Goal: Information Seeking & Learning: Learn about a topic

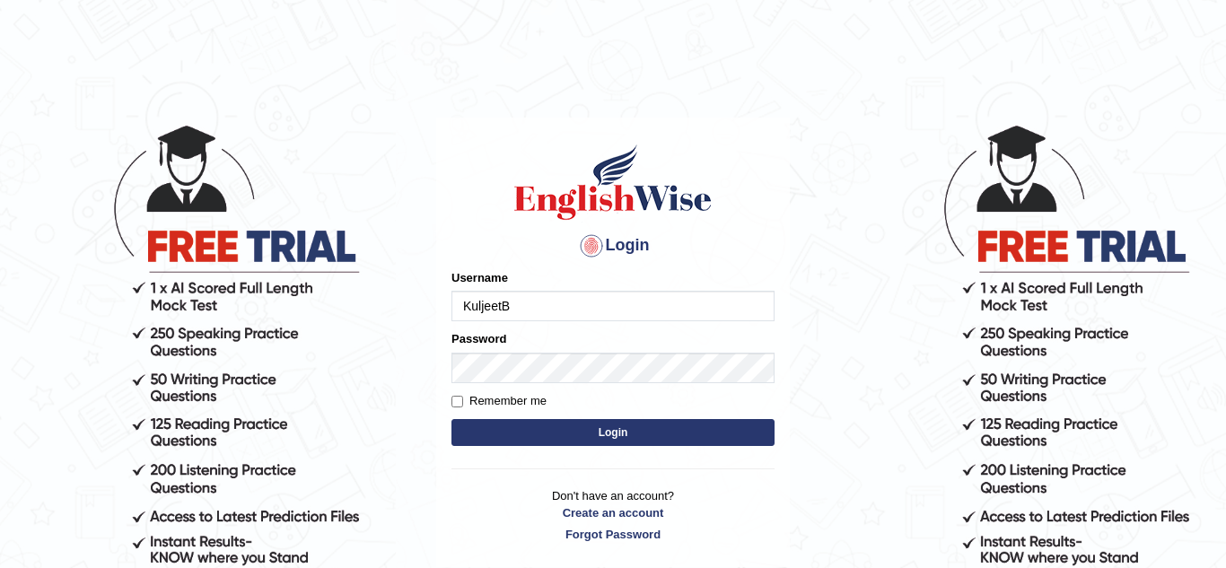
type input "KuljeetB"
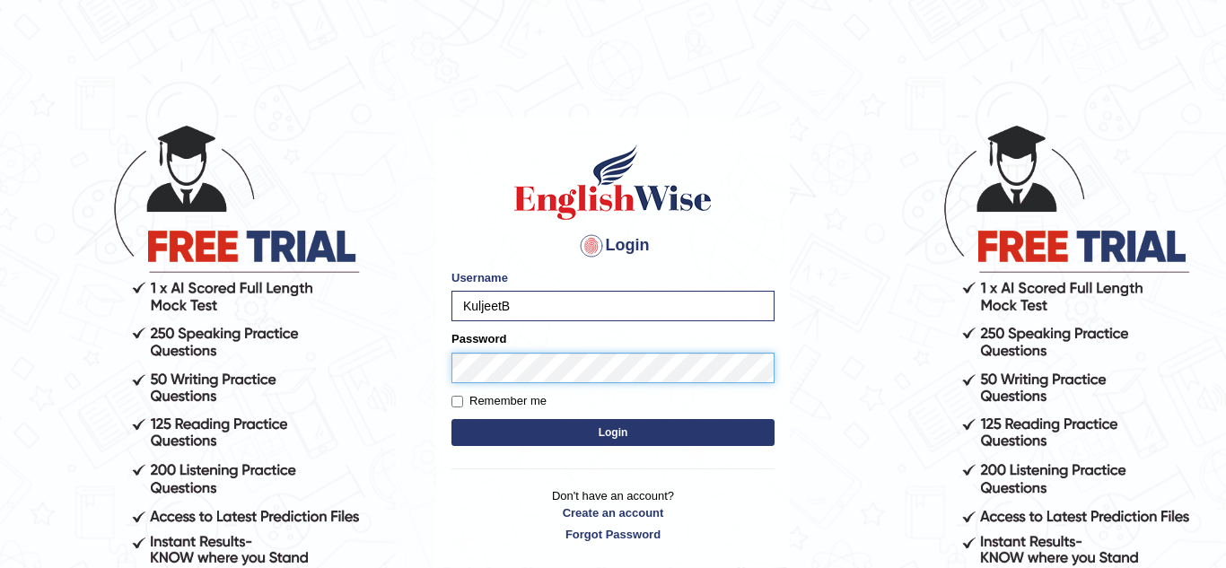
click at [452, 419] on button "Login" at bounding box center [613, 432] width 323 height 27
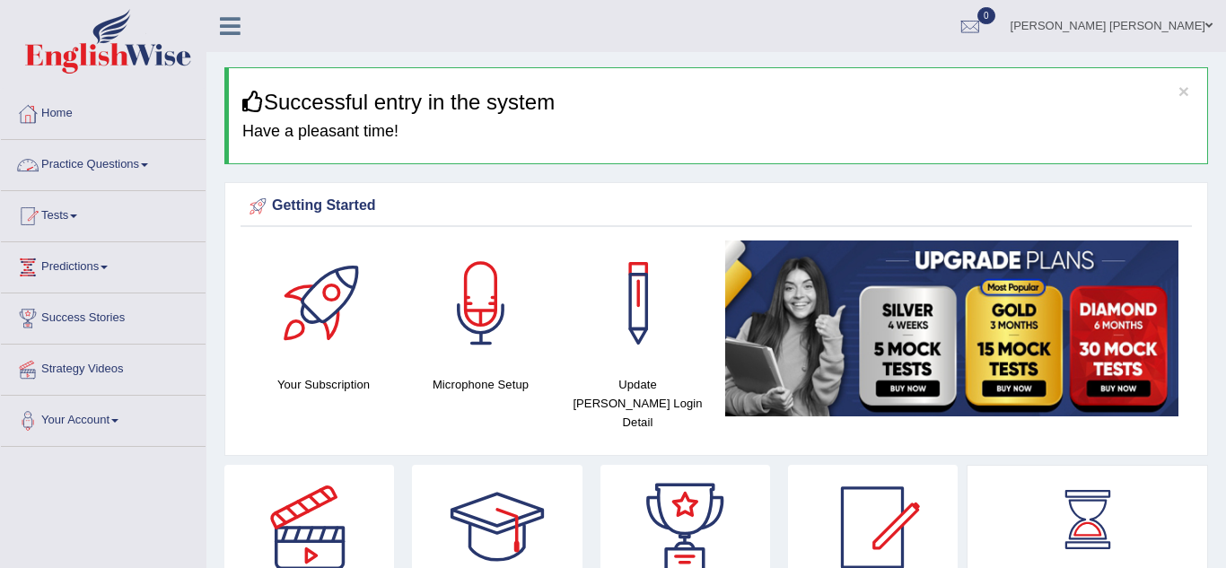
click at [153, 164] on link "Practice Questions" at bounding box center [103, 162] width 205 height 45
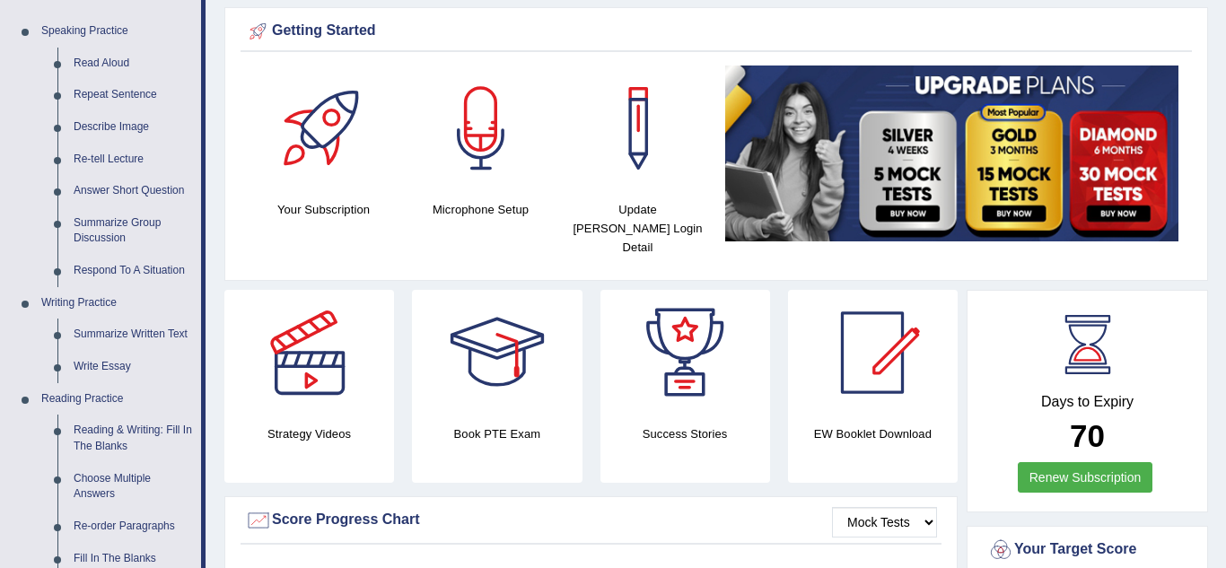
scroll to position [180, 0]
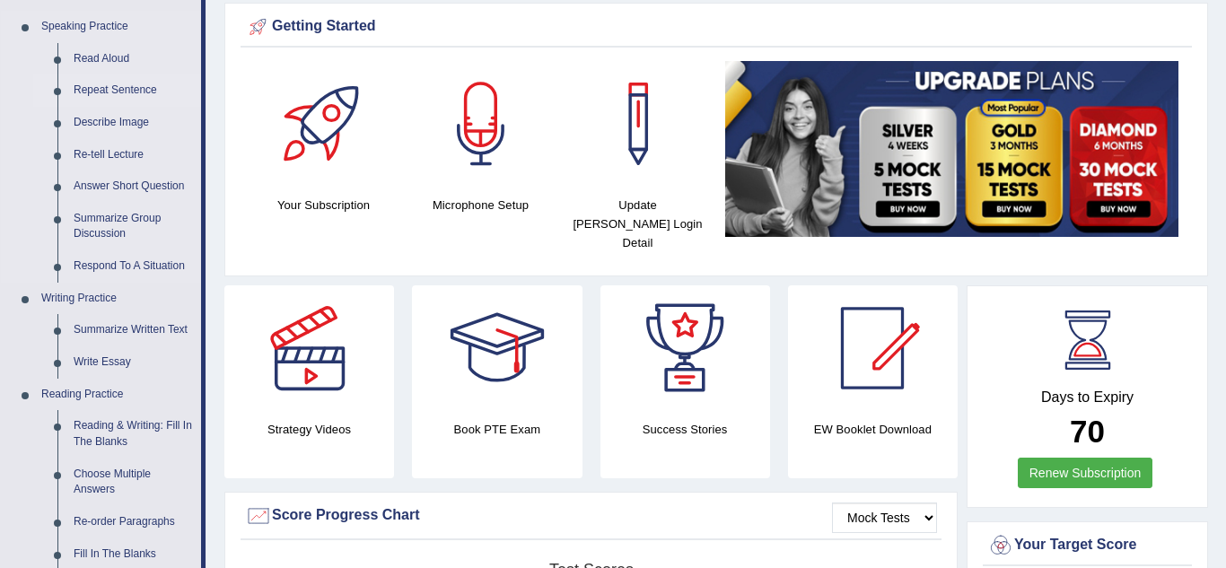
click at [127, 89] on link "Repeat Sentence" at bounding box center [134, 91] width 136 height 32
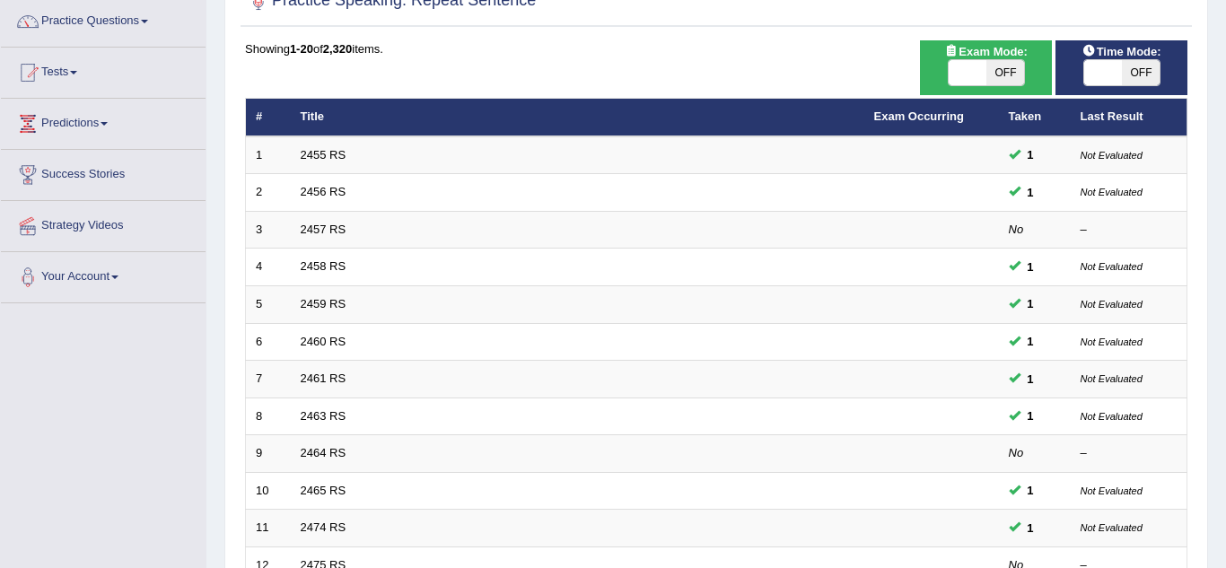
scroll to position [251, 0]
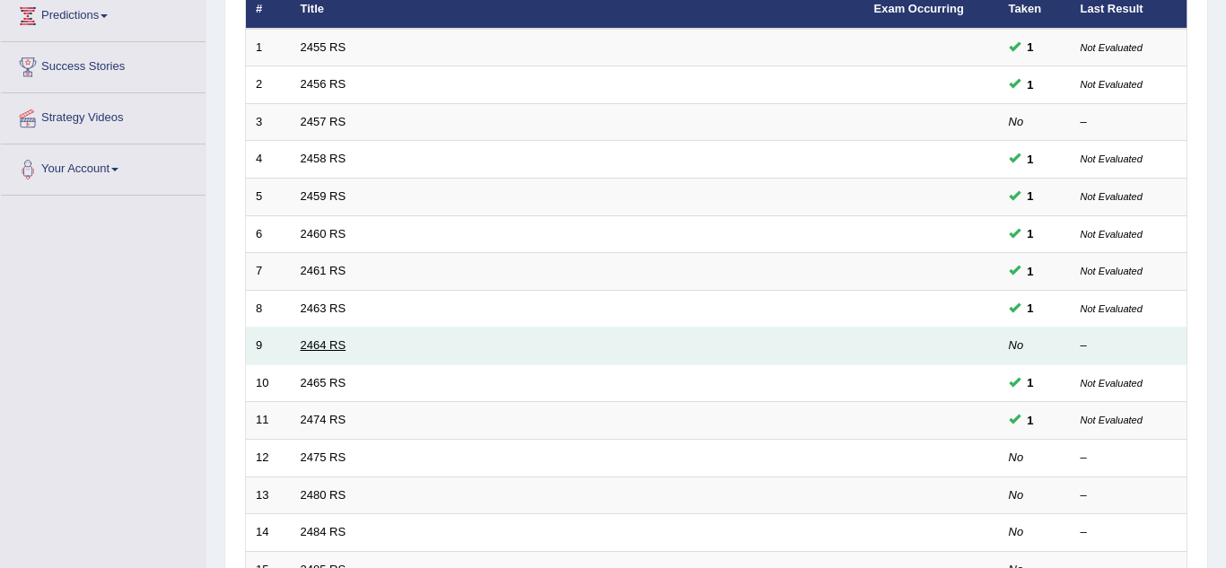
click at [315, 346] on link "2464 RS" at bounding box center [324, 344] width 46 height 13
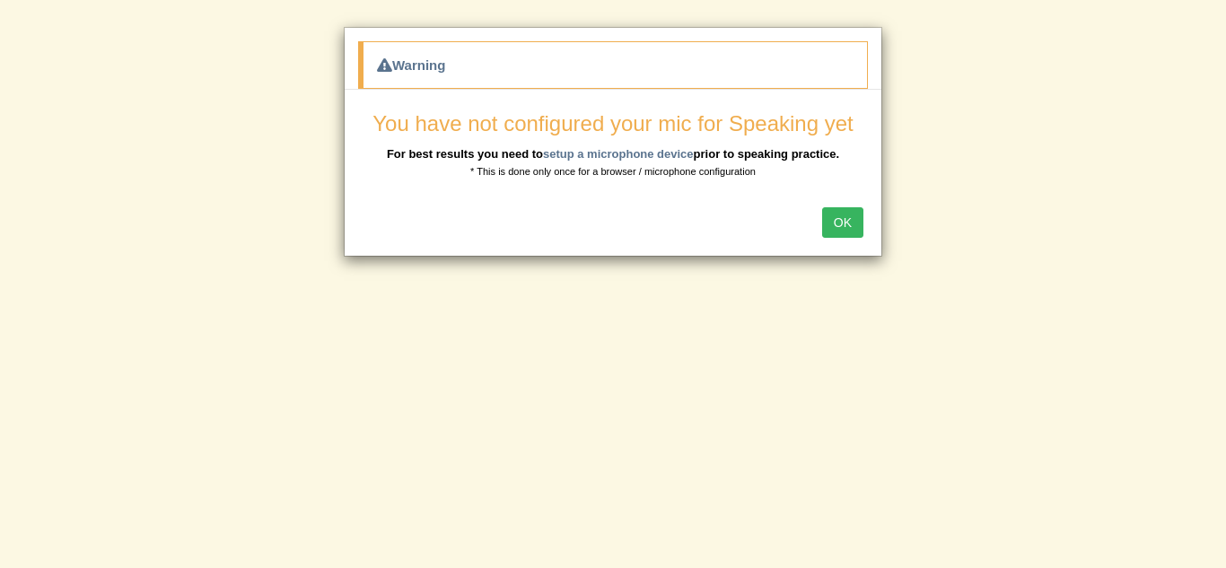
click at [836, 222] on button "OK" at bounding box center [842, 222] width 41 height 31
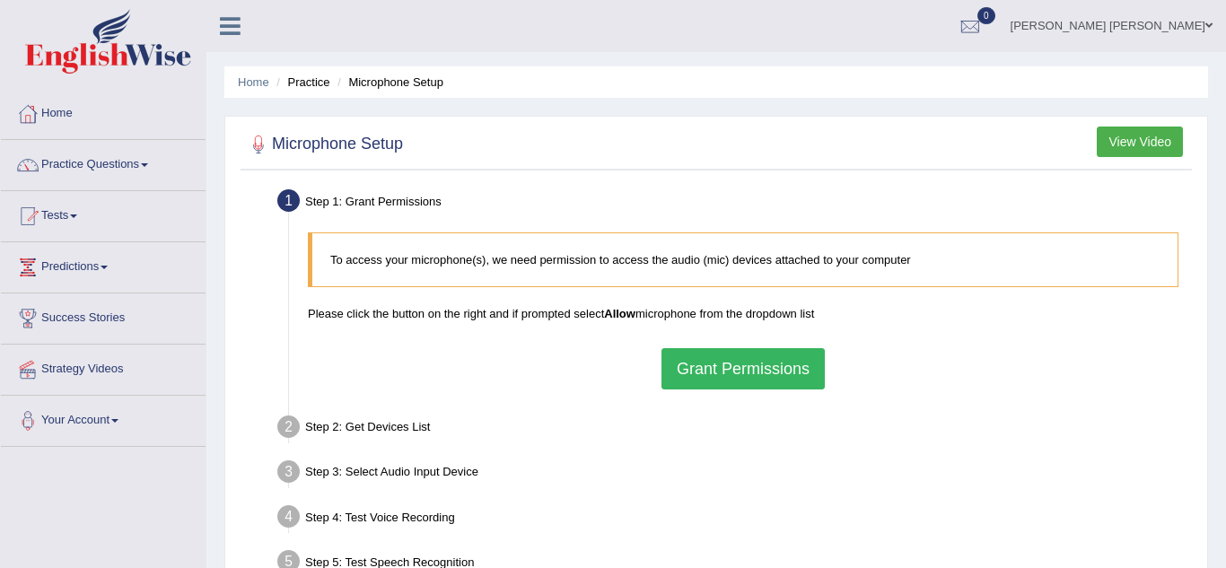
click at [728, 374] on button "Grant Permissions" at bounding box center [743, 368] width 163 height 41
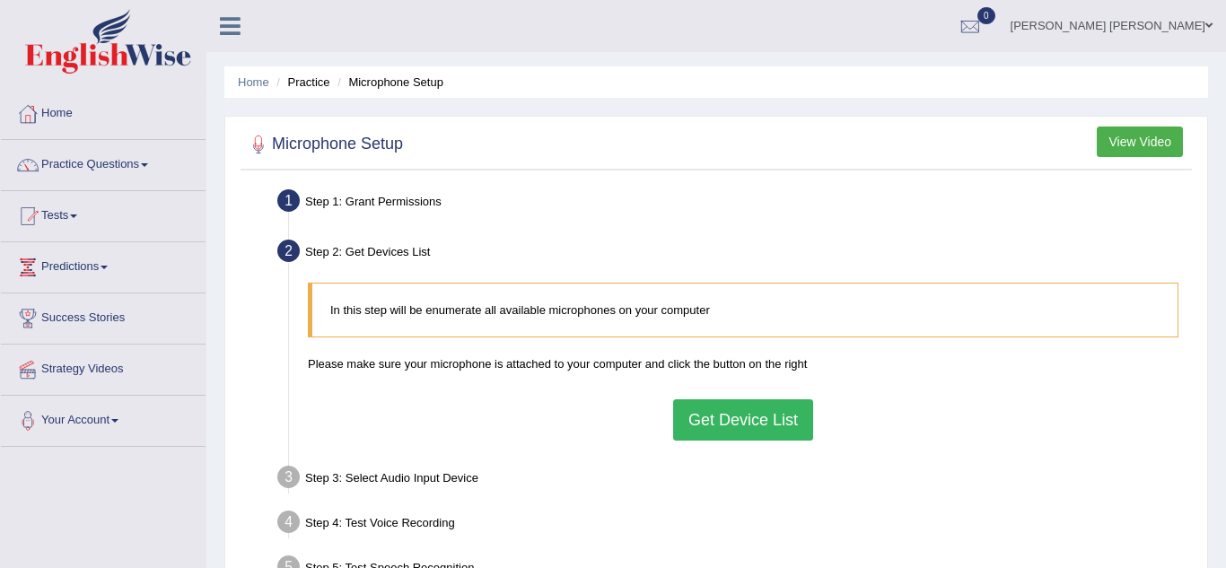
click at [689, 434] on button "Get Device List" at bounding box center [743, 419] width 140 height 41
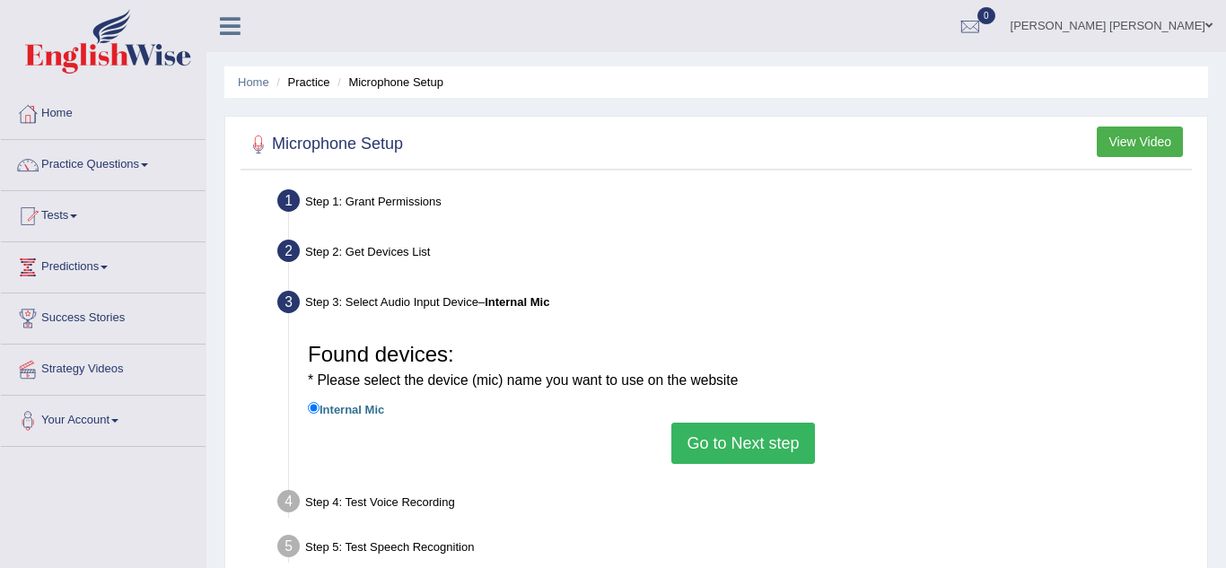
click at [715, 457] on button "Go to Next step" at bounding box center [742, 443] width 143 height 41
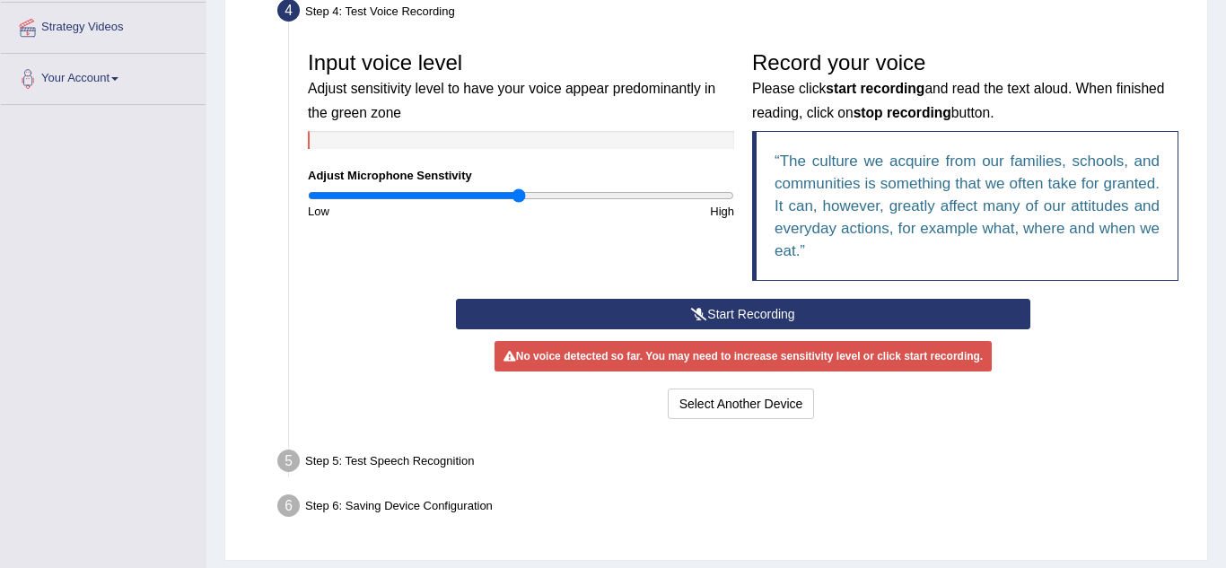
scroll to position [359, 0]
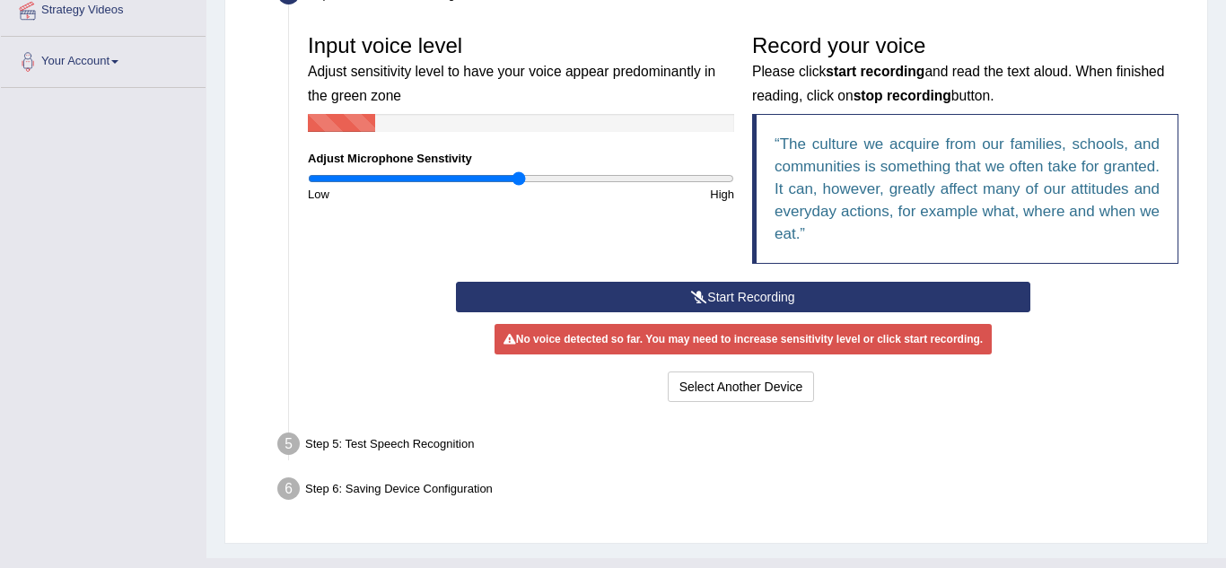
click at [754, 303] on button "Start Recording" at bounding box center [743, 297] width 574 height 31
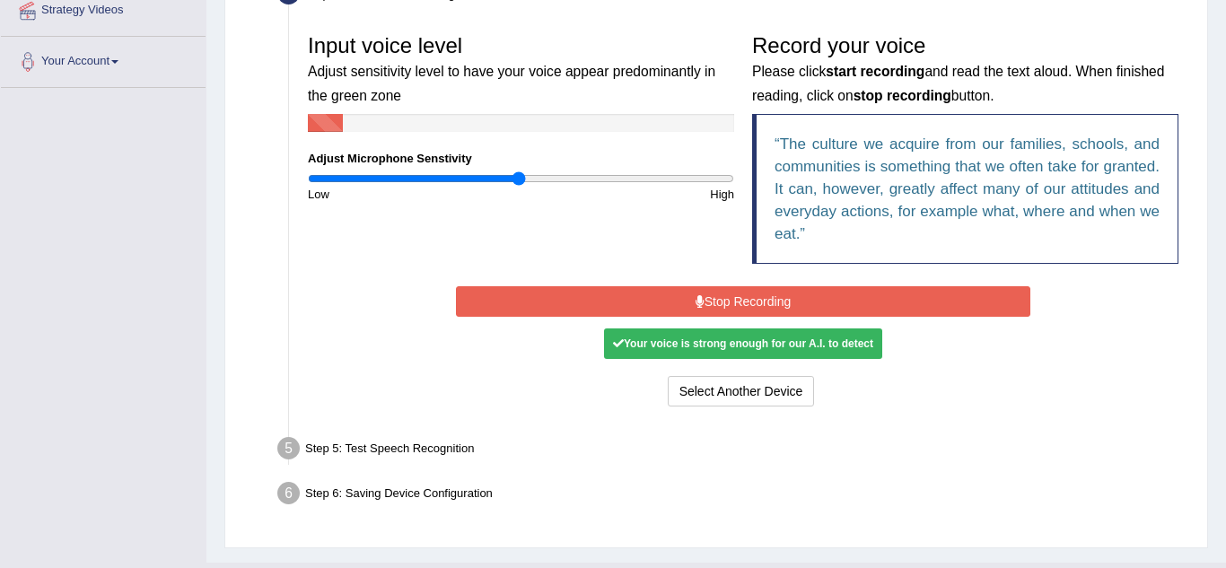
click at [754, 303] on button "Stop Recording" at bounding box center [743, 301] width 574 height 31
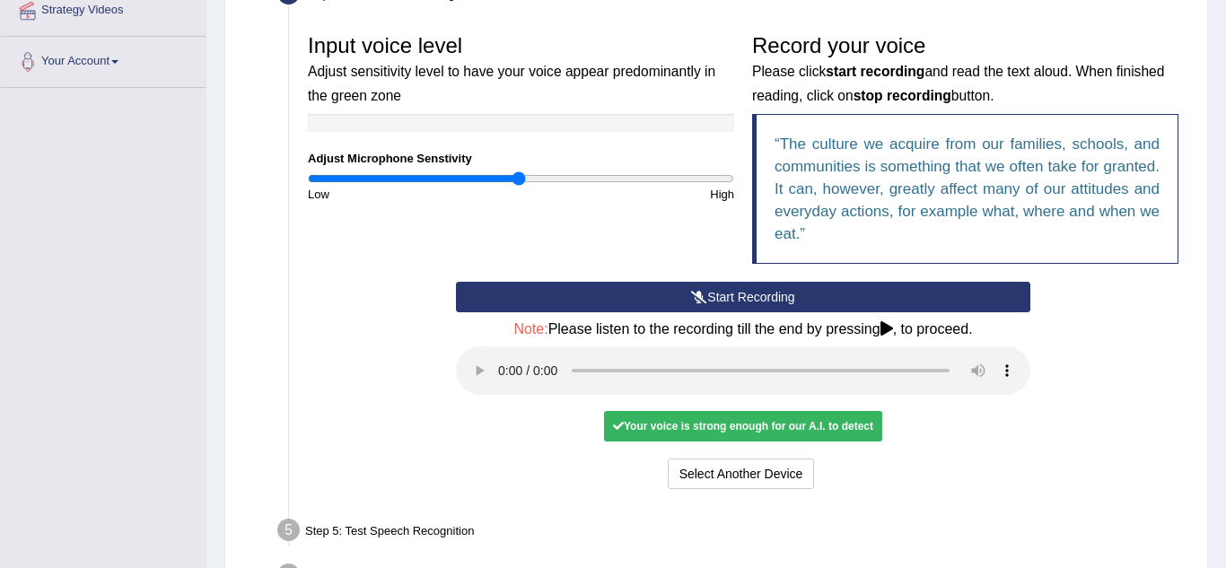
click at [497, 495] on div "Input voice level Adjust sensitivity level to have your voice appear predominan…" at bounding box center [743, 259] width 889 height 487
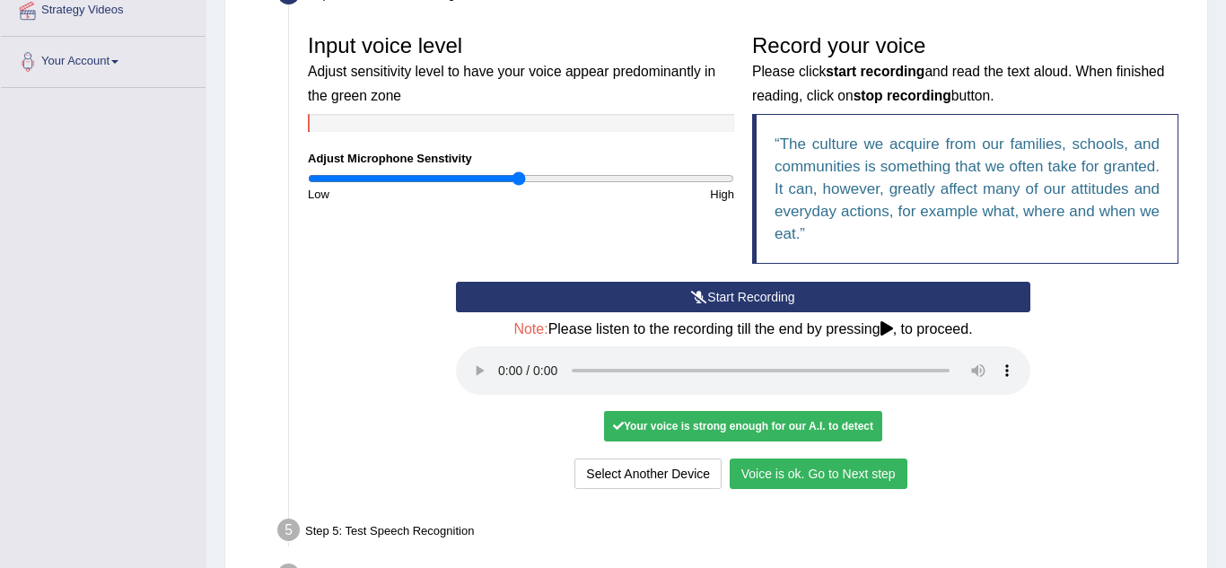
click at [788, 480] on button "Voice is ok. Go to Next step" at bounding box center [819, 474] width 178 height 31
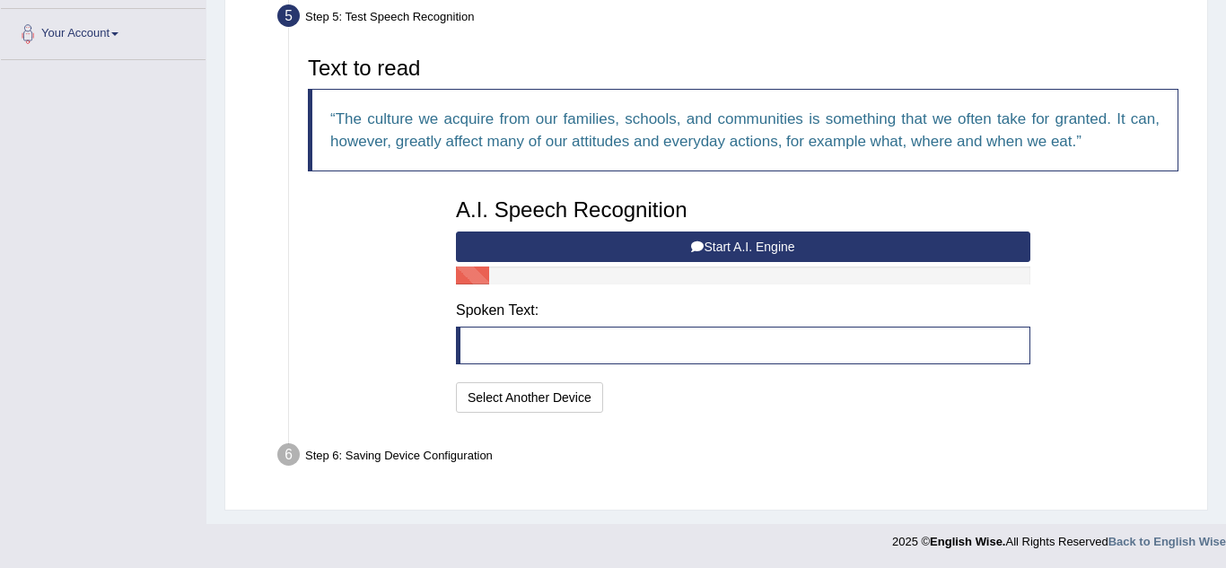
scroll to position [388, 0]
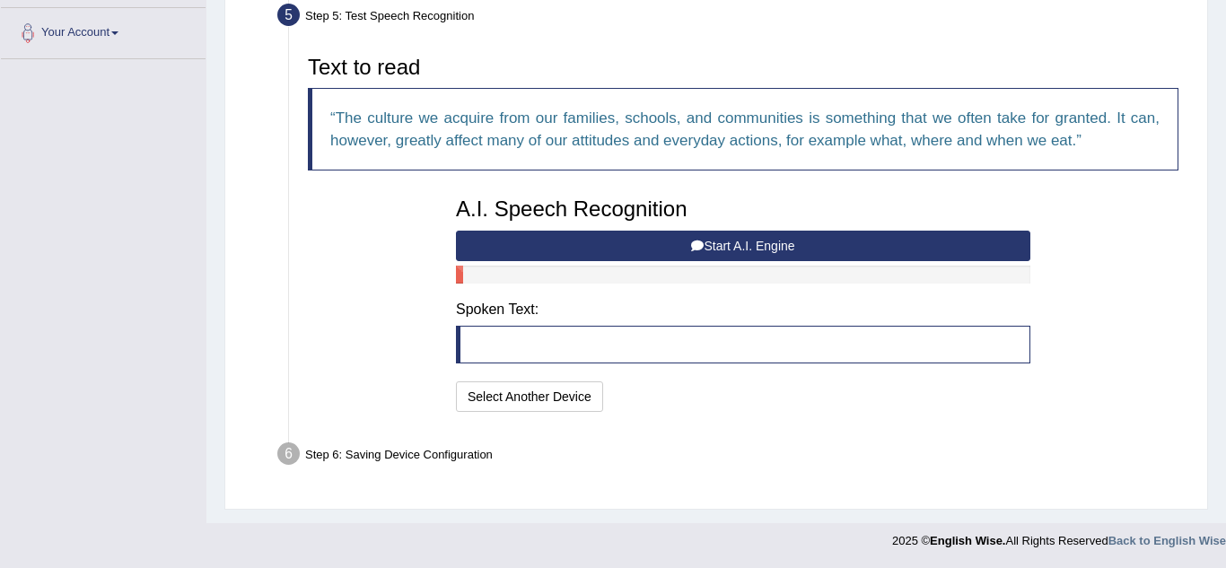
click at [824, 241] on button "Start A.I. Engine" at bounding box center [743, 246] width 574 height 31
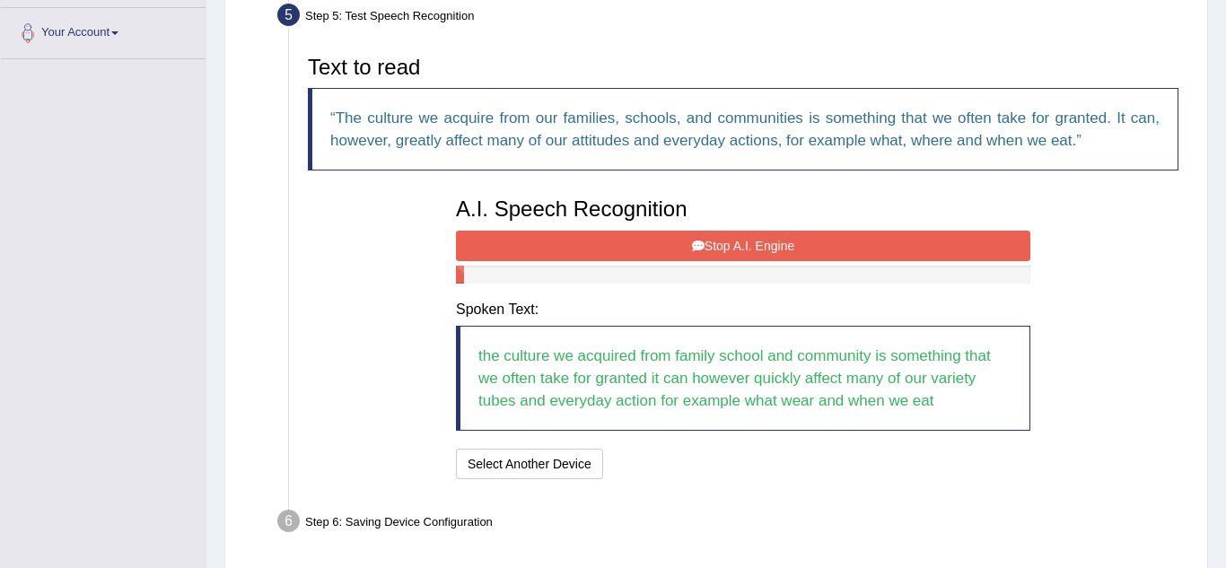
click at [824, 241] on button "Stop A.I. Engine" at bounding box center [743, 246] width 574 height 31
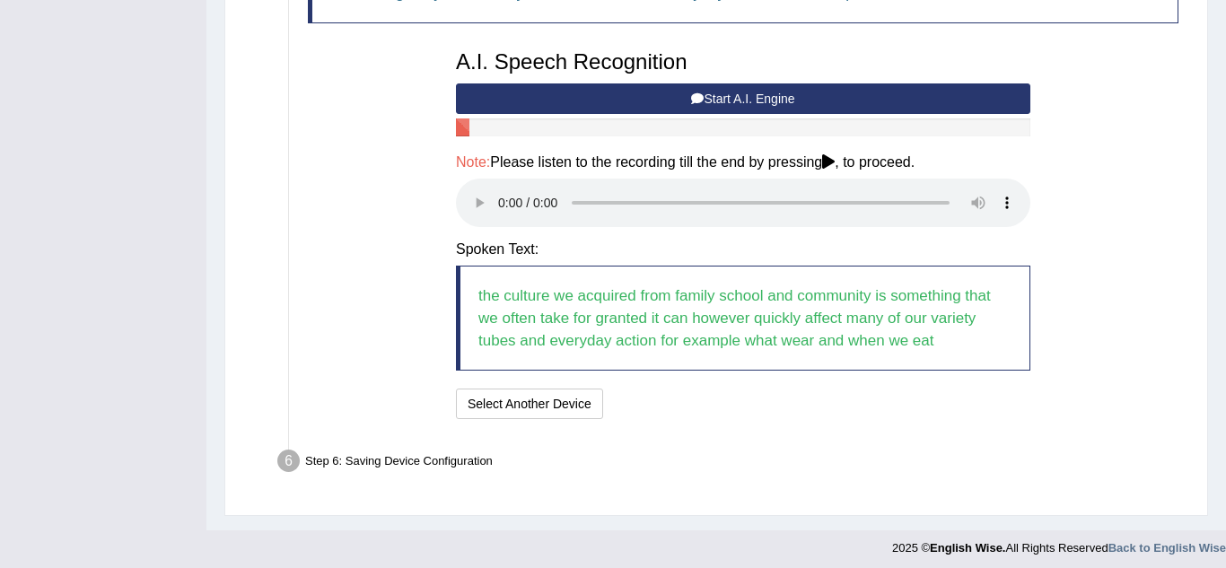
scroll to position [542, 0]
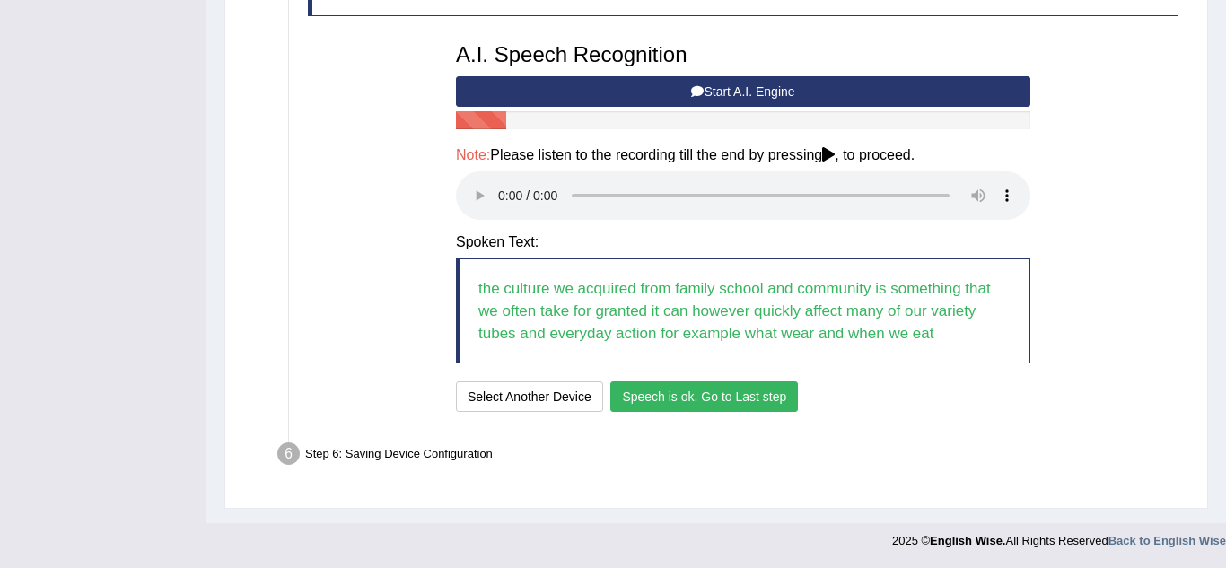
click at [697, 398] on button "Speech is ok. Go to Last step" at bounding box center [704, 396] width 188 height 31
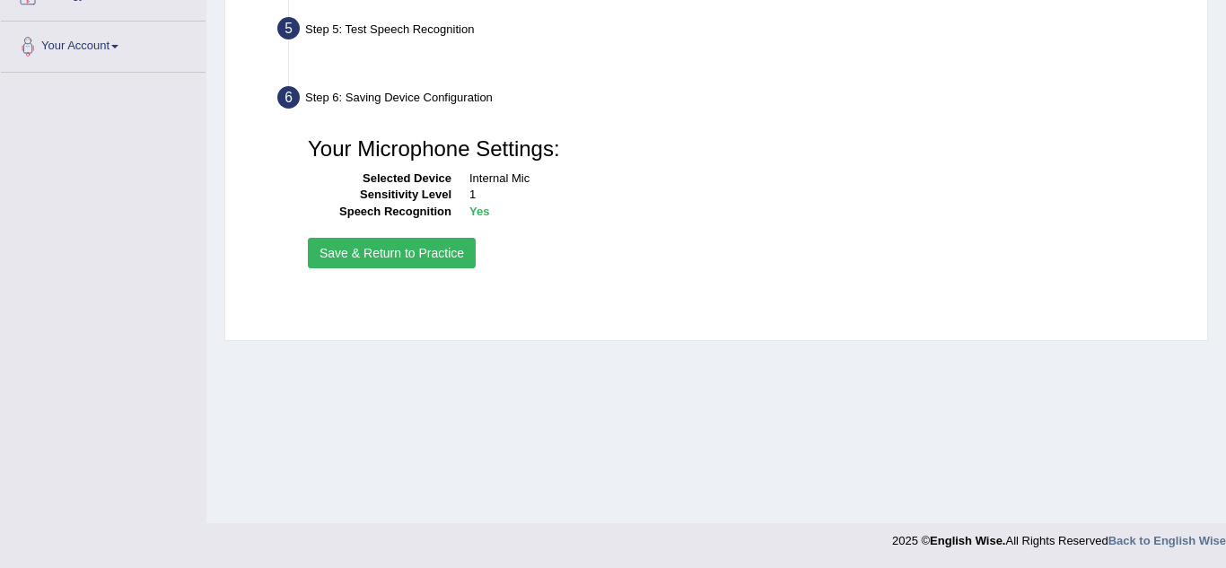
scroll to position [374, 0]
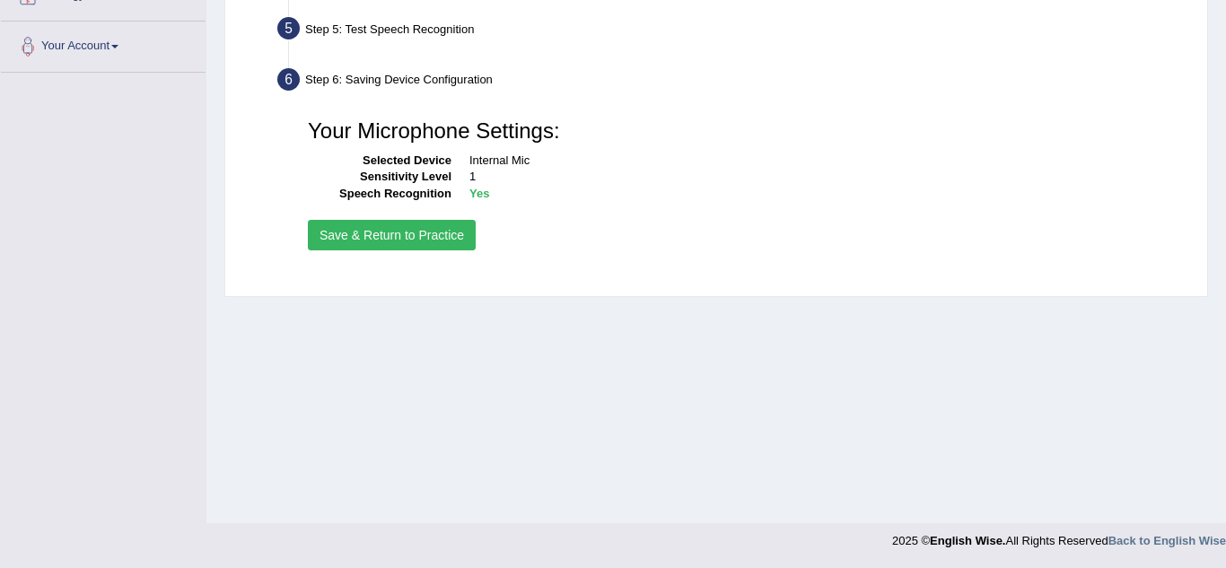
click at [390, 237] on button "Save & Return to Practice" at bounding box center [392, 235] width 168 height 31
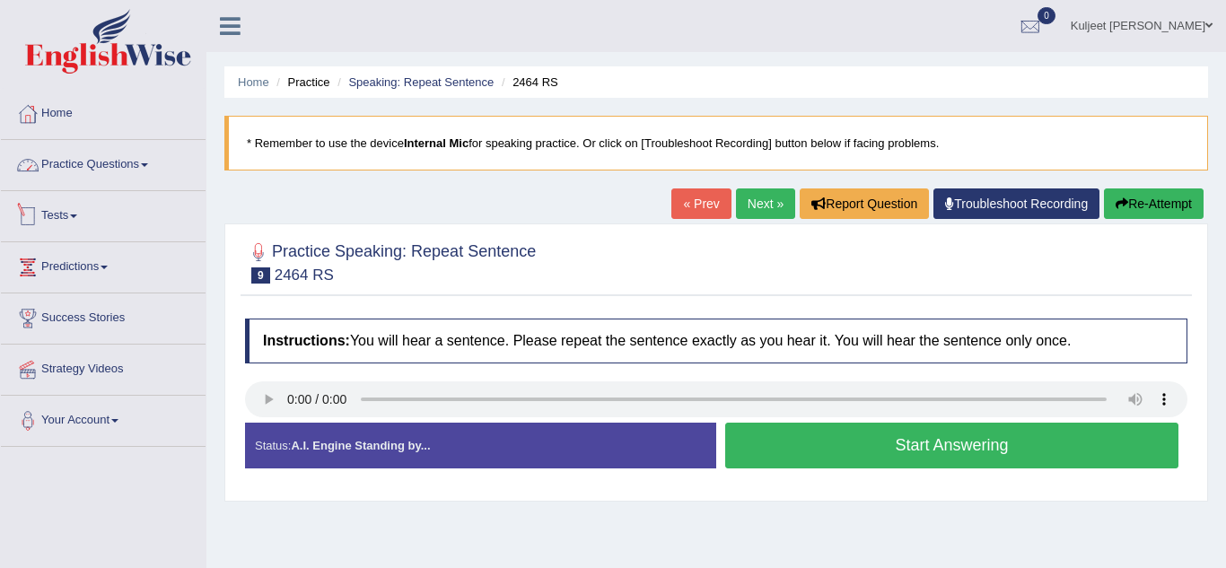
click at [158, 169] on link "Practice Questions" at bounding box center [103, 162] width 205 height 45
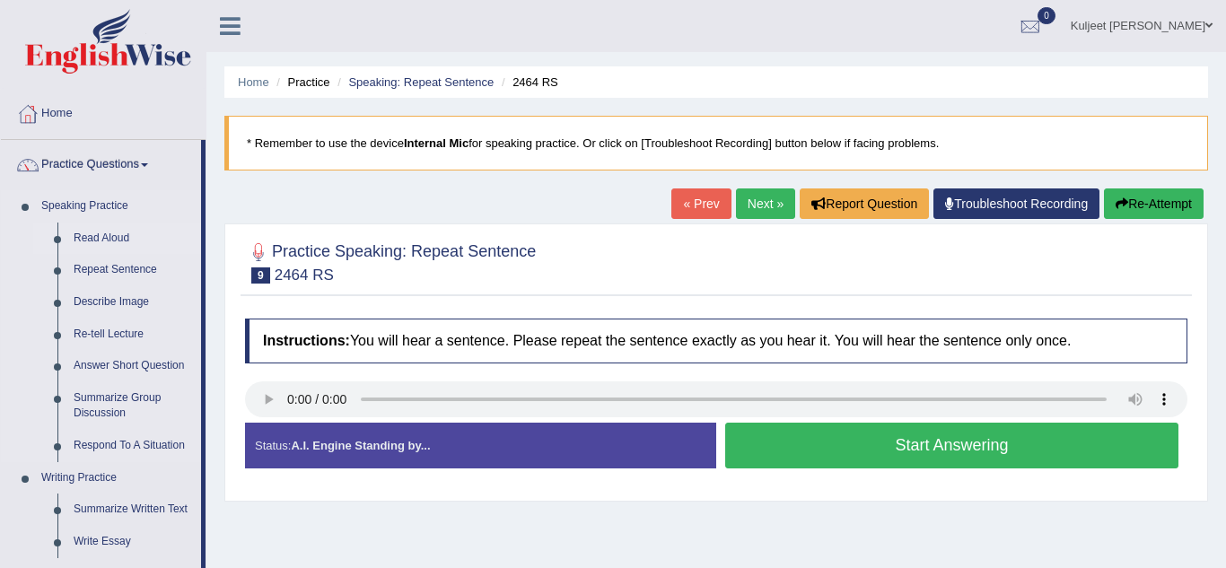
click at [118, 237] on link "Read Aloud" at bounding box center [134, 239] width 136 height 32
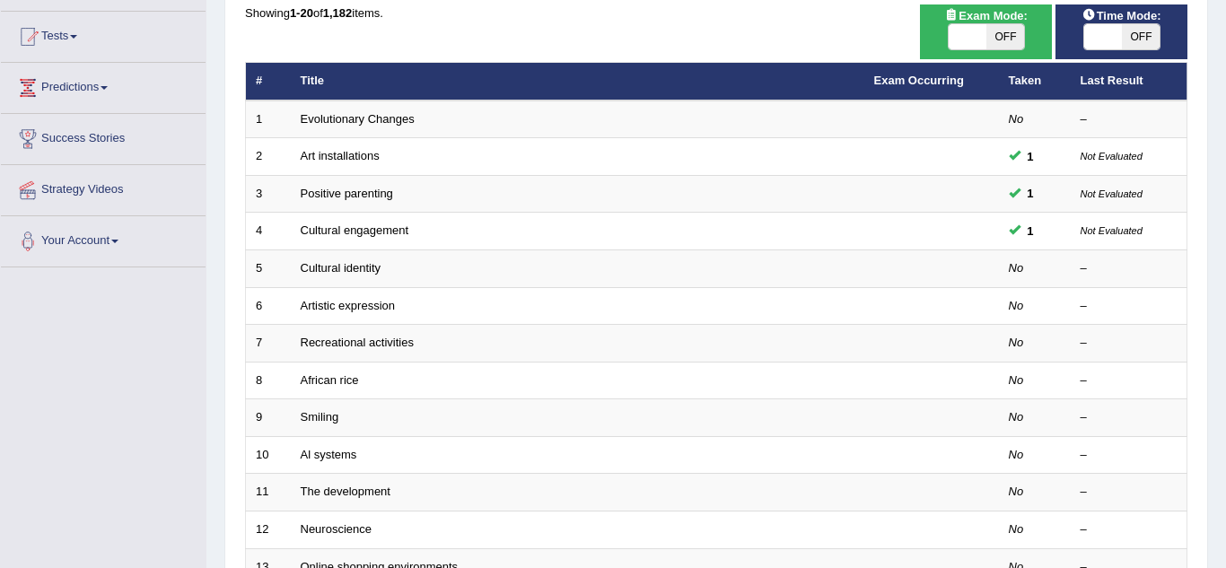
scroll to position [215, 0]
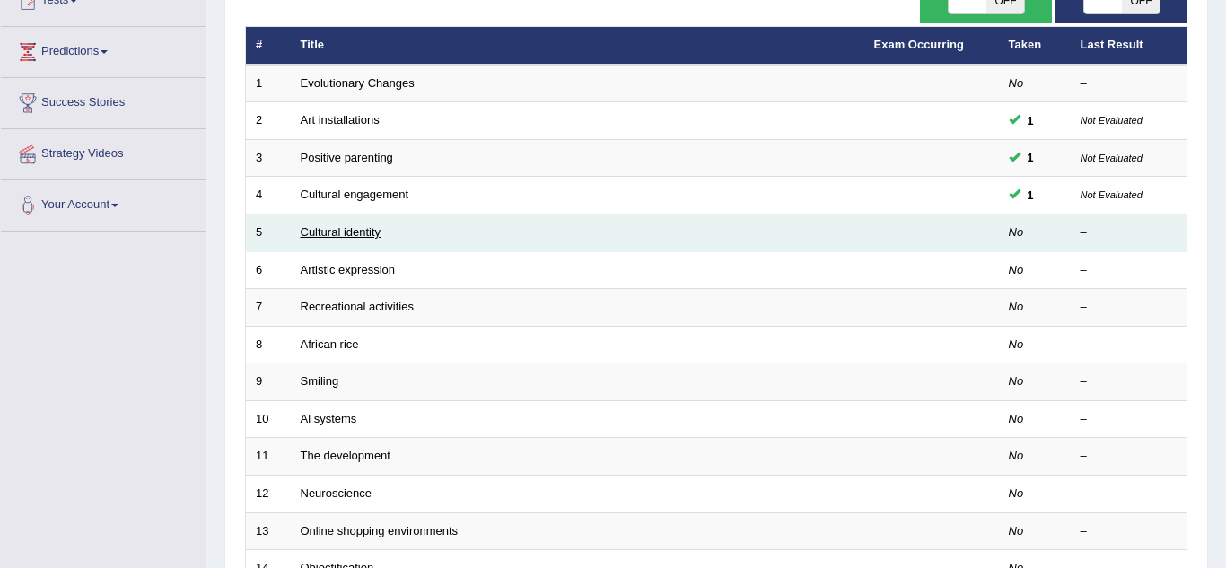
click at [369, 235] on link "Cultural identity" at bounding box center [341, 231] width 81 height 13
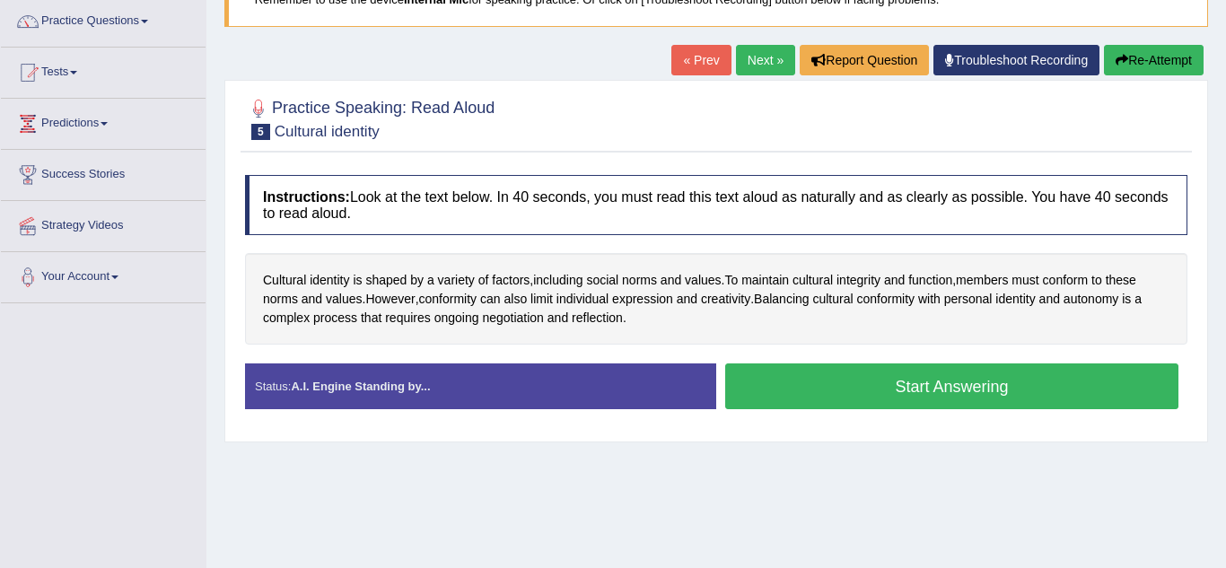
click at [869, 399] on button "Start Answering" at bounding box center [951, 387] width 453 height 46
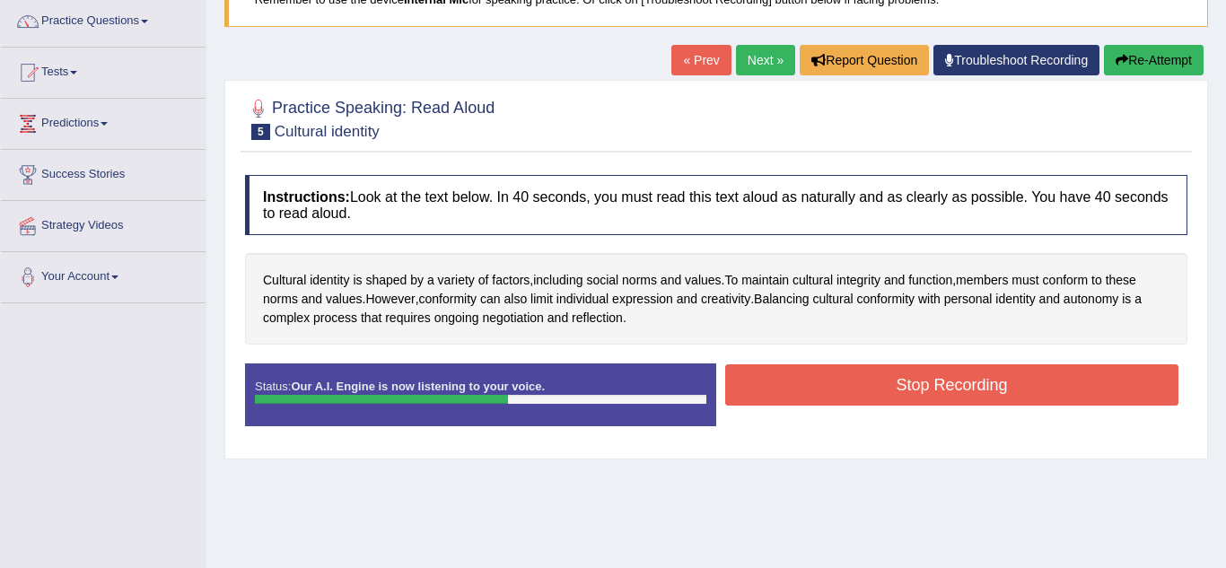
click at [869, 399] on button "Stop Recording" at bounding box center [951, 384] width 453 height 41
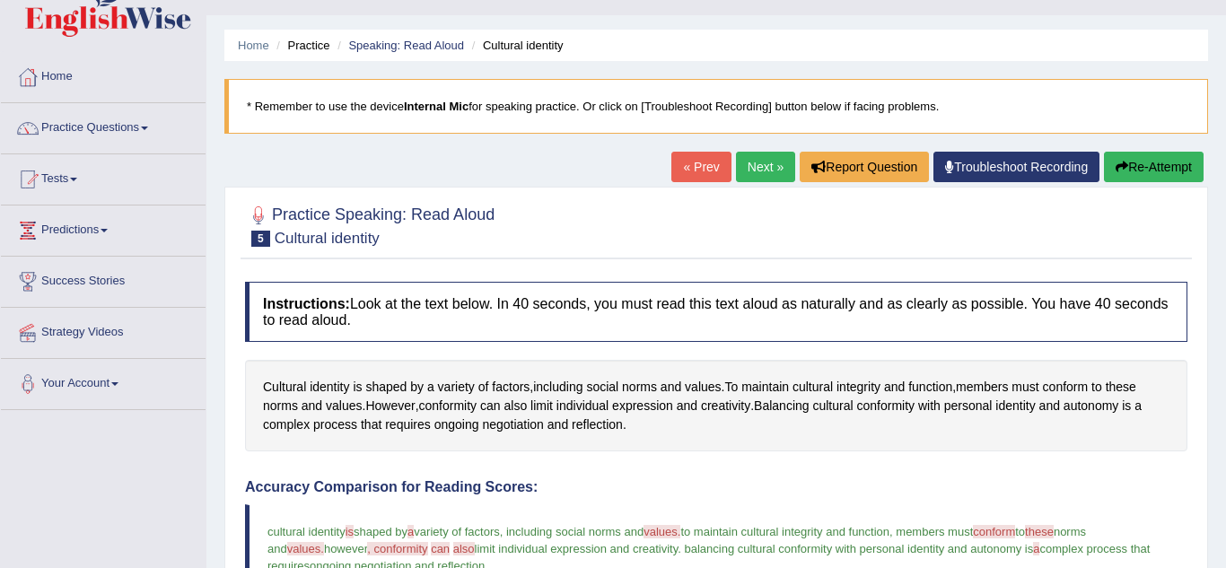
scroll to position [36, 0]
click at [764, 178] on link "Next »" at bounding box center [765, 168] width 59 height 31
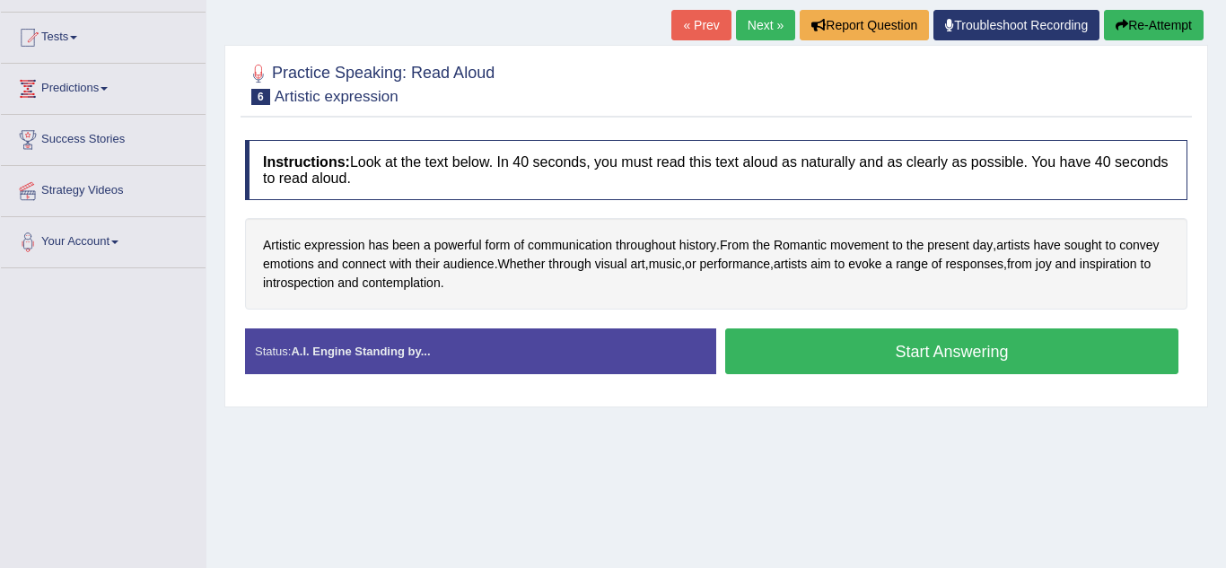
scroll to position [180, 0]
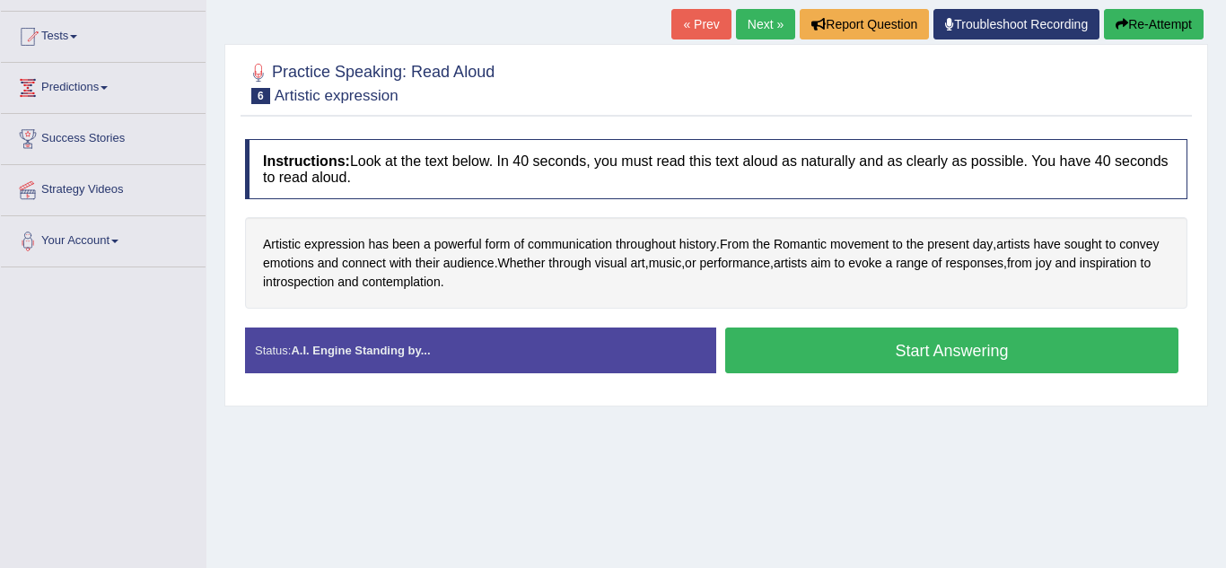
click at [750, 354] on button "Start Answering" at bounding box center [951, 351] width 453 height 46
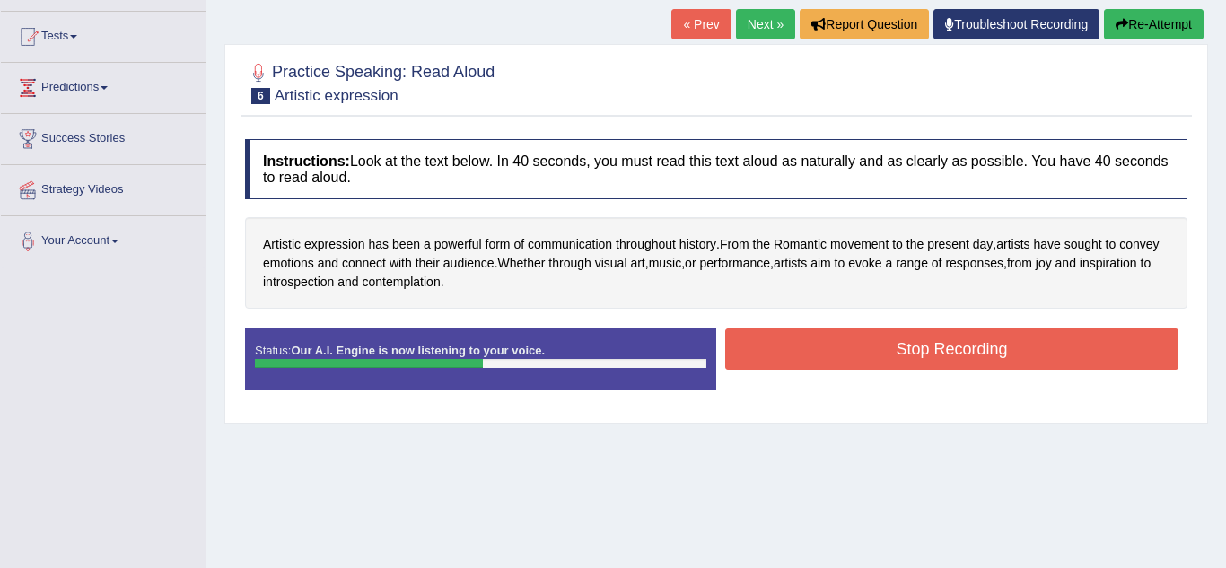
click at [750, 354] on button "Stop Recording" at bounding box center [951, 349] width 453 height 41
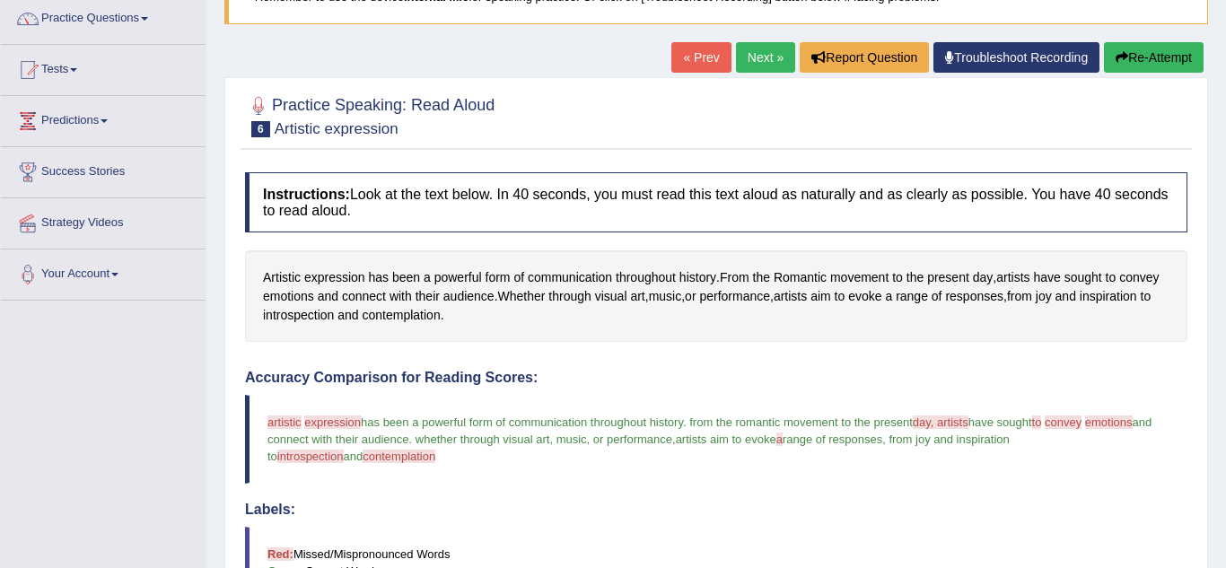
scroll to position [144, 0]
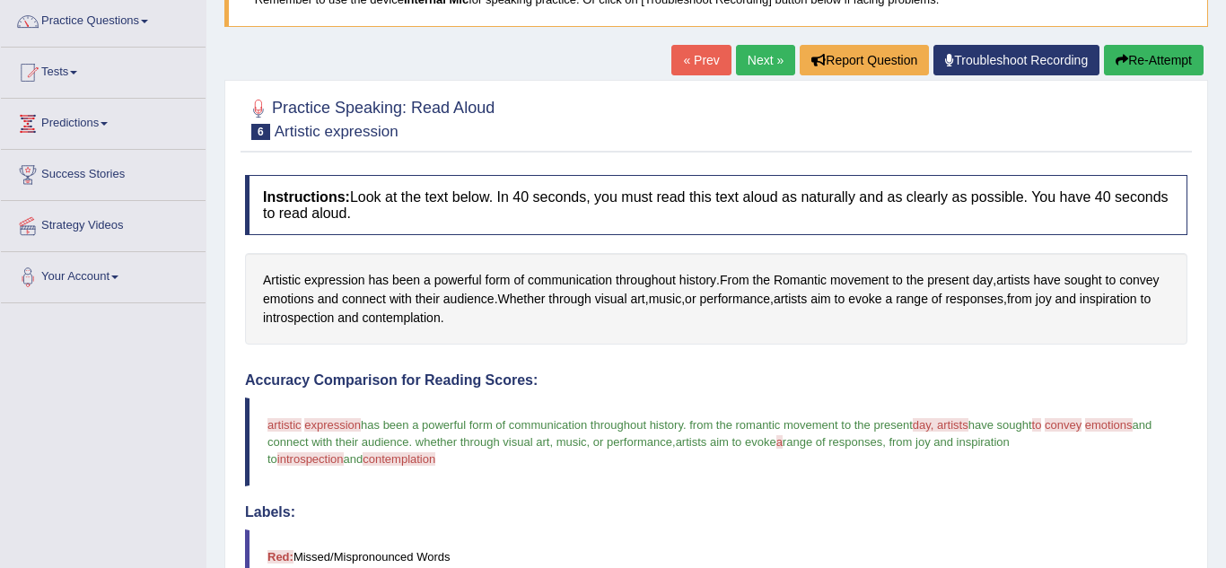
click at [761, 59] on link "Next »" at bounding box center [765, 60] width 59 height 31
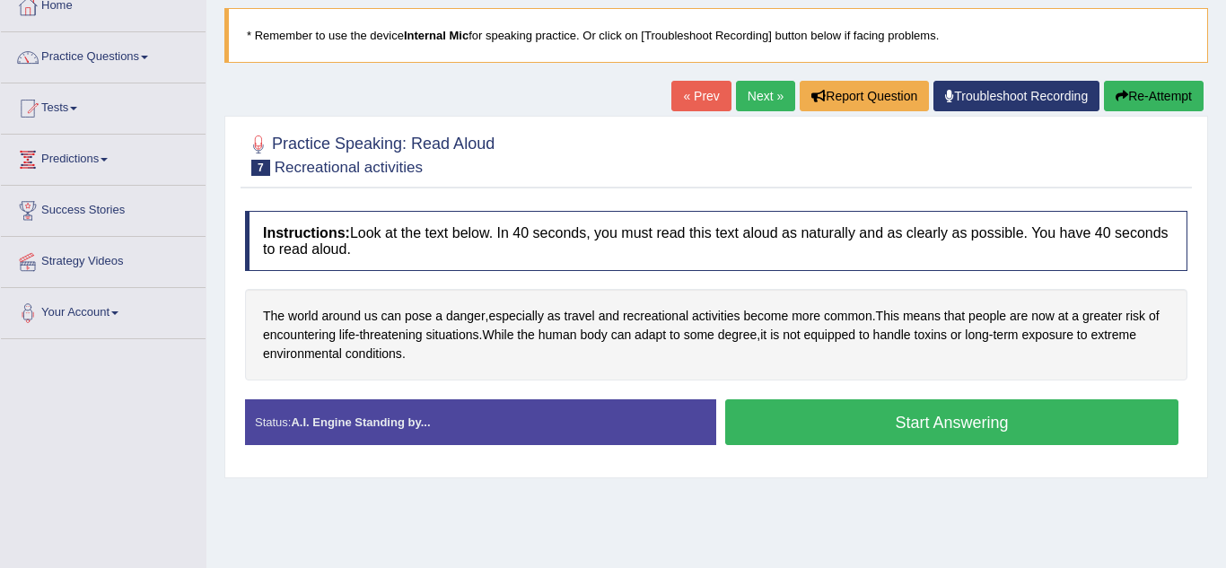
click at [906, 382] on div "Instructions: Look at the text below. In 40 seconds, you must read this text al…" at bounding box center [717, 335] width 952 height 267
click at [882, 418] on button "Start Answering" at bounding box center [951, 422] width 453 height 46
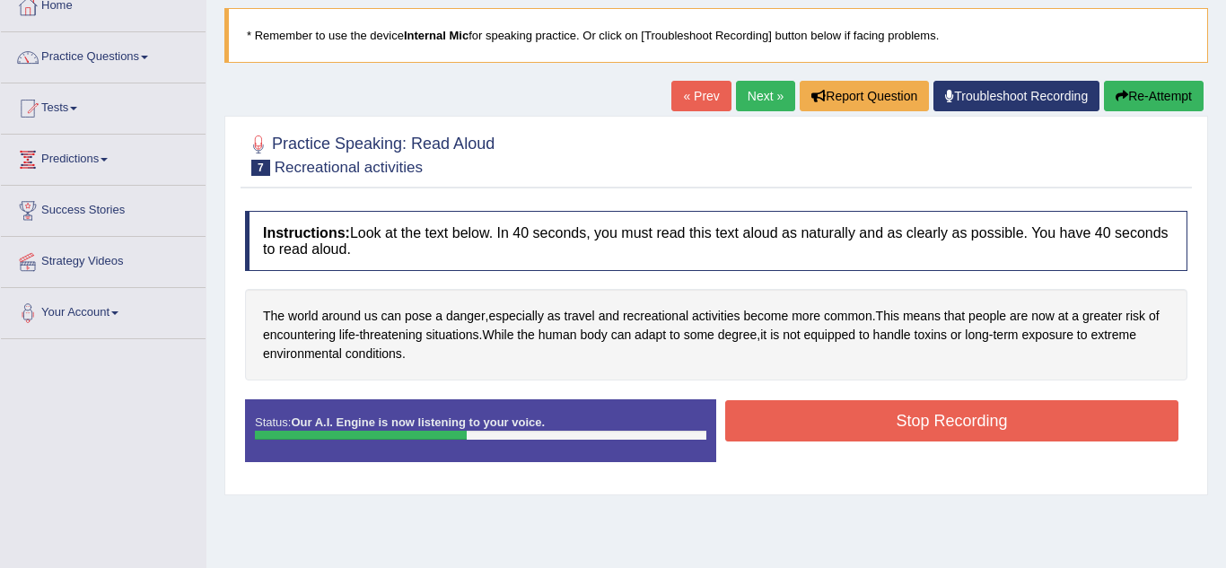
click at [882, 418] on button "Stop Recording" at bounding box center [951, 420] width 453 height 41
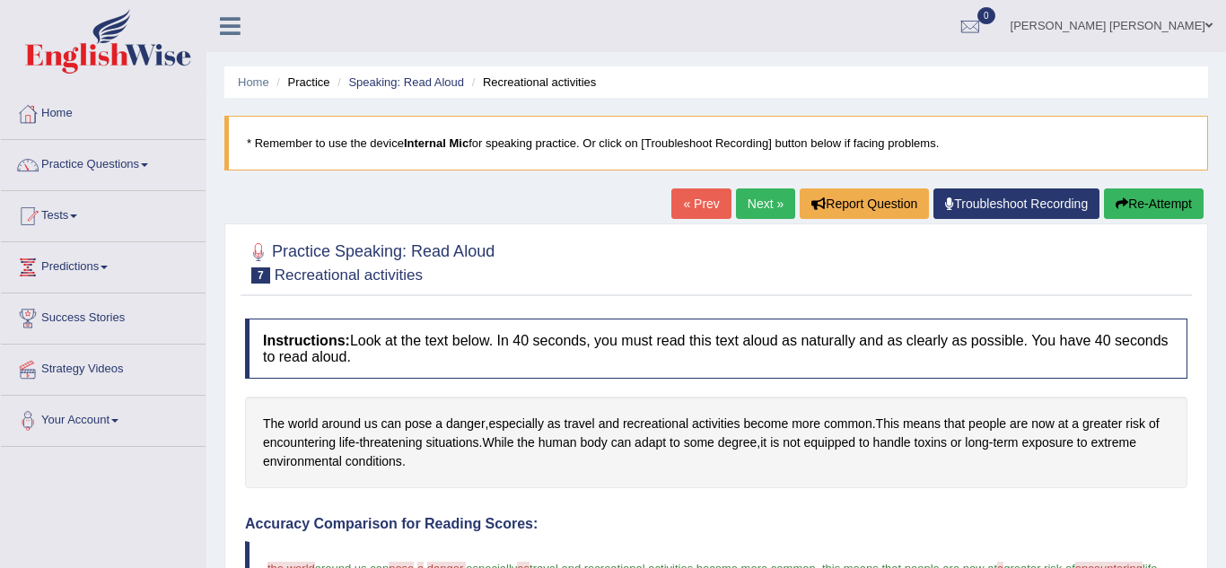
click at [773, 208] on link "Next »" at bounding box center [765, 204] width 59 height 31
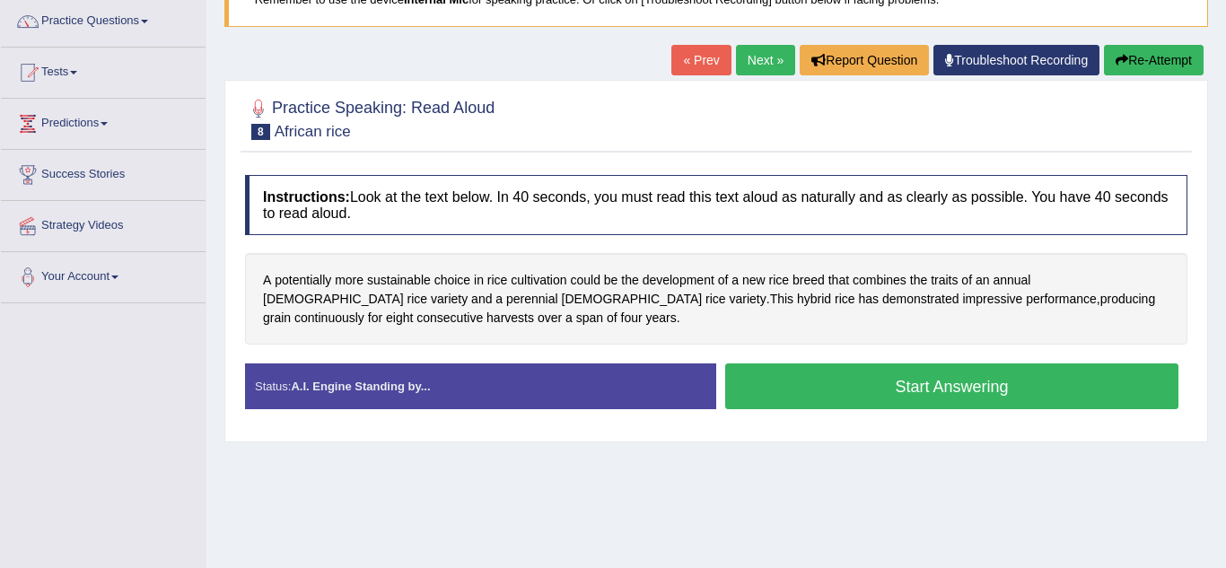
click at [851, 391] on button "Start Answering" at bounding box center [951, 387] width 453 height 46
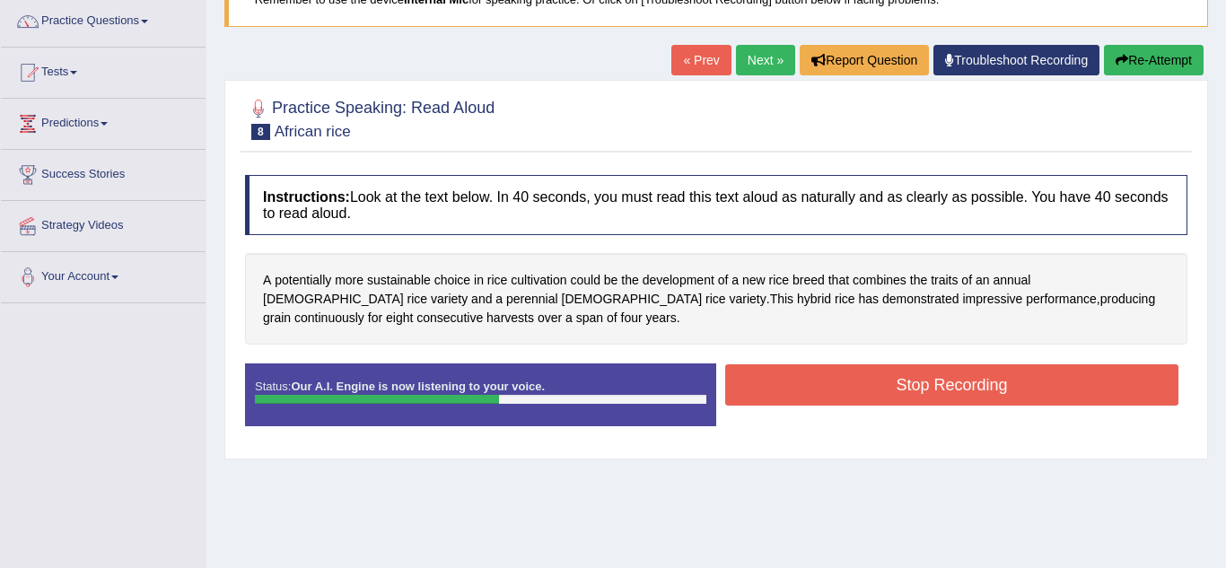
click at [851, 391] on button "Stop Recording" at bounding box center [951, 384] width 453 height 41
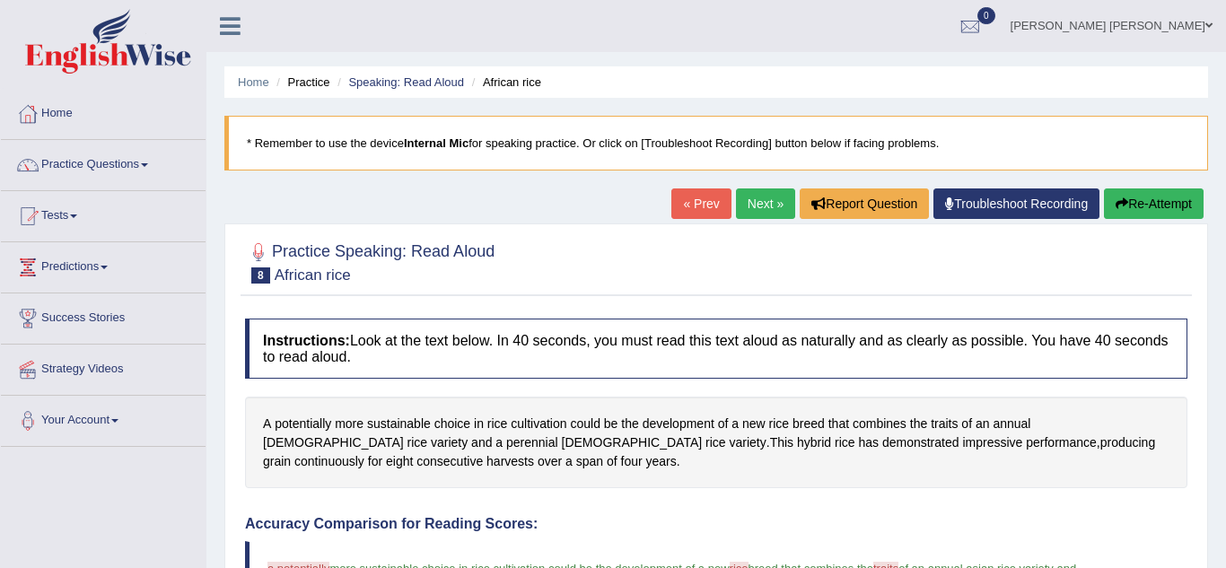
click at [750, 208] on link "Next »" at bounding box center [765, 204] width 59 height 31
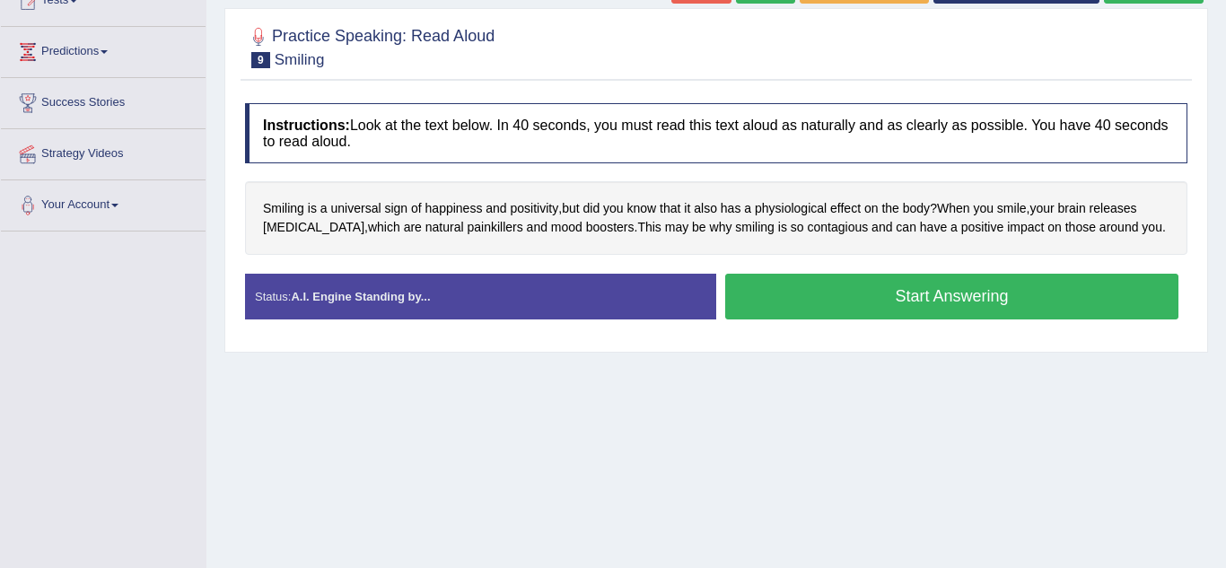
click at [826, 282] on button "Start Answering" at bounding box center [951, 297] width 453 height 46
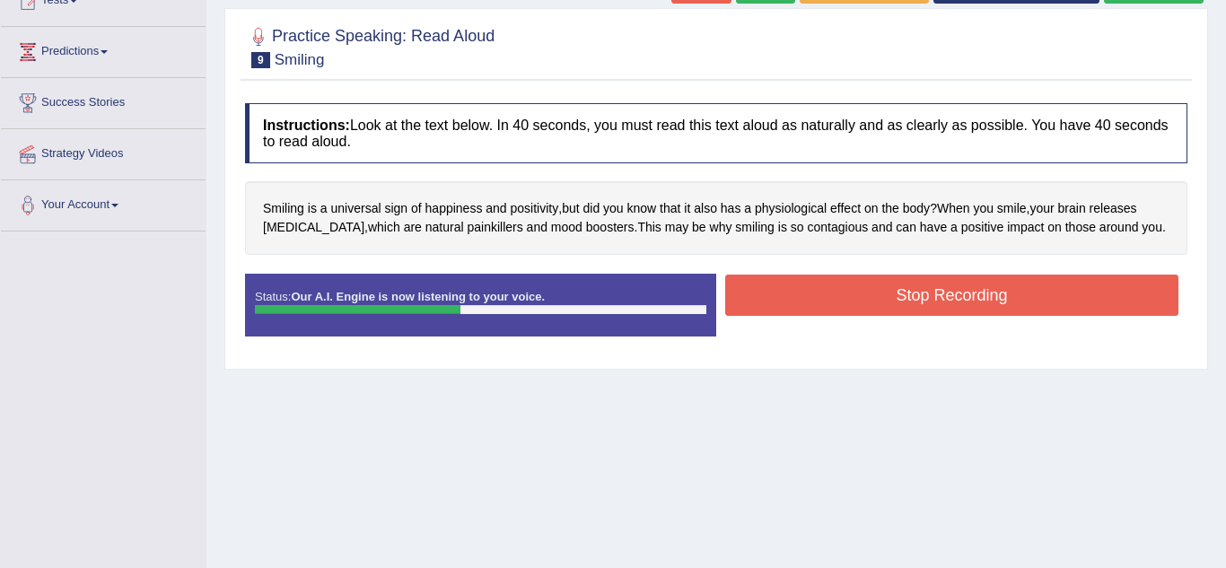
click at [826, 282] on button "Stop Recording" at bounding box center [951, 295] width 453 height 41
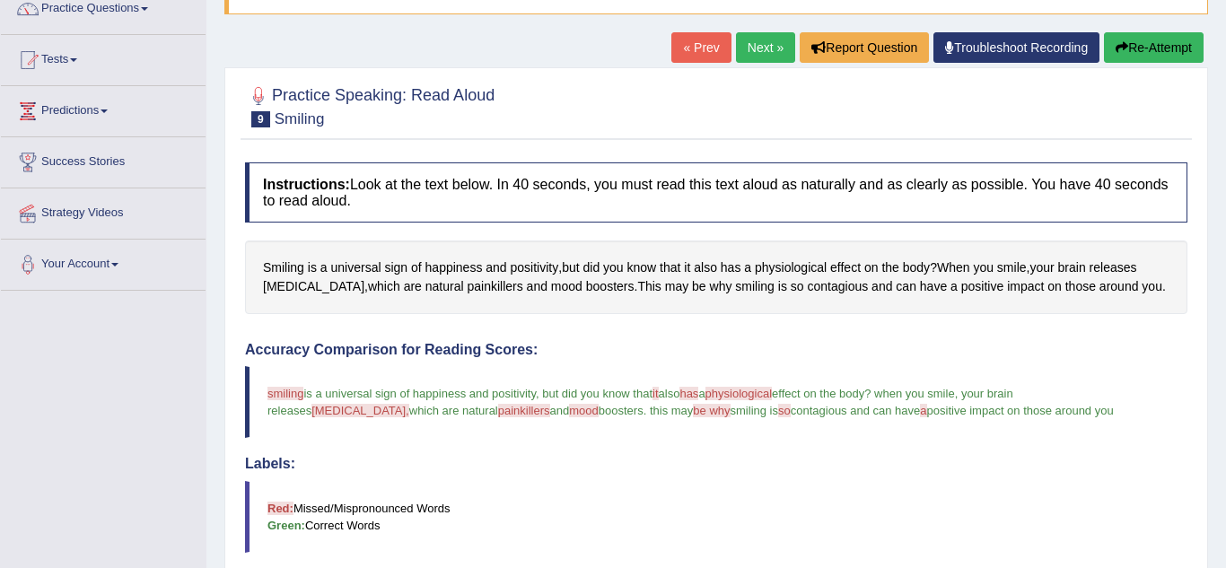
scroll to position [120, 0]
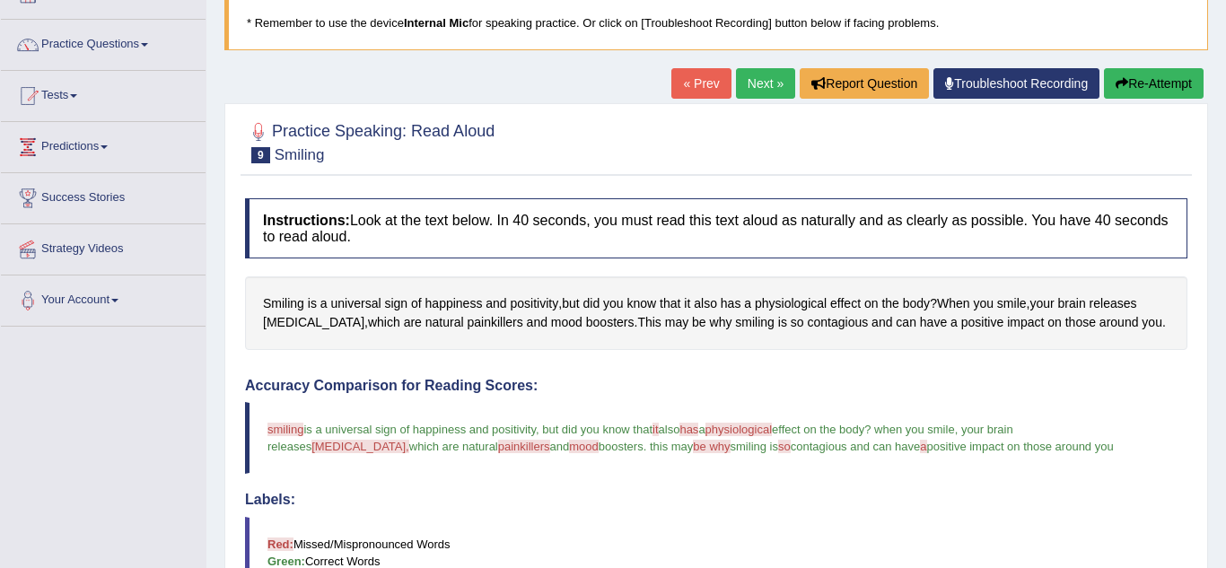
click at [761, 87] on link "Next »" at bounding box center [765, 83] width 59 height 31
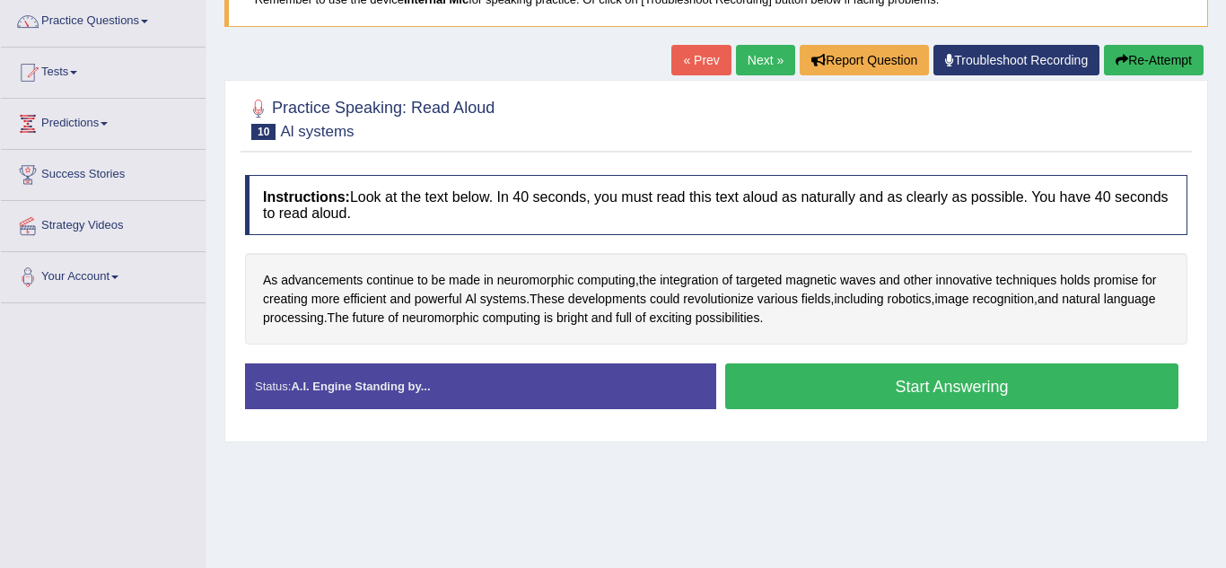
click at [791, 391] on button "Start Answering" at bounding box center [951, 387] width 453 height 46
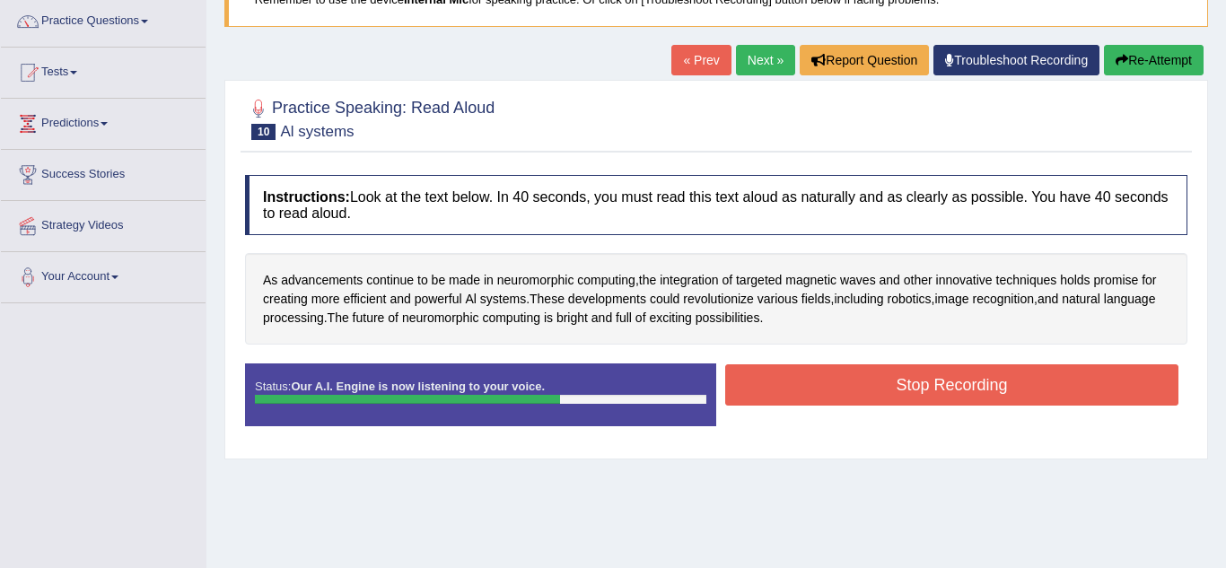
click at [791, 391] on button "Stop Recording" at bounding box center [951, 384] width 453 height 41
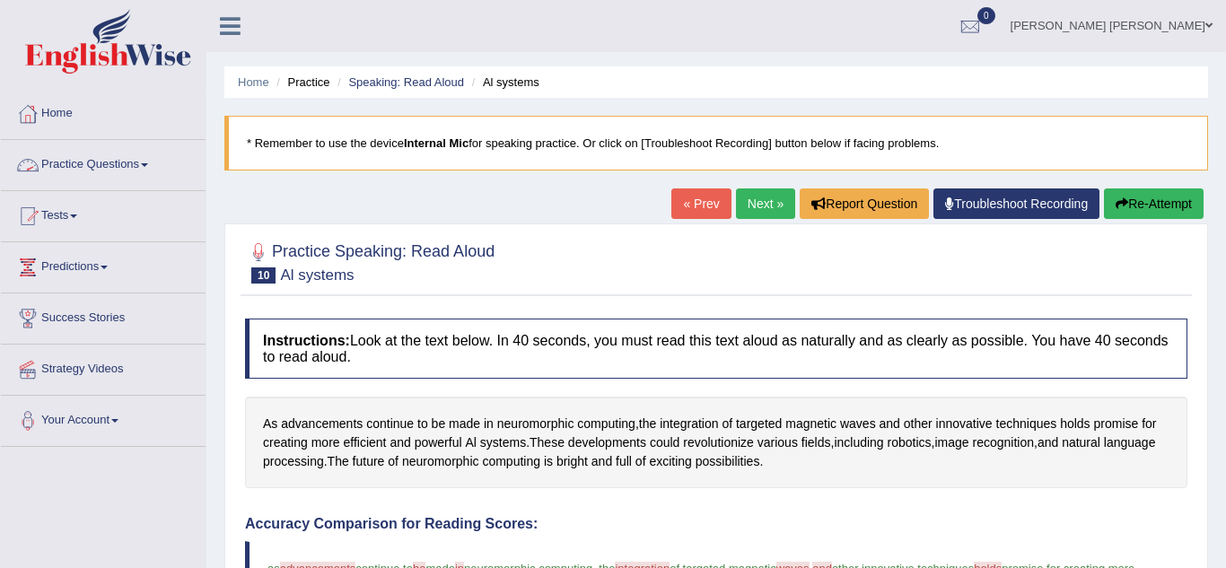
click at [116, 166] on link "Practice Questions" at bounding box center [103, 162] width 205 height 45
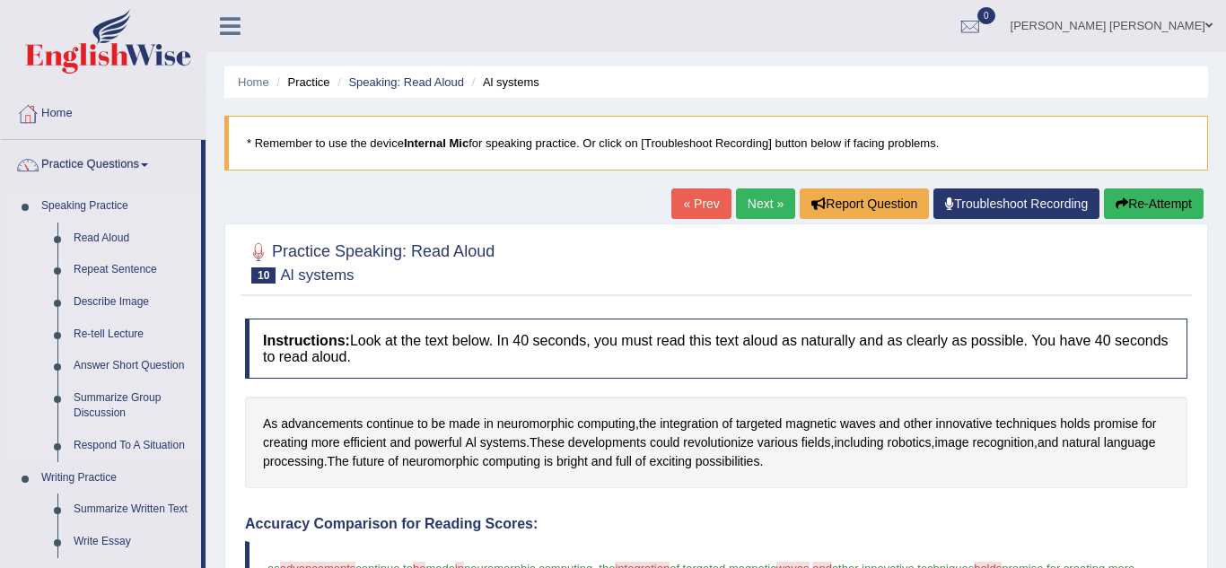
click at [117, 268] on link "Repeat Sentence" at bounding box center [134, 270] width 136 height 32
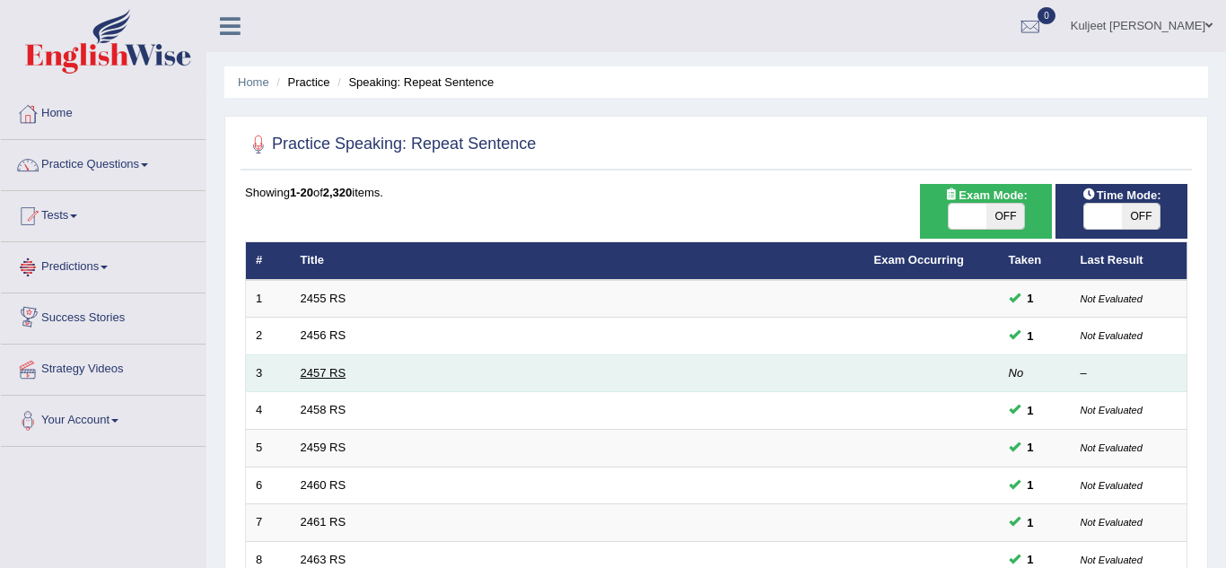
click at [320, 372] on link "2457 RS" at bounding box center [324, 372] width 46 height 13
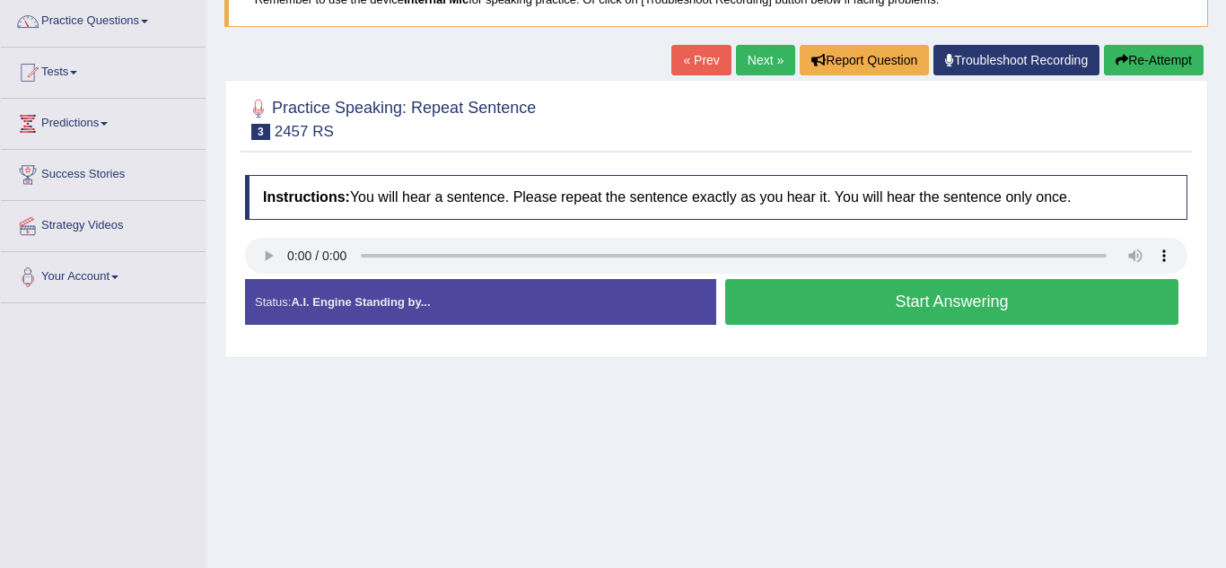
click at [871, 307] on button "Start Answering" at bounding box center [951, 302] width 453 height 46
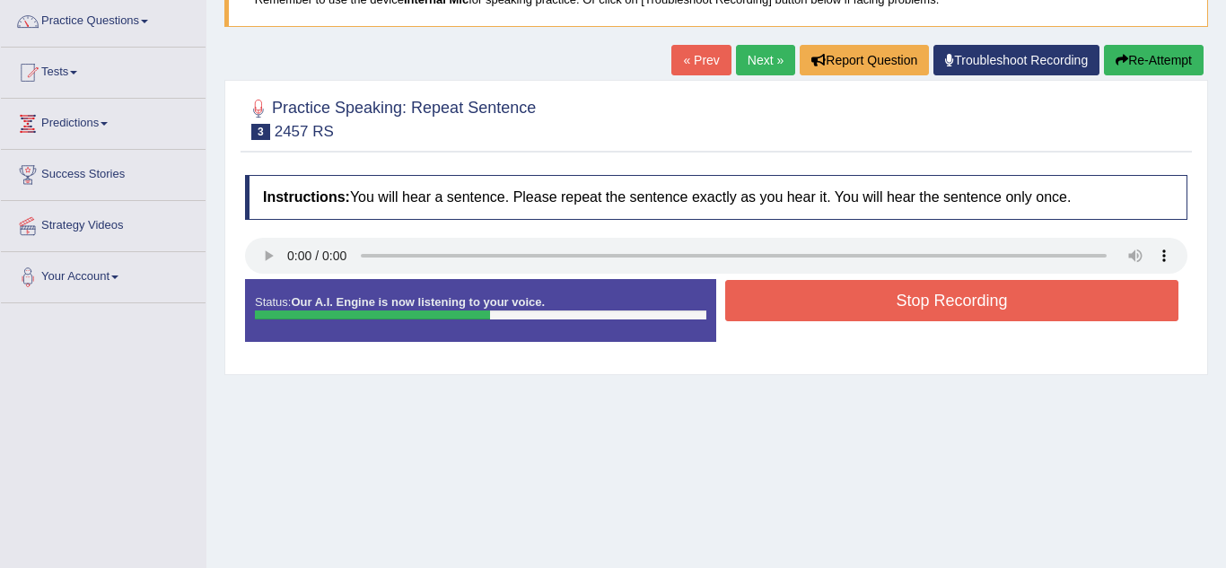
click at [871, 307] on button "Stop Recording" at bounding box center [951, 300] width 453 height 41
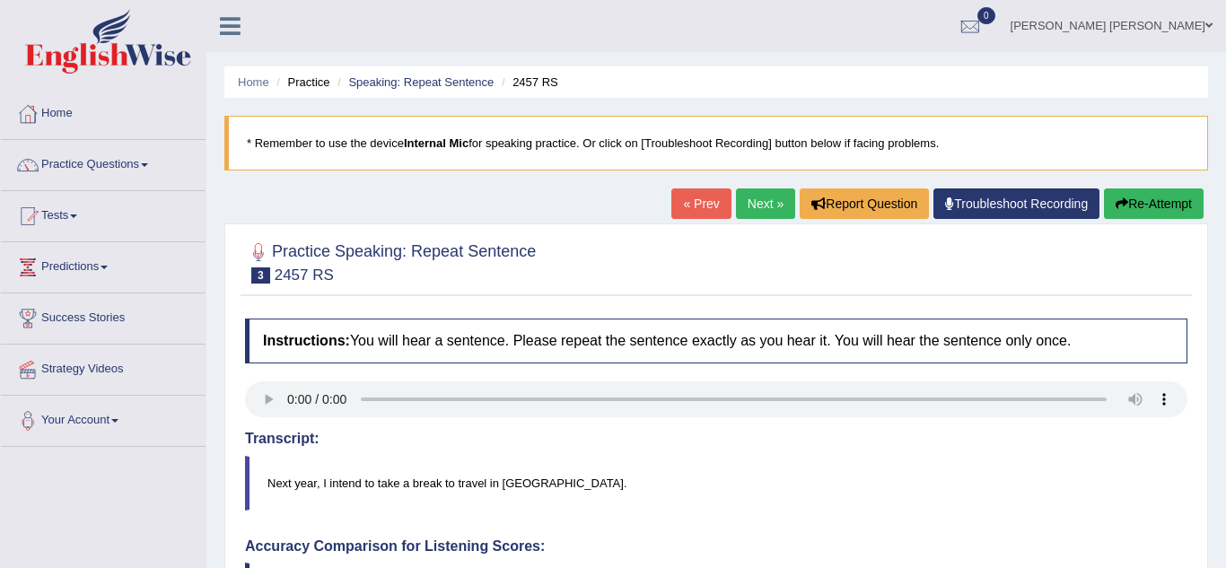
click at [772, 206] on link "Next »" at bounding box center [765, 204] width 59 height 31
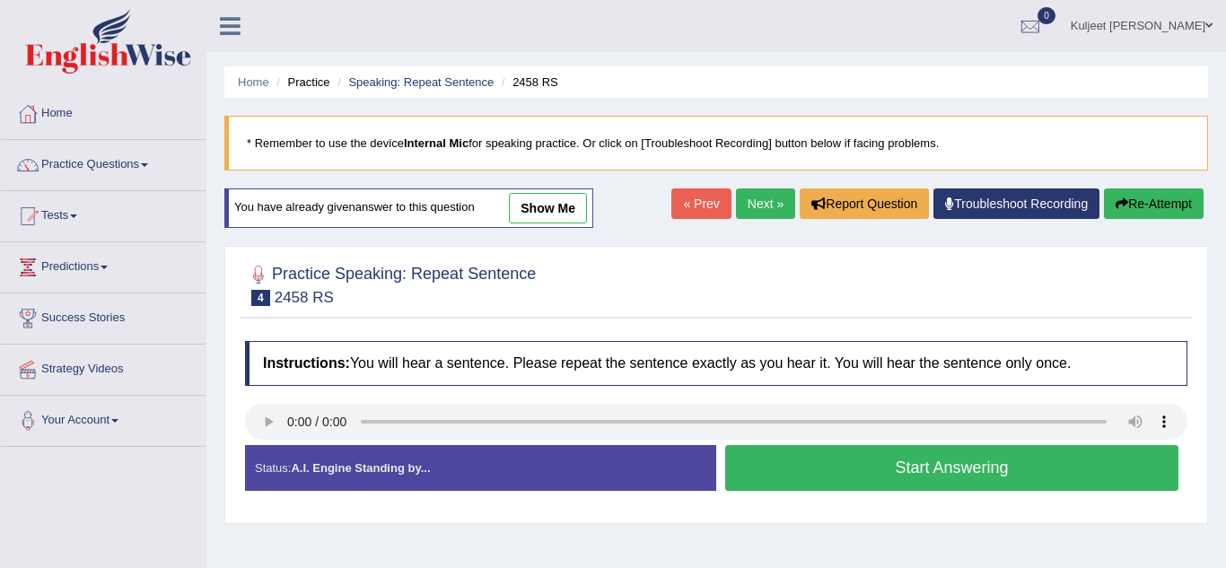
click at [794, 475] on button "Start Answering" at bounding box center [951, 468] width 453 height 46
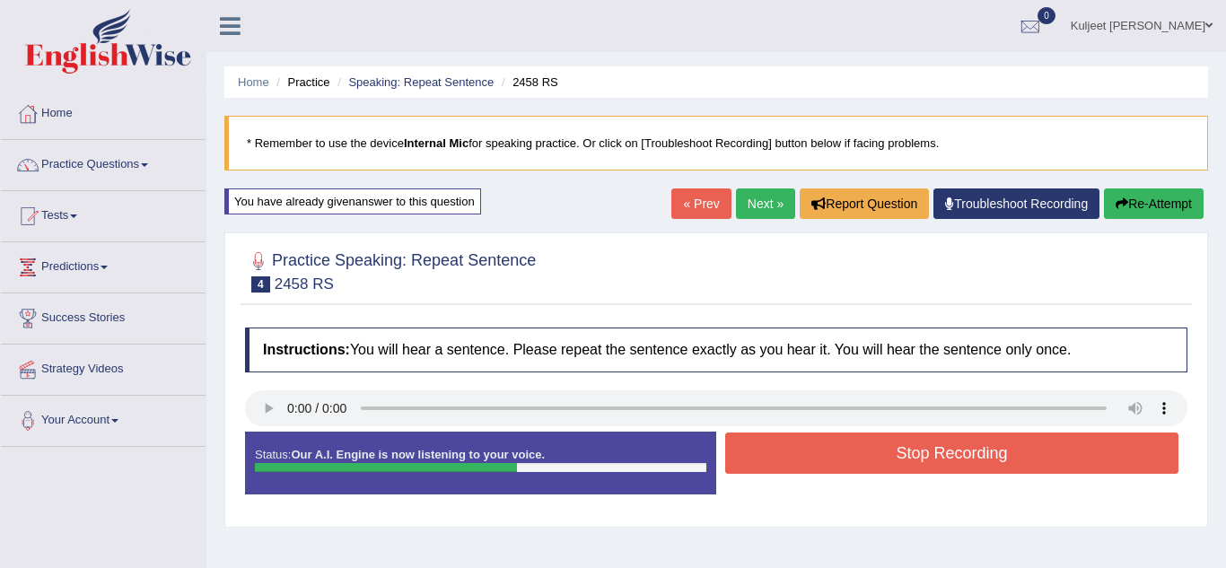
click at [794, 475] on div "Stop Recording" at bounding box center [951, 456] width 471 height 46
click at [801, 469] on button "Stop Recording" at bounding box center [951, 453] width 453 height 41
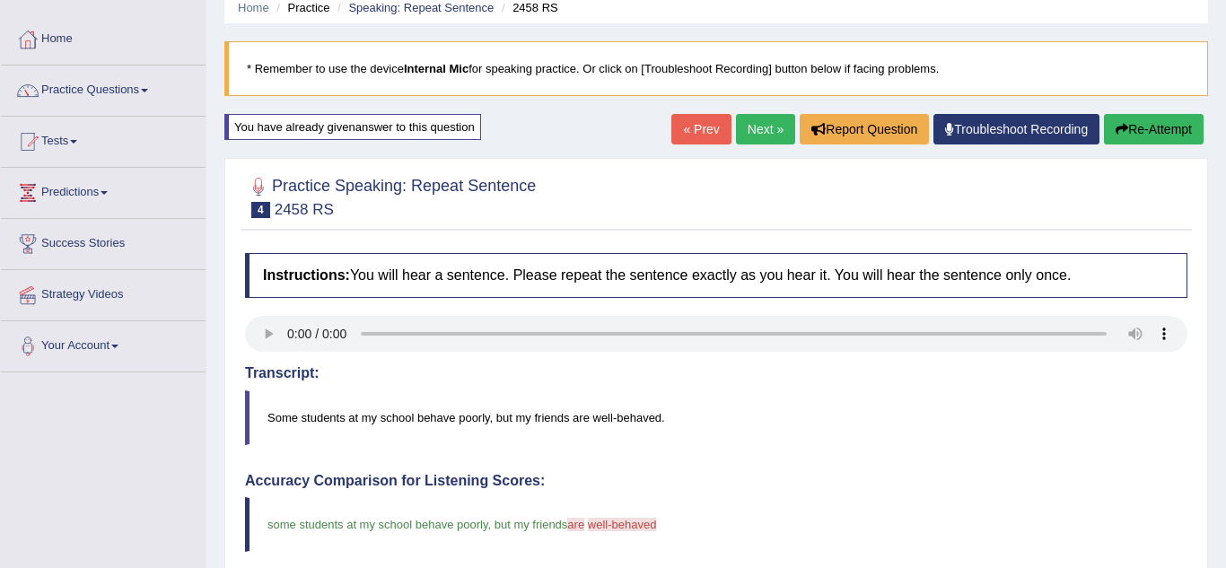
scroll to position [72, 0]
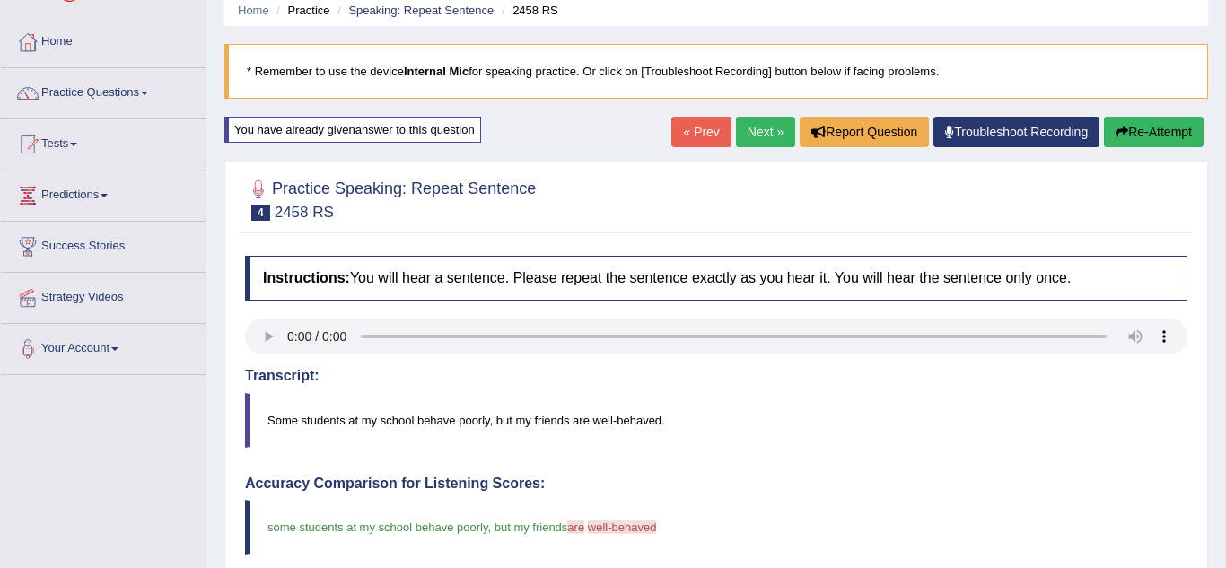
click at [747, 137] on link "Next »" at bounding box center [765, 132] width 59 height 31
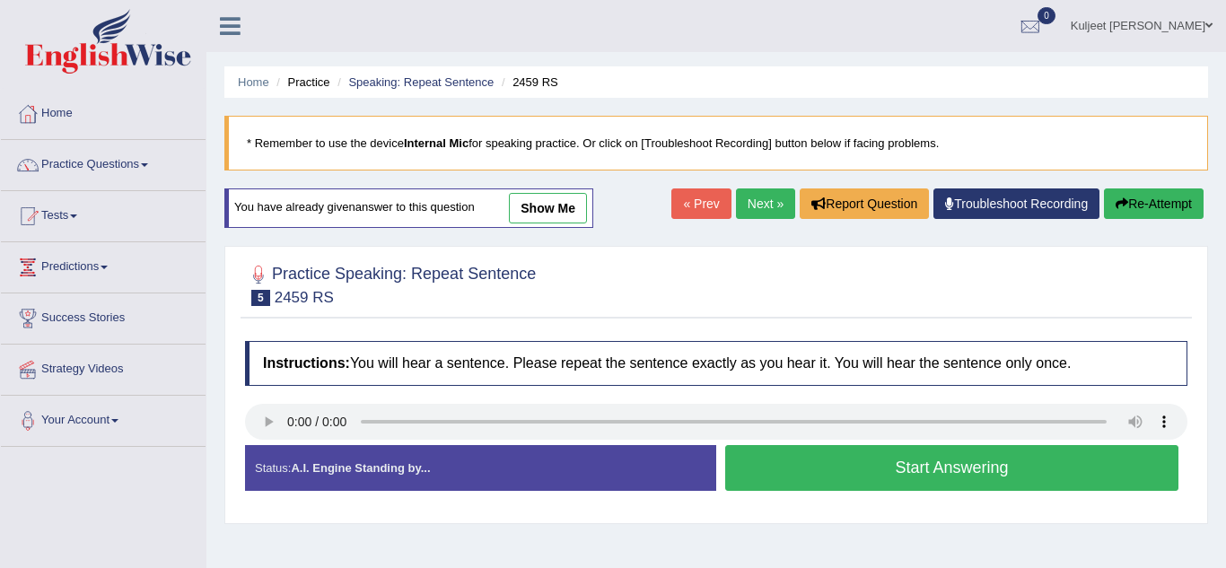
click at [739, 485] on button "Start Answering" at bounding box center [951, 468] width 453 height 46
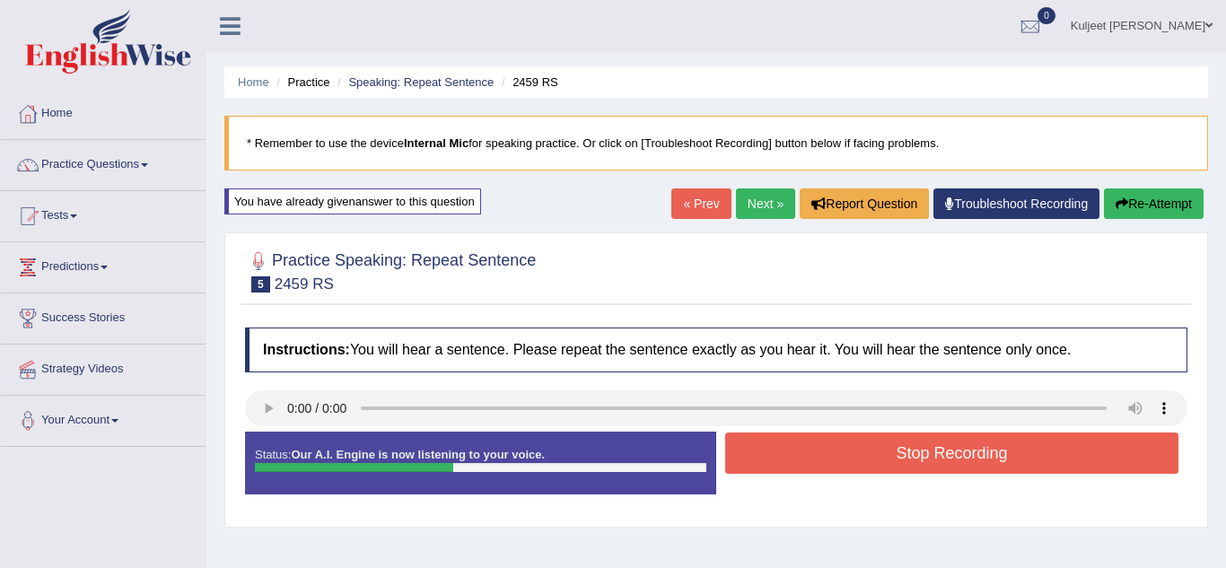
click at [762, 455] on button "Stop Recording" at bounding box center [951, 453] width 453 height 41
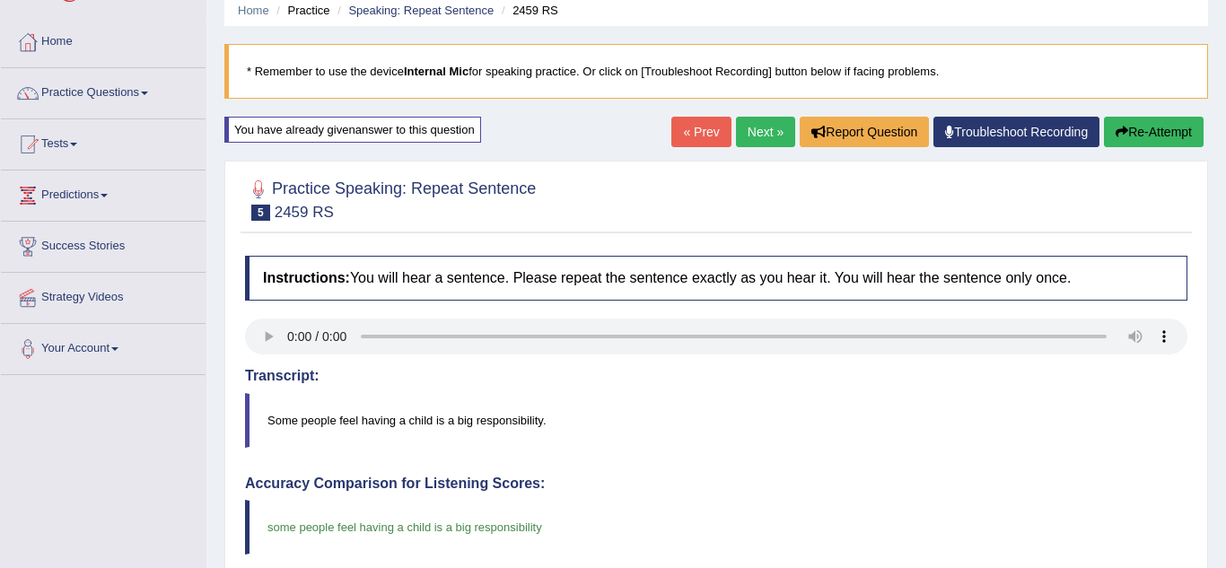
scroll to position [36, 0]
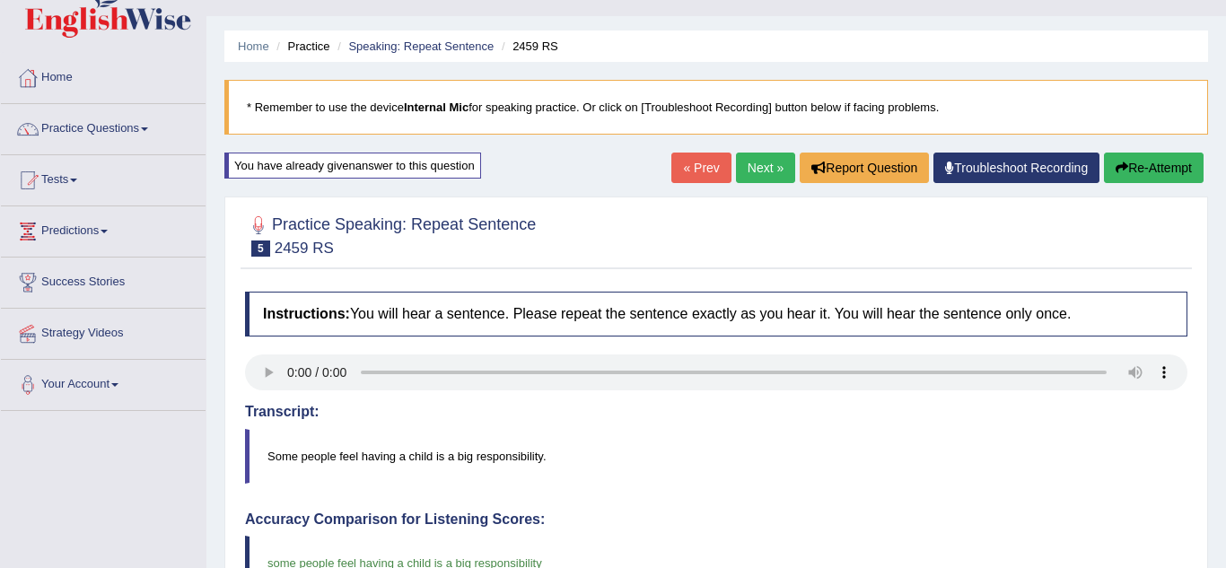
click at [745, 178] on link "Next »" at bounding box center [765, 168] width 59 height 31
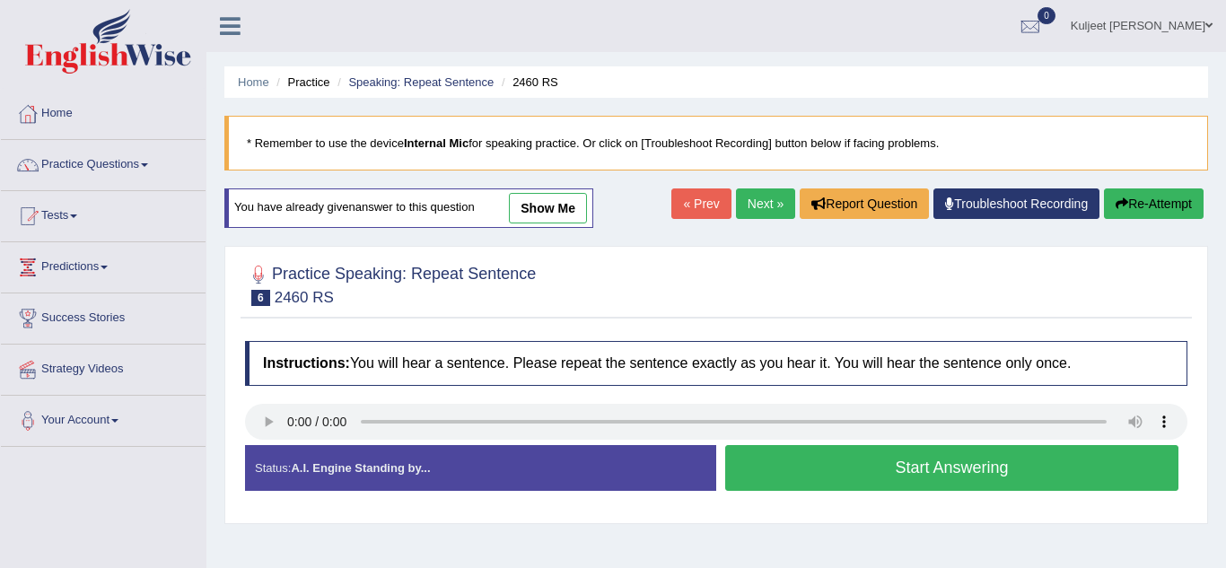
click at [756, 464] on button "Start Answering" at bounding box center [951, 468] width 453 height 46
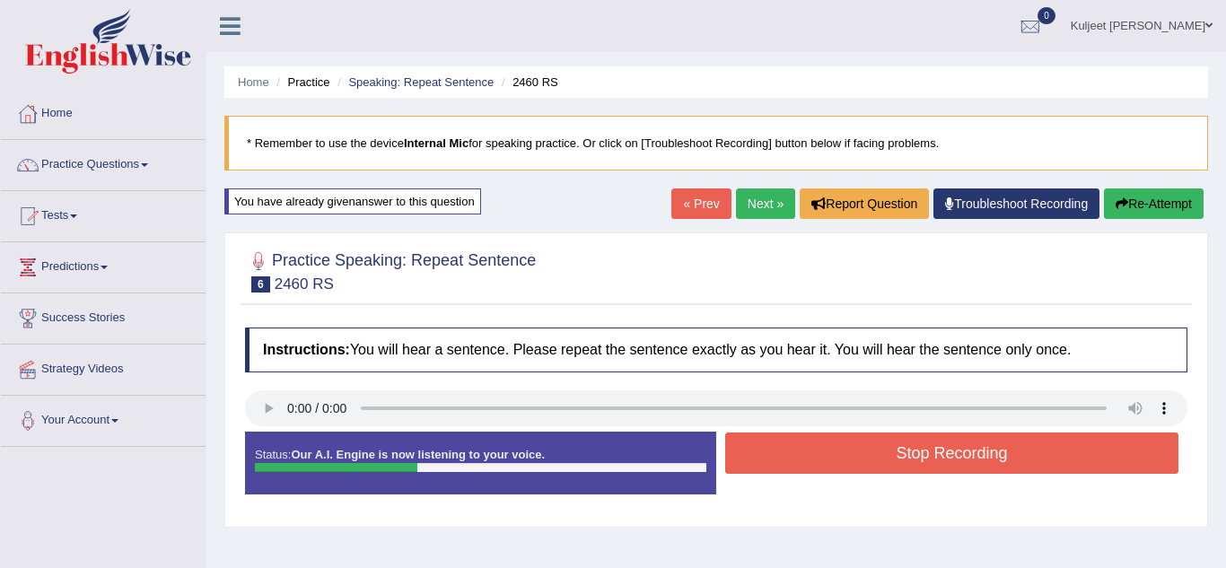
click at [756, 464] on button "Stop Recording" at bounding box center [951, 453] width 453 height 41
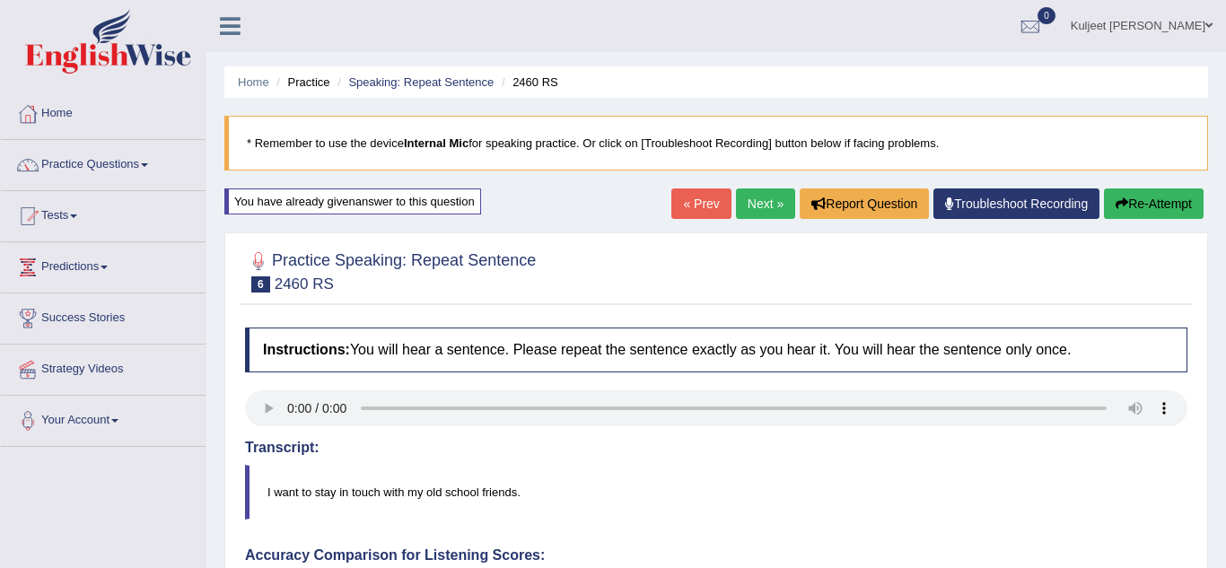
click at [776, 207] on link "Next »" at bounding box center [765, 204] width 59 height 31
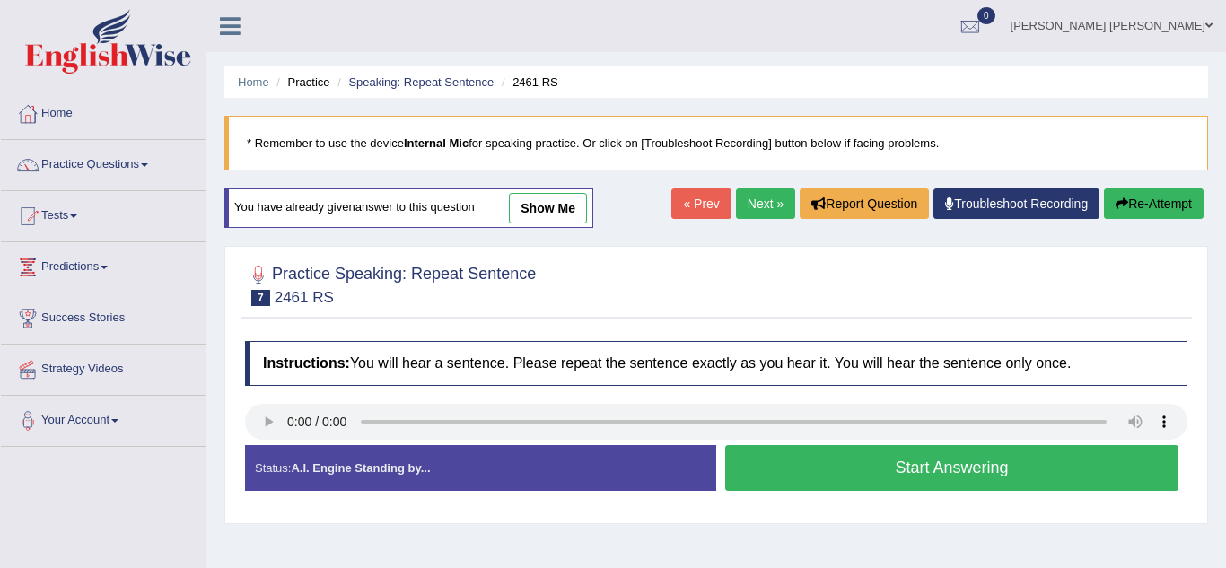
click at [820, 478] on button "Start Answering" at bounding box center [951, 468] width 453 height 46
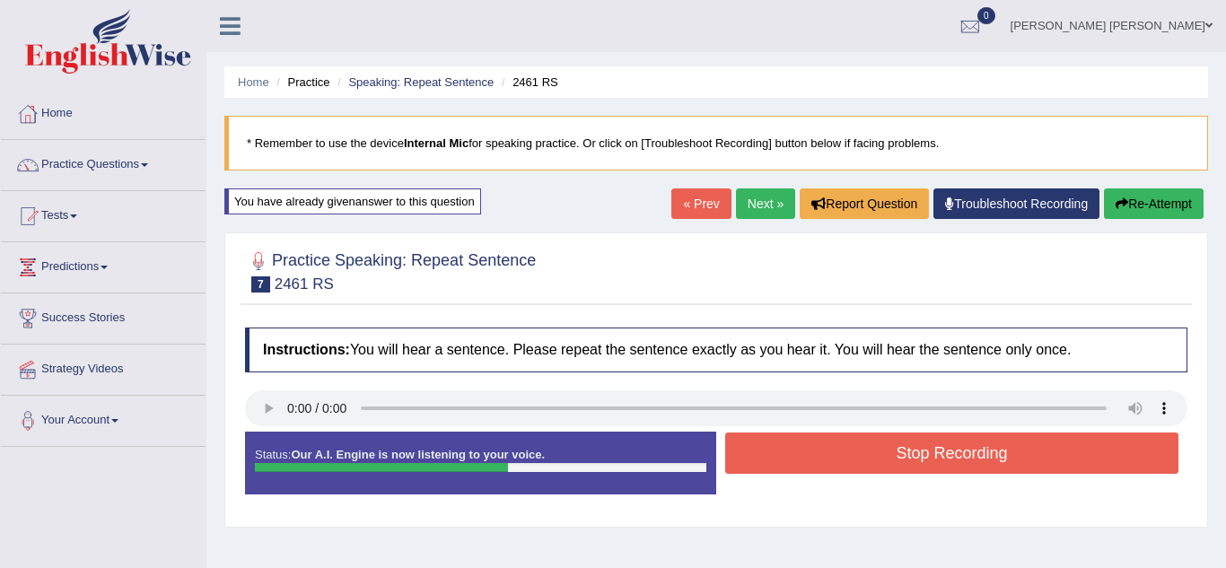
click at [823, 466] on button "Stop Recording" at bounding box center [951, 453] width 453 height 41
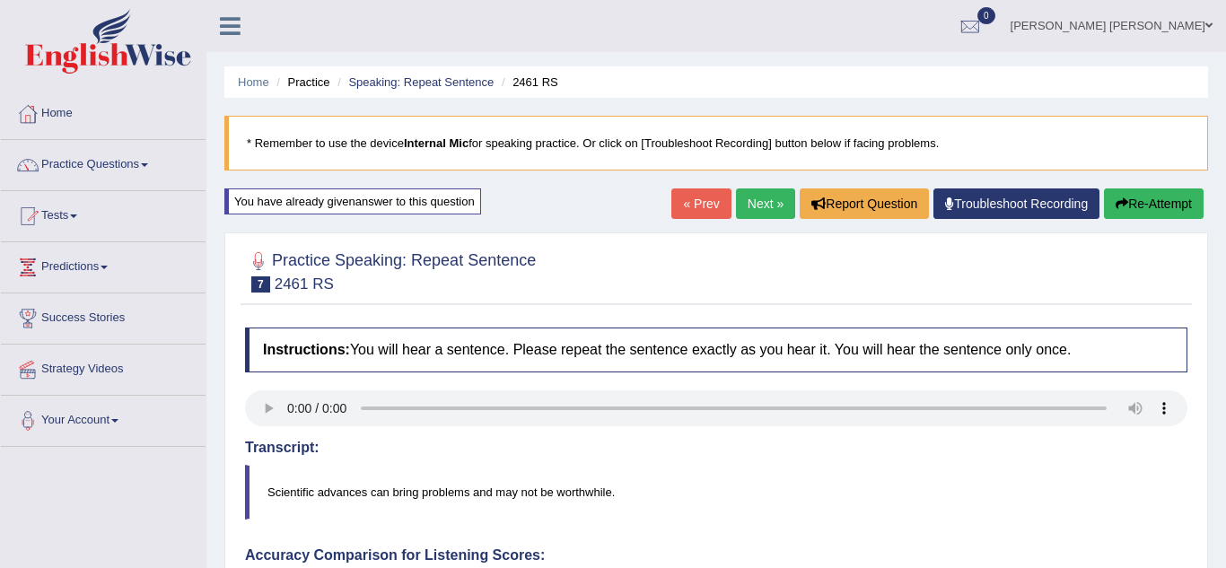
click at [779, 190] on link "Next »" at bounding box center [765, 204] width 59 height 31
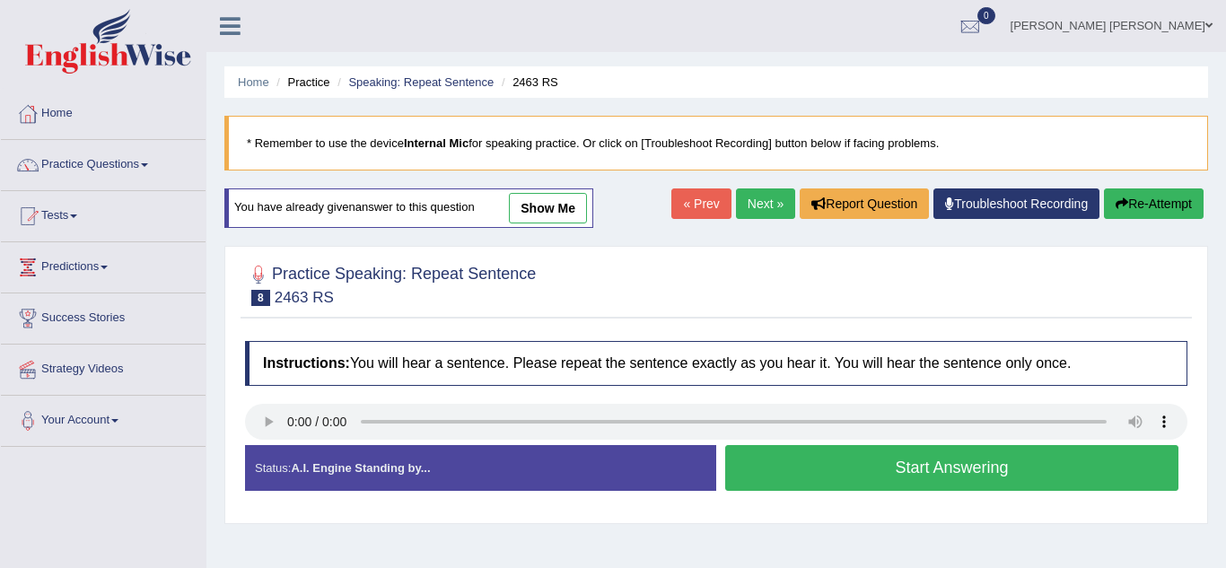
click at [764, 482] on button "Start Answering" at bounding box center [951, 468] width 453 height 46
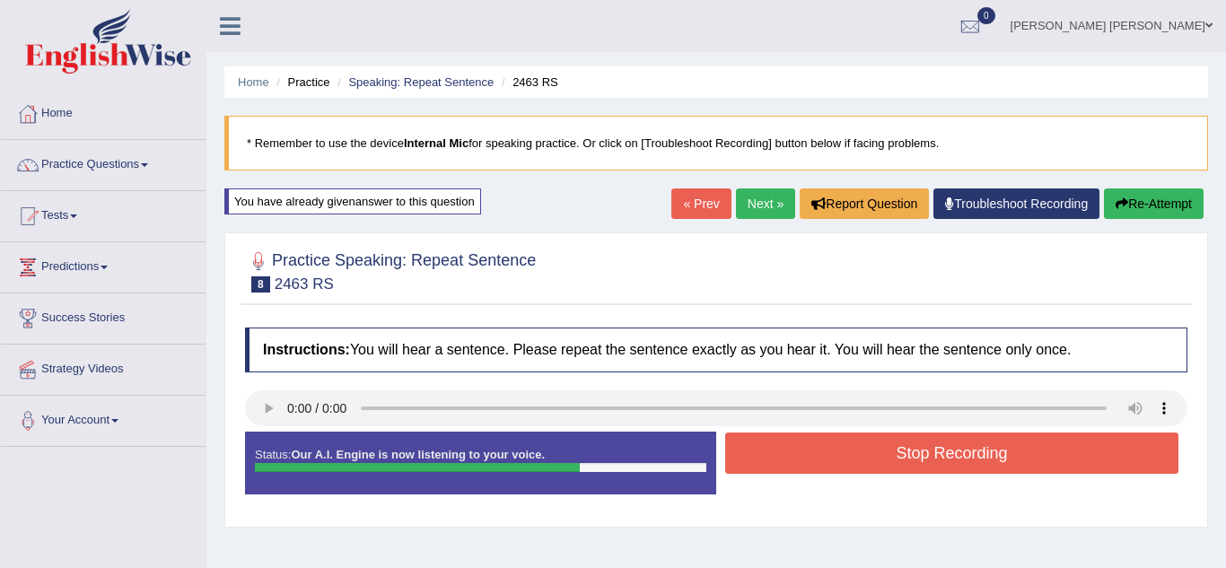
click at [775, 470] on button "Stop Recording" at bounding box center [951, 453] width 453 height 41
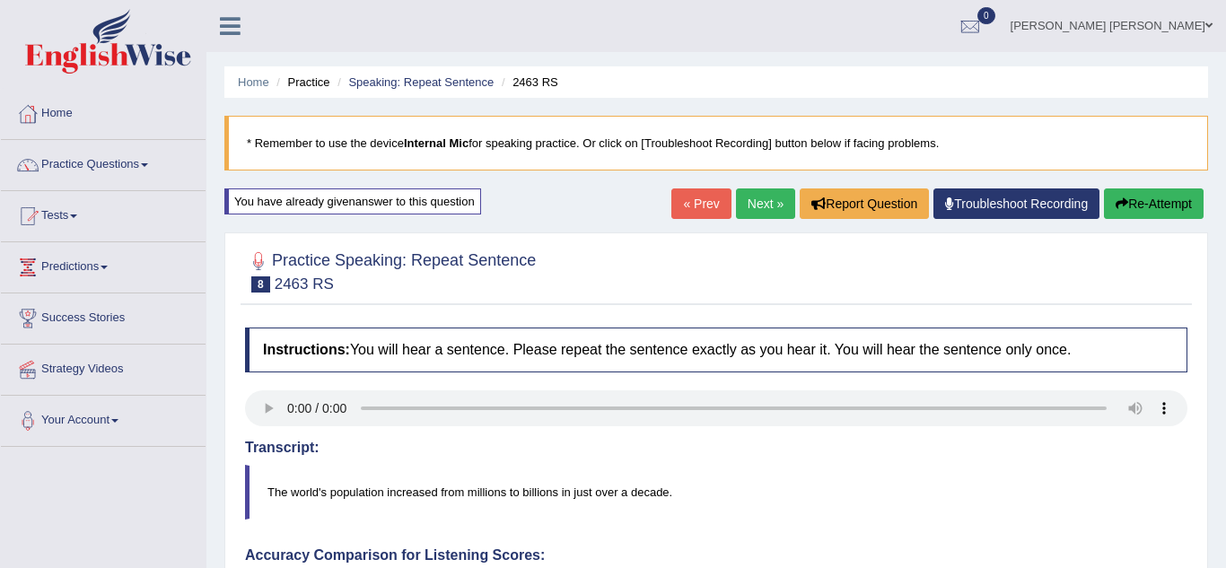
click at [755, 198] on link "Next »" at bounding box center [765, 204] width 59 height 31
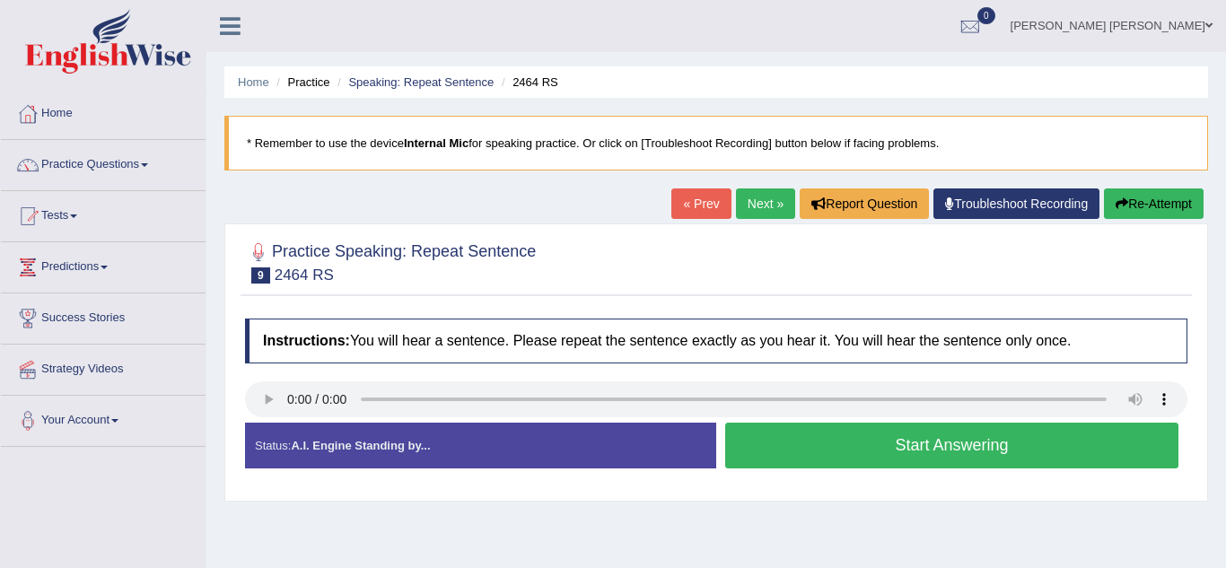
click at [755, 464] on button "Start Answering" at bounding box center [951, 446] width 453 height 46
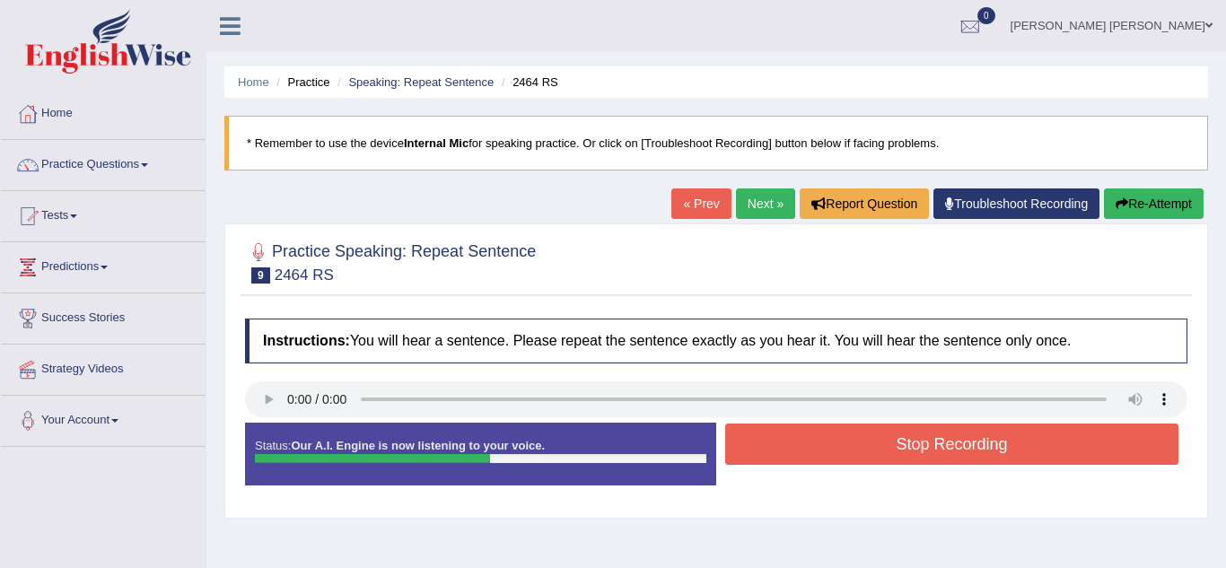
click at [755, 464] on button "Stop Recording" at bounding box center [951, 444] width 453 height 41
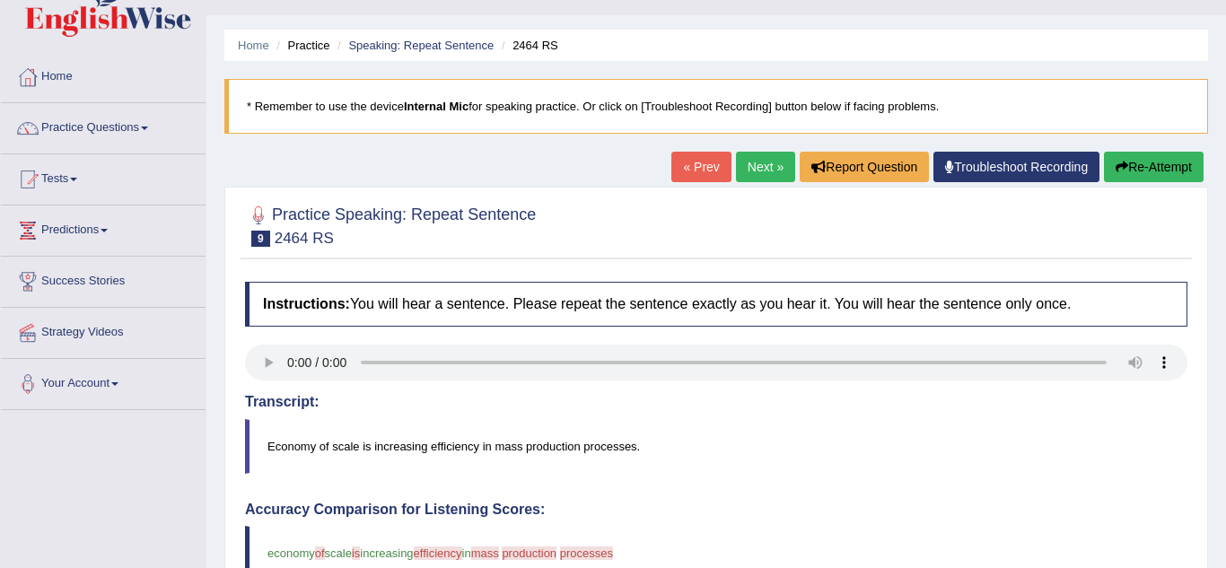
scroll to position [36, 0]
click at [762, 172] on link "Next »" at bounding box center [765, 168] width 59 height 31
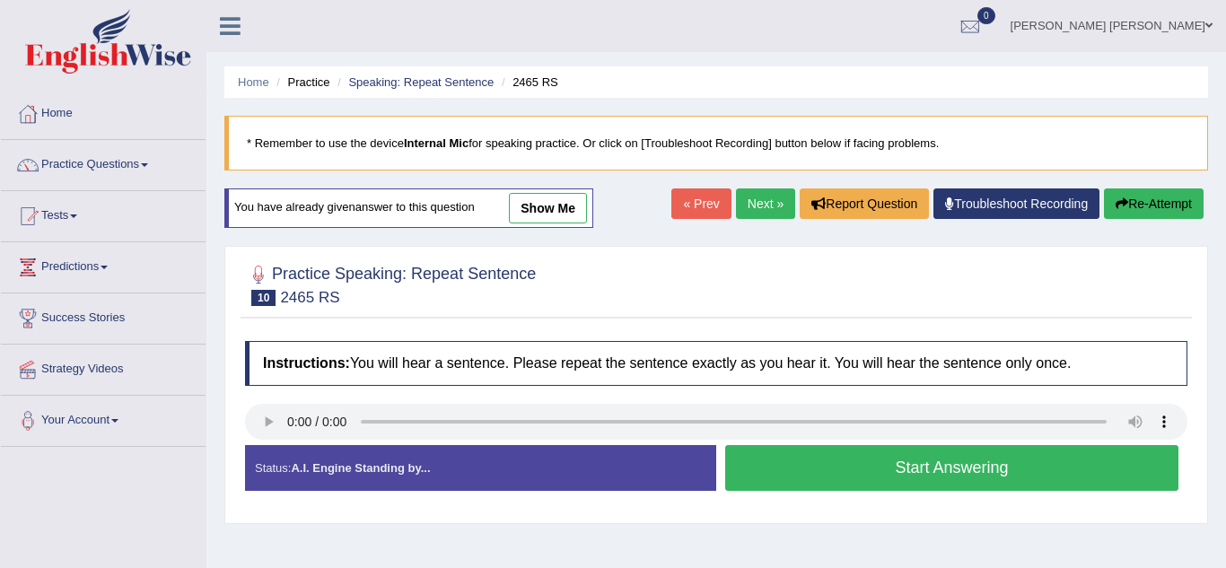
click at [774, 462] on button "Start Answering" at bounding box center [951, 468] width 453 height 46
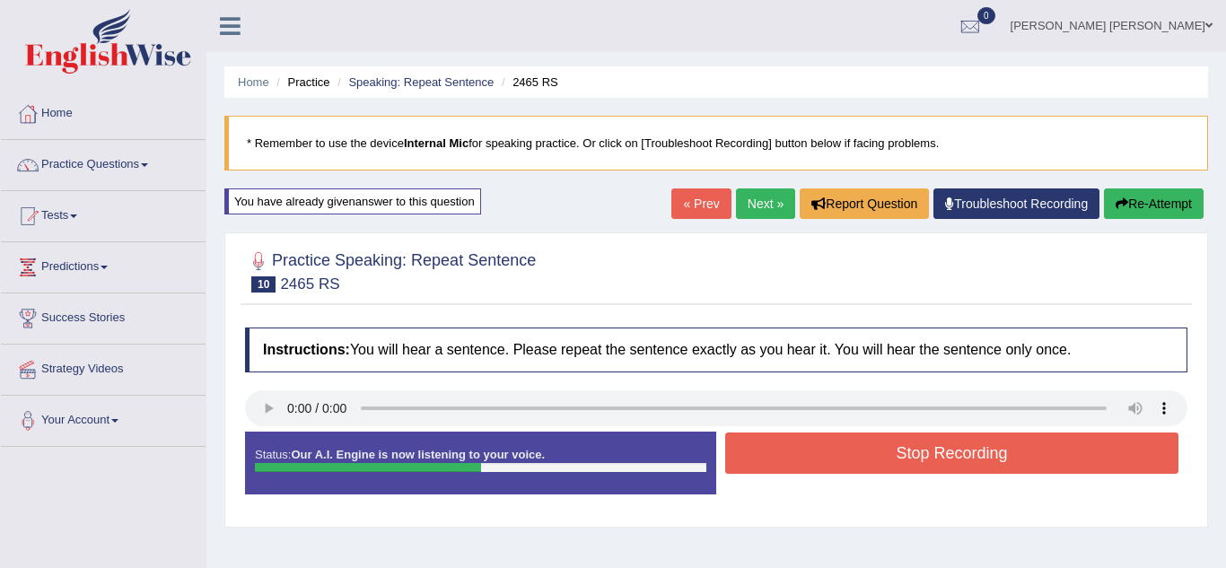
click at [774, 462] on button "Stop Recording" at bounding box center [951, 453] width 453 height 41
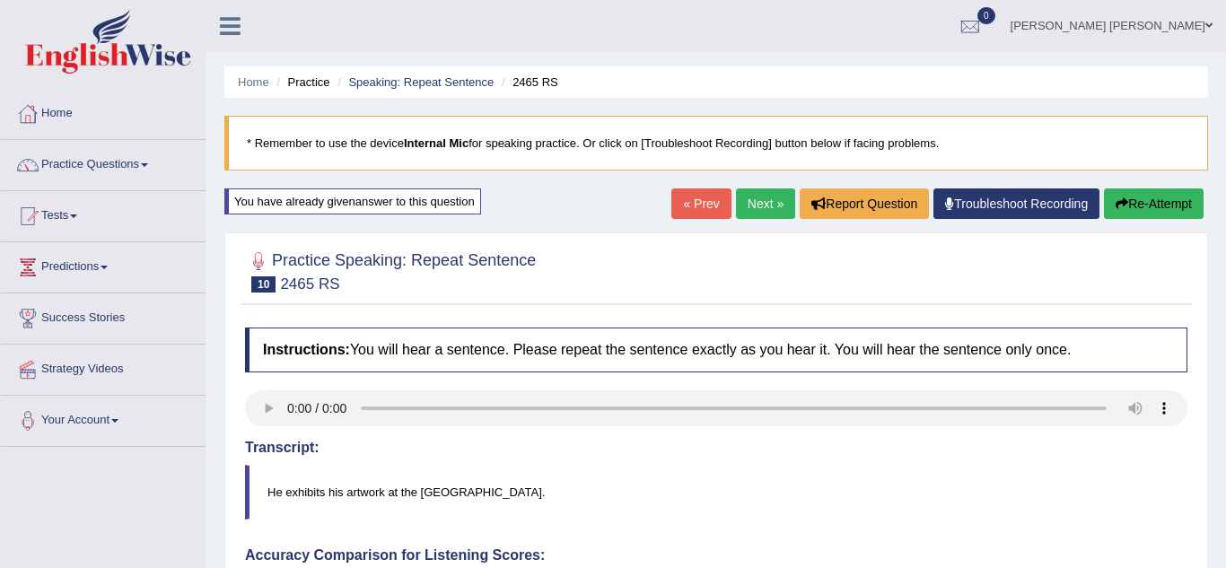
click at [760, 200] on link "Next »" at bounding box center [765, 204] width 59 height 31
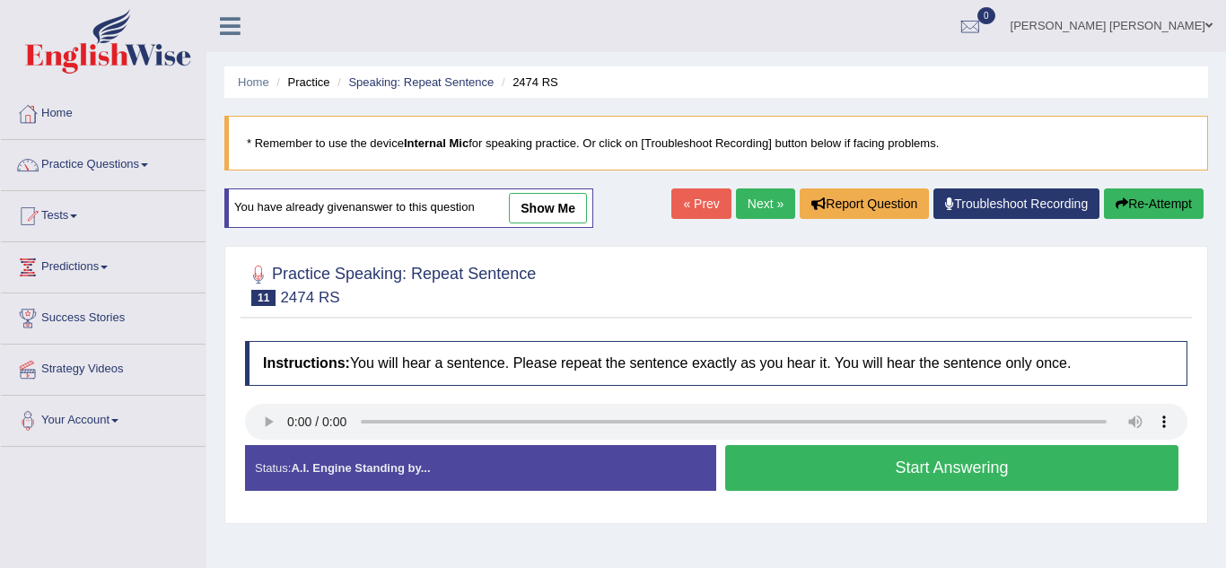
click at [749, 480] on button "Start Answering" at bounding box center [951, 468] width 453 height 46
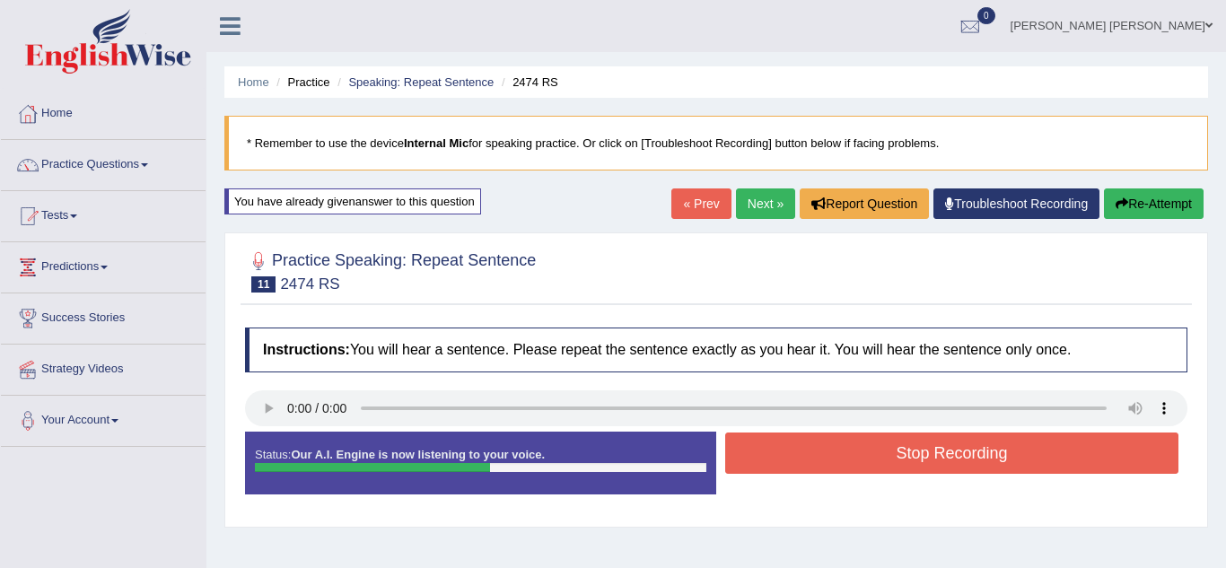
click at [773, 443] on button "Stop Recording" at bounding box center [951, 453] width 453 height 41
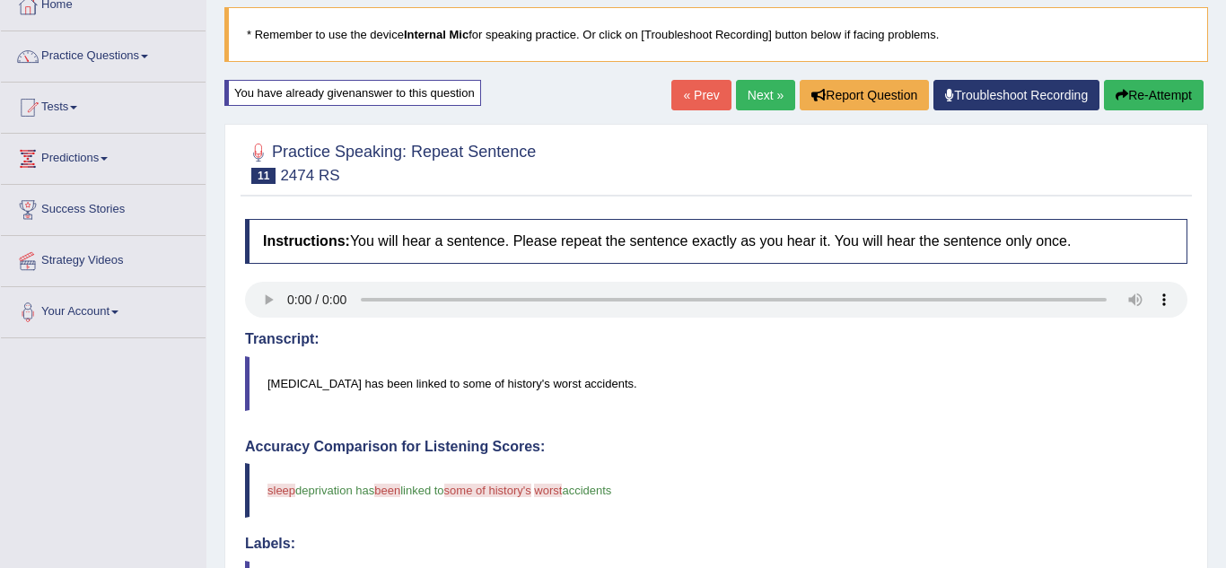
scroll to position [108, 0]
click at [764, 97] on link "Next »" at bounding box center [765, 96] width 59 height 31
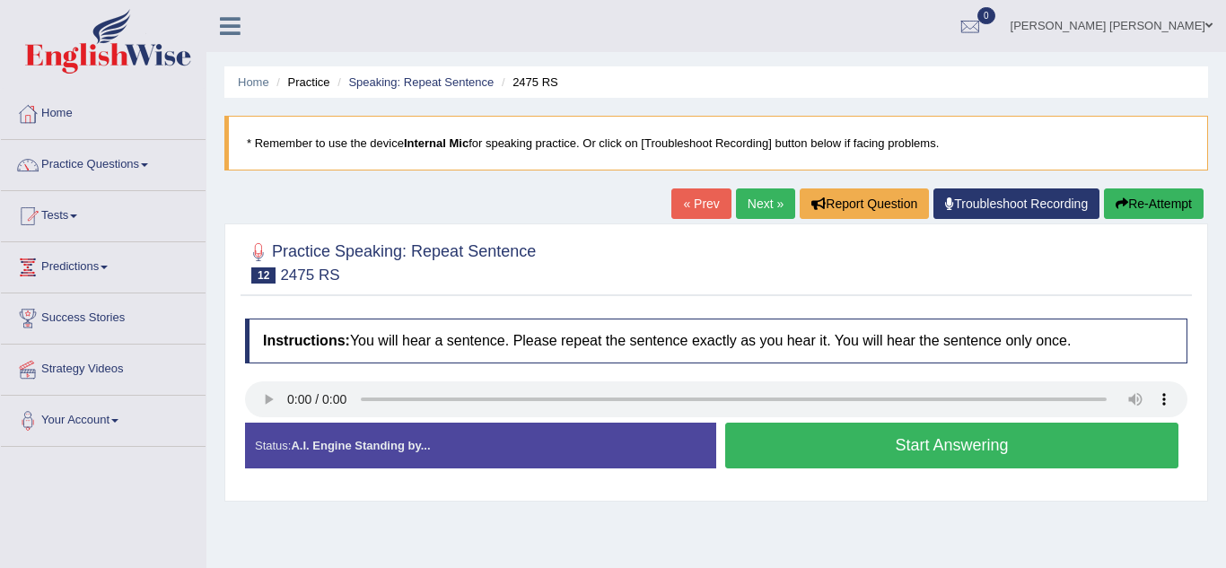
click at [830, 442] on button "Start Answering" at bounding box center [951, 446] width 453 height 46
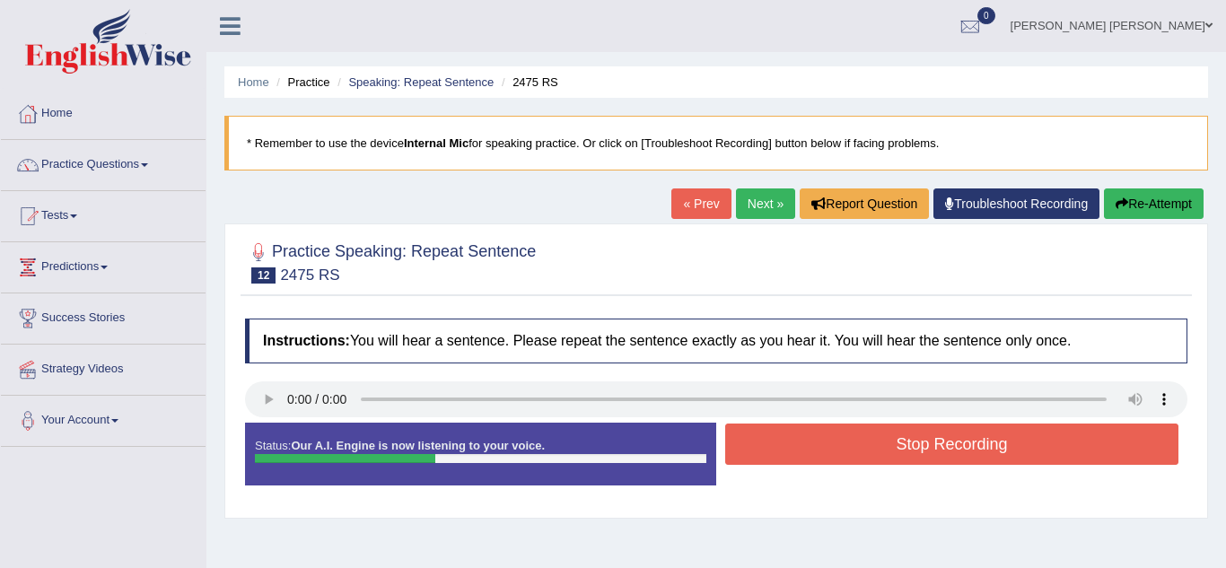
click at [830, 442] on button "Stop Recording" at bounding box center [951, 444] width 453 height 41
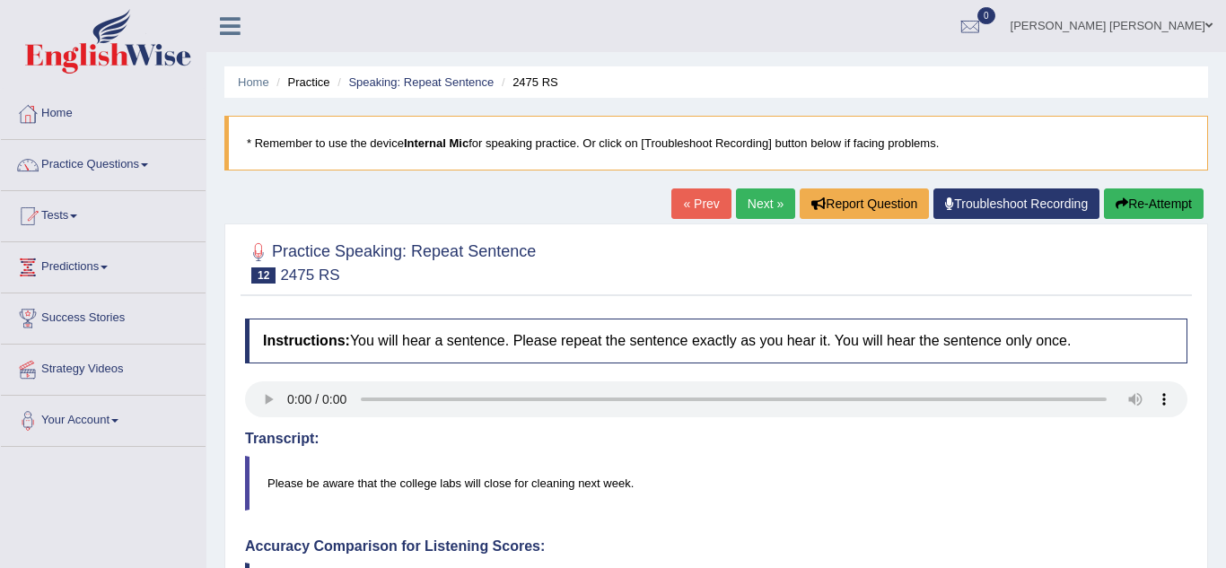
click at [764, 203] on link "Next »" at bounding box center [765, 204] width 59 height 31
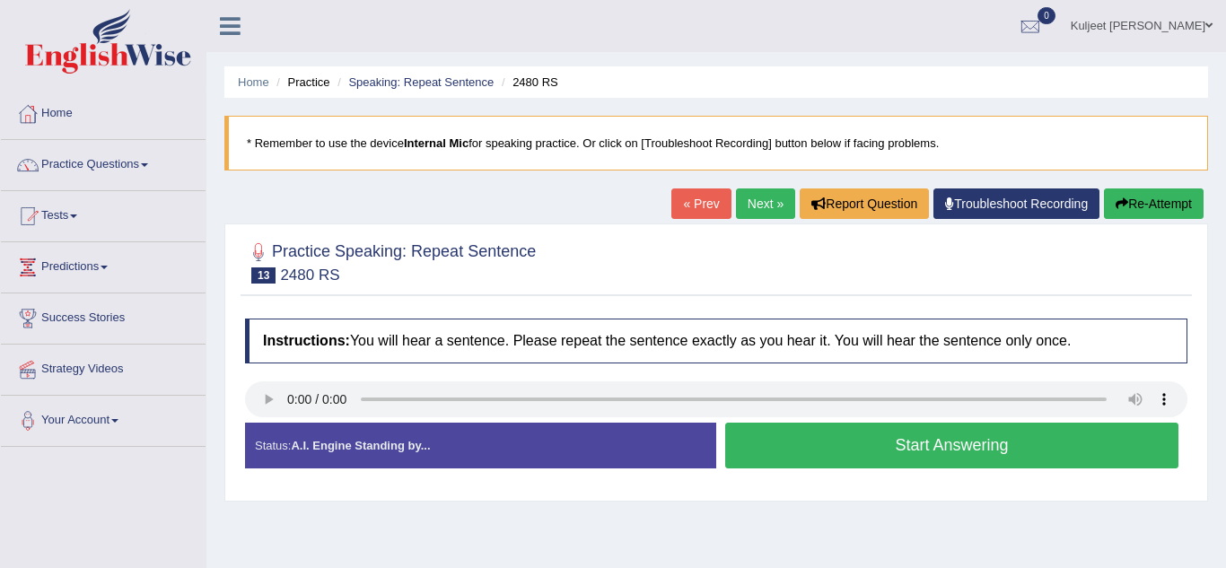
click at [759, 459] on button "Start Answering" at bounding box center [951, 446] width 453 height 46
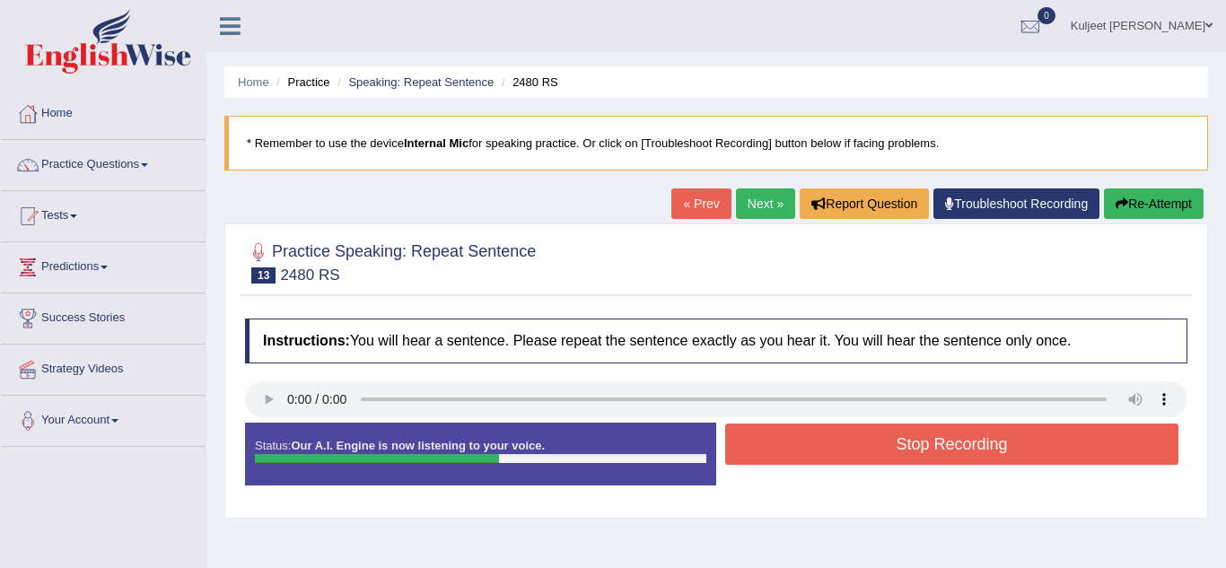
click at [759, 459] on button "Stop Recording" at bounding box center [951, 444] width 453 height 41
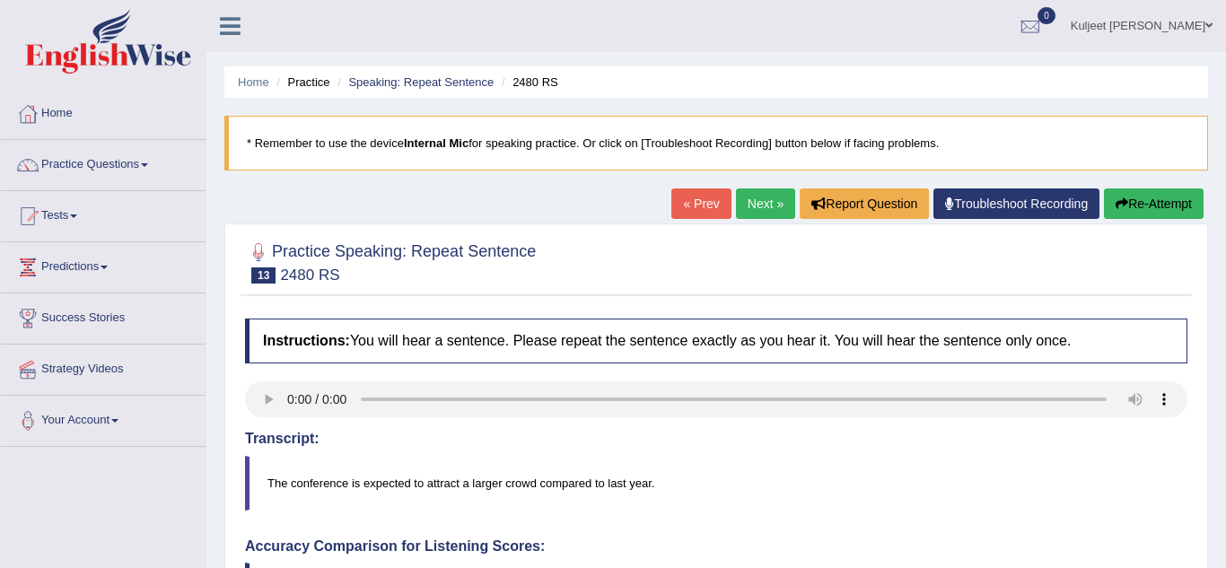
click at [750, 207] on link "Next »" at bounding box center [765, 204] width 59 height 31
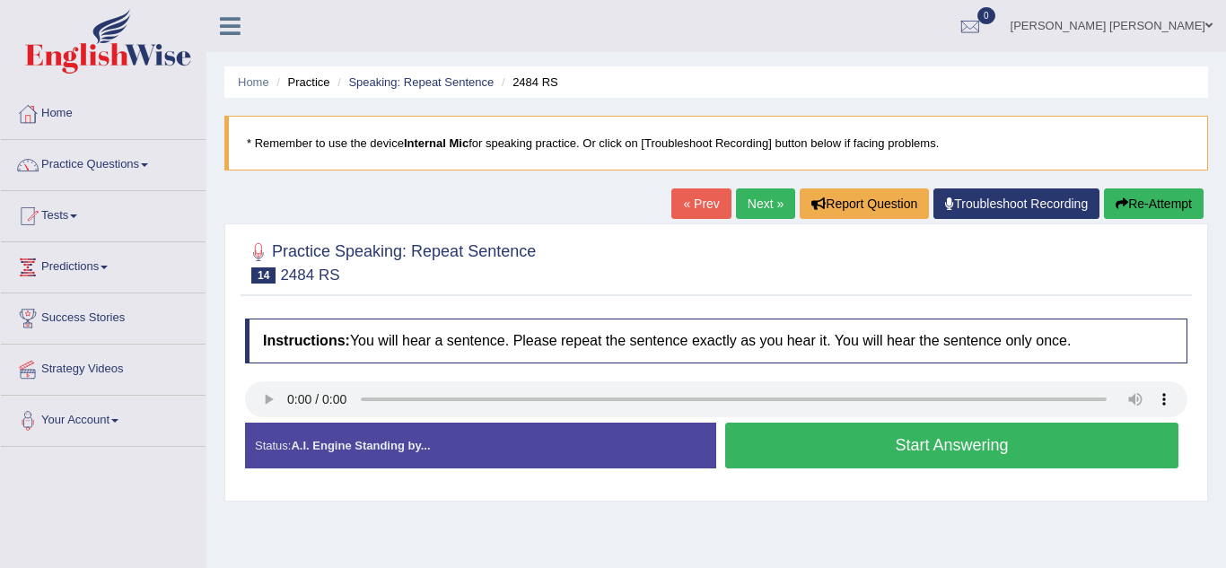
click at [750, 444] on button "Start Answering" at bounding box center [951, 446] width 453 height 46
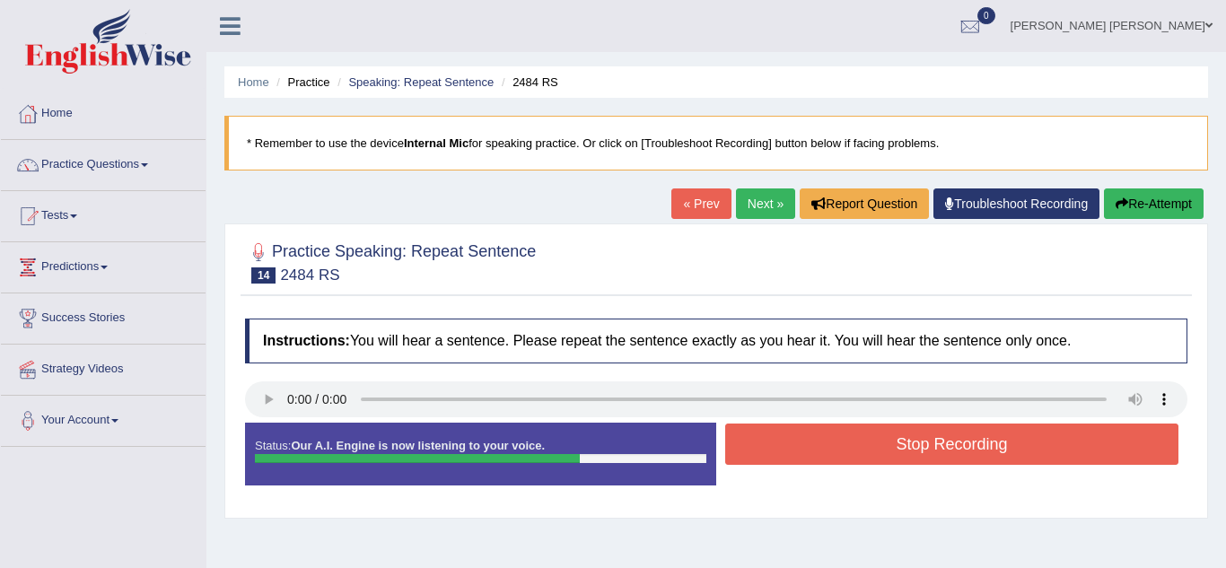
click at [780, 451] on button "Stop Recording" at bounding box center [951, 444] width 453 height 41
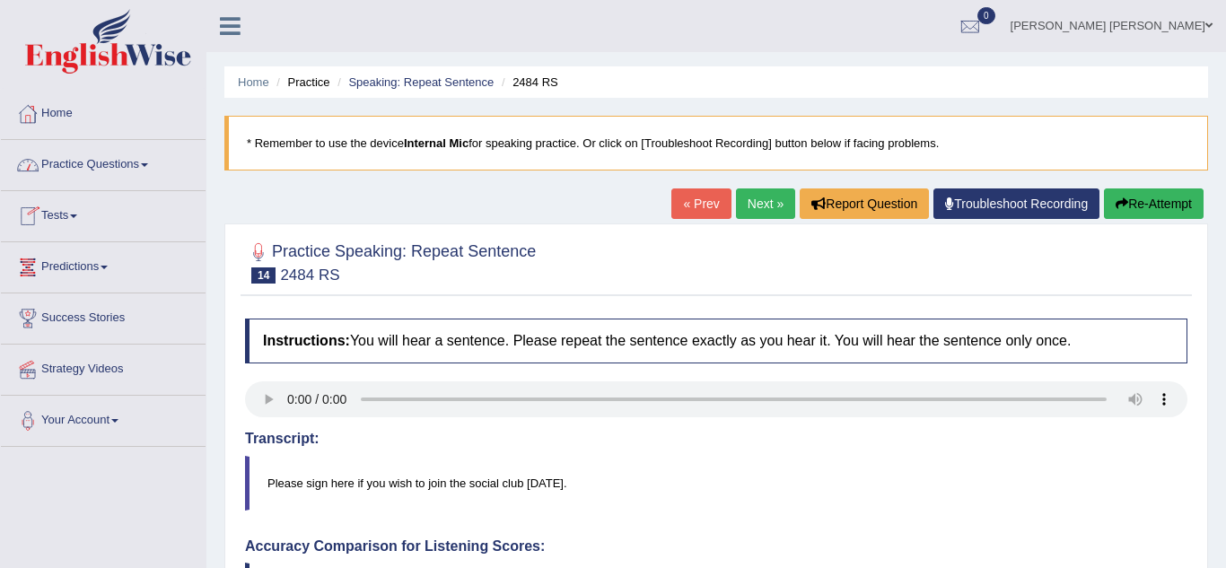
click at [749, 207] on link "Next »" at bounding box center [765, 204] width 59 height 31
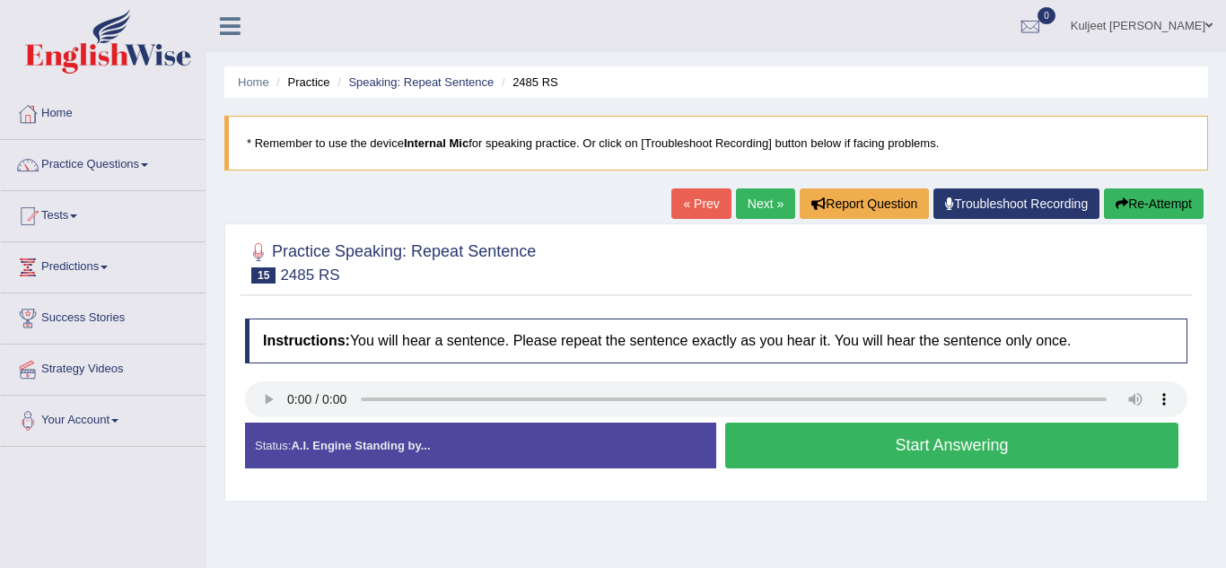
click at [766, 456] on button "Start Answering" at bounding box center [951, 446] width 453 height 46
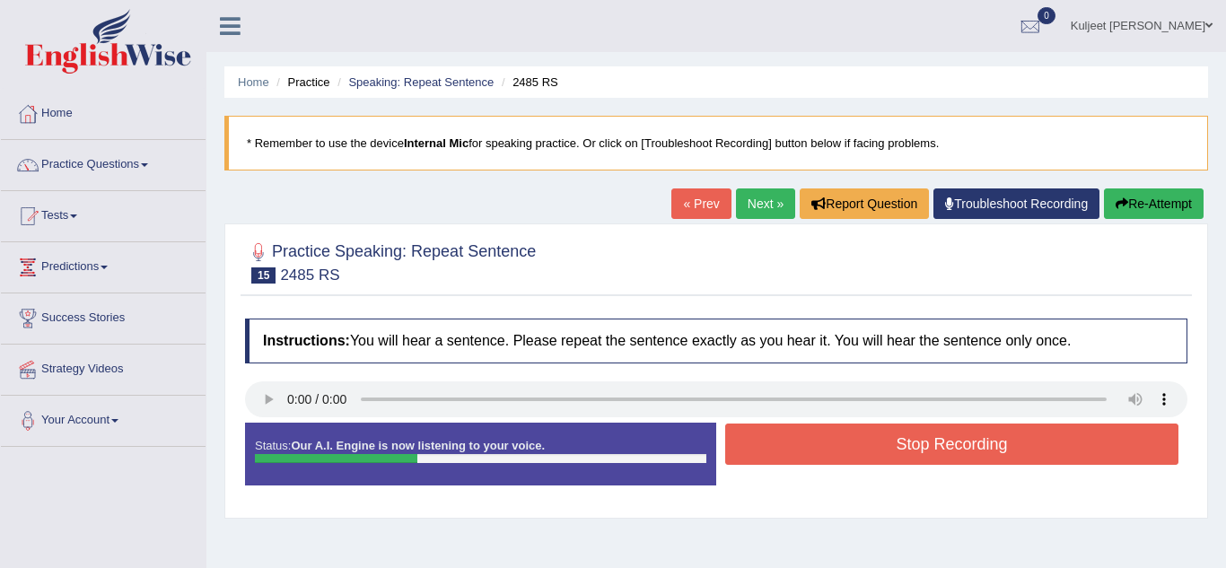
click at [766, 456] on button "Stop Recording" at bounding box center [951, 444] width 453 height 41
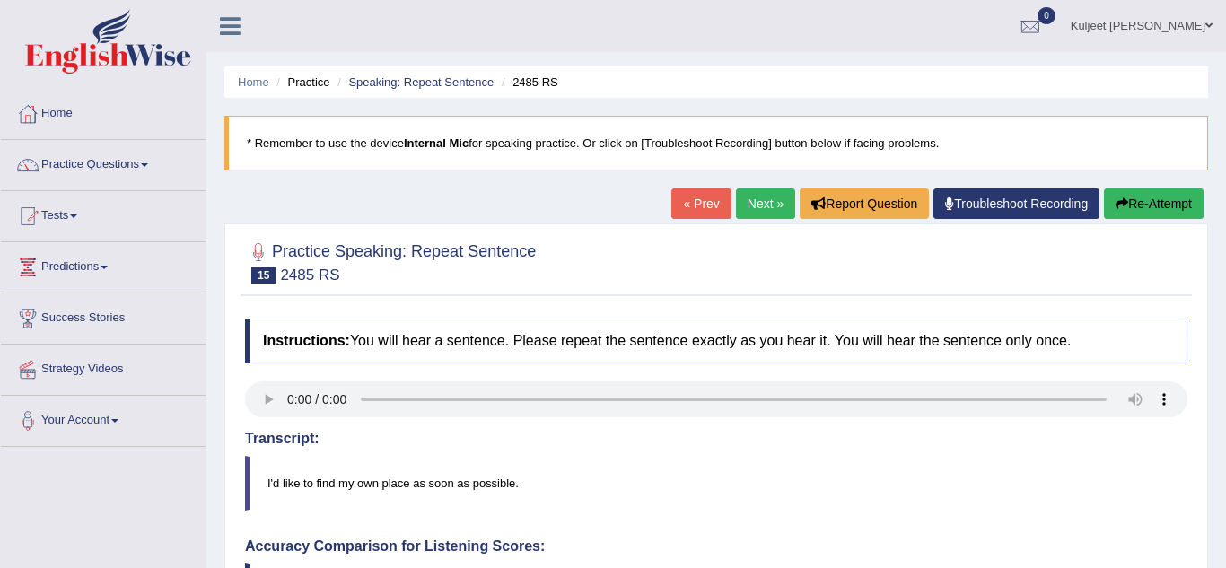
click at [778, 197] on link "Next »" at bounding box center [765, 204] width 59 height 31
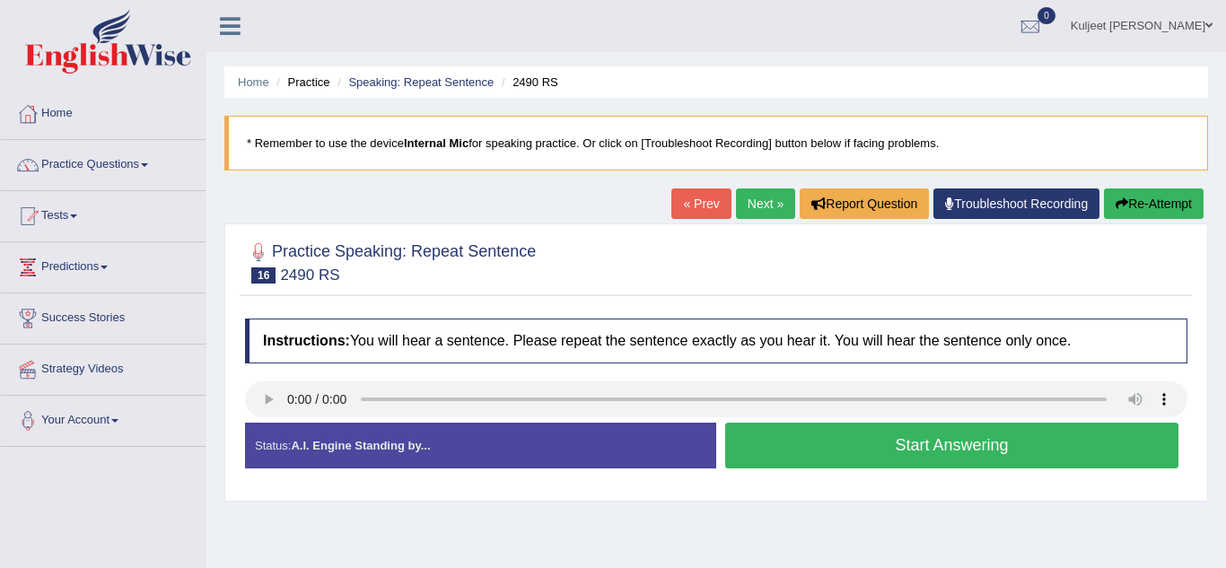
click at [767, 463] on button "Start Answering" at bounding box center [951, 446] width 453 height 46
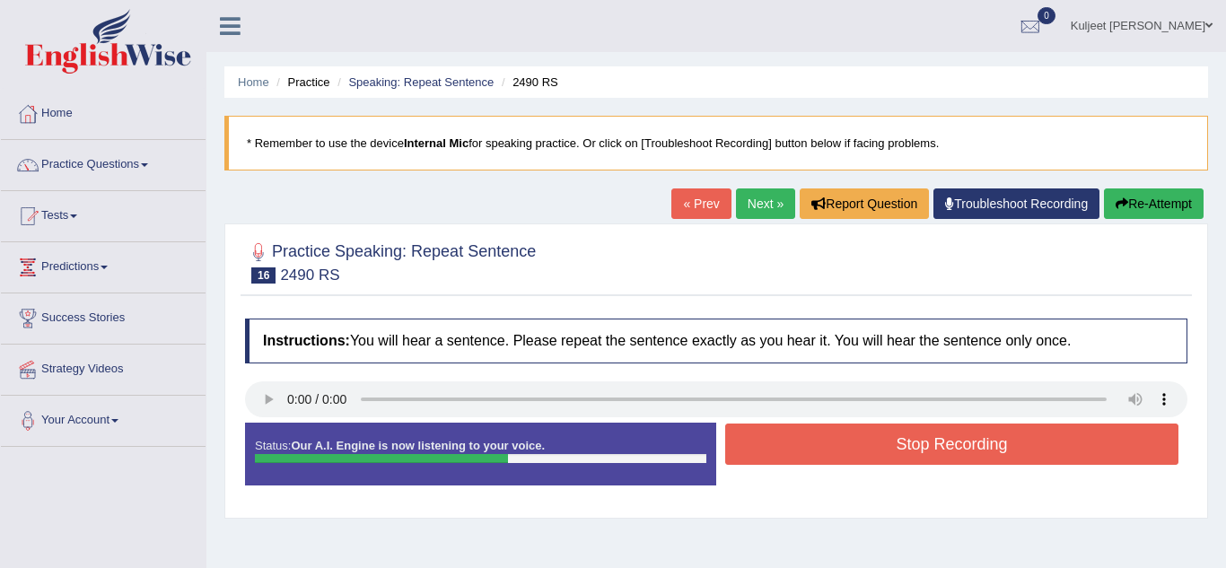
click at [767, 463] on button "Stop Recording" at bounding box center [951, 444] width 453 height 41
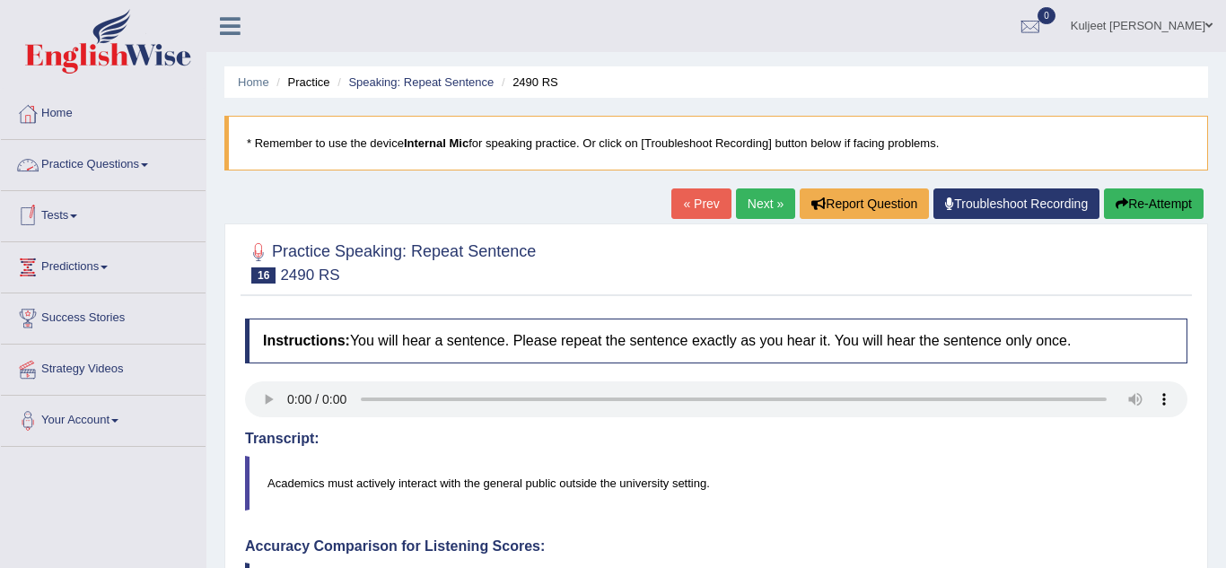
click at [147, 170] on link "Practice Questions" at bounding box center [103, 162] width 205 height 45
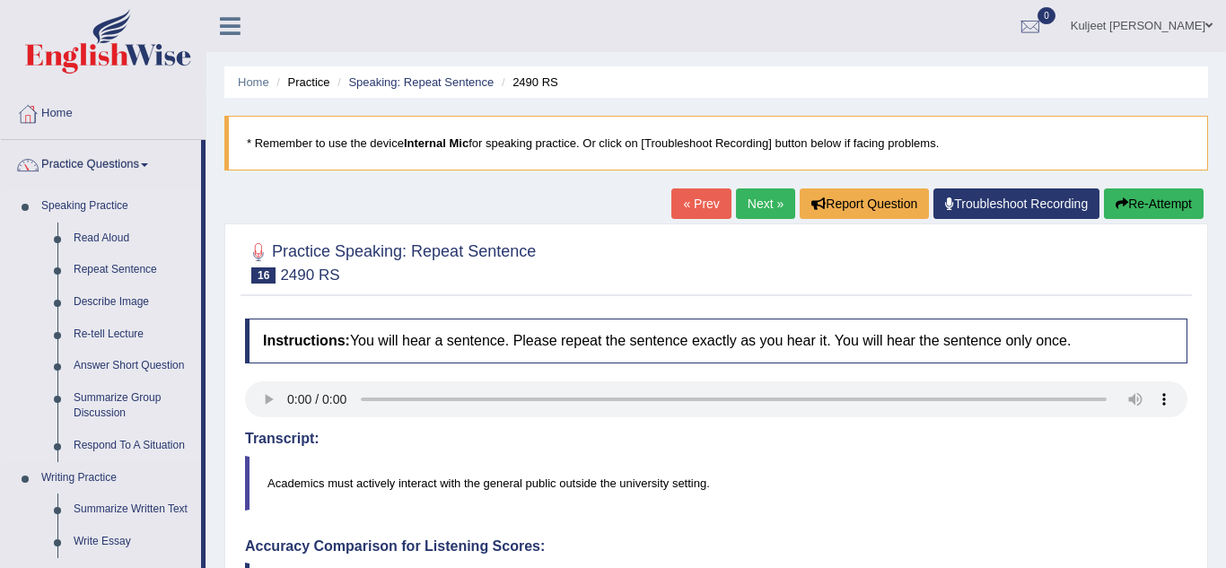
click at [23, 351] on li "Speaking Practice Read Aloud Repeat Sentence Describe Image Re-tell Lecture Ans…" at bounding box center [101, 326] width 200 height 272
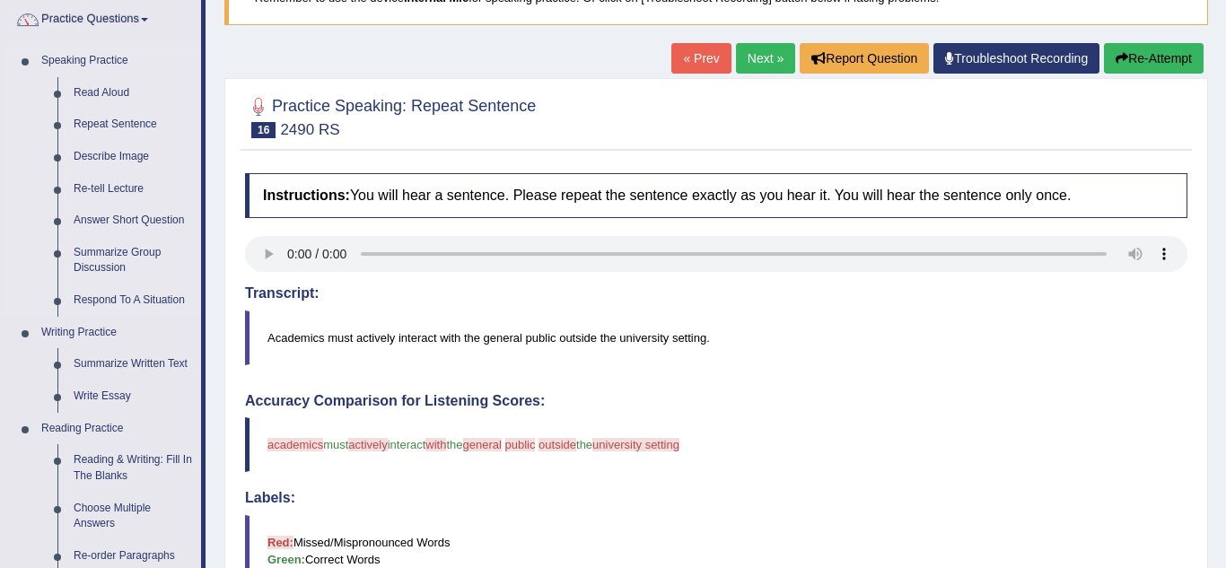
scroll to position [144, 0]
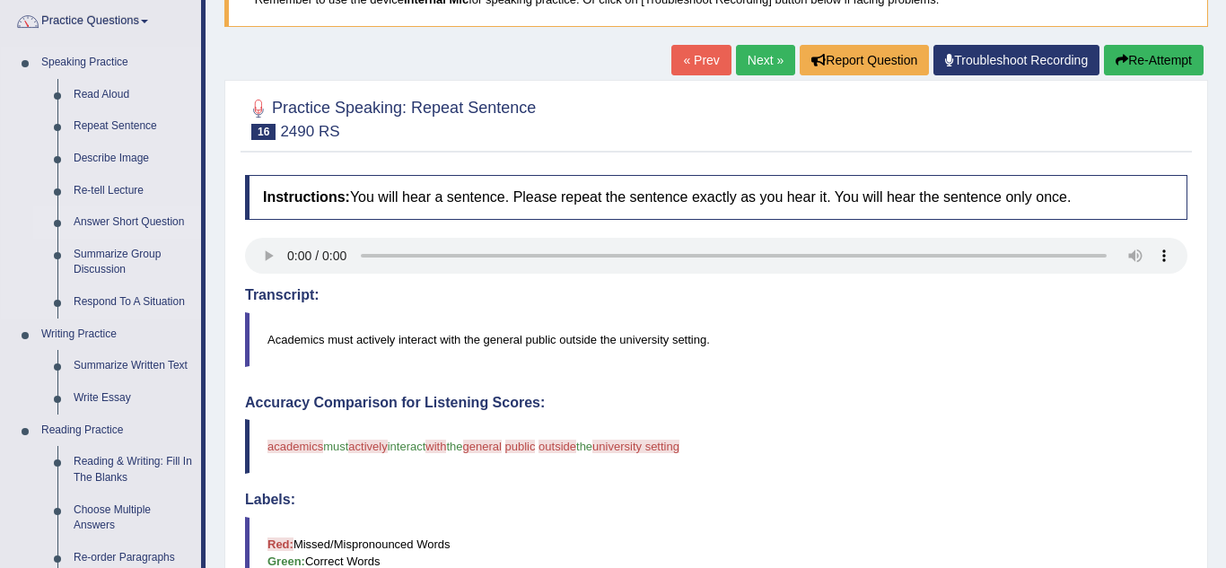
click at [105, 219] on link "Answer Short Question" at bounding box center [134, 222] width 136 height 32
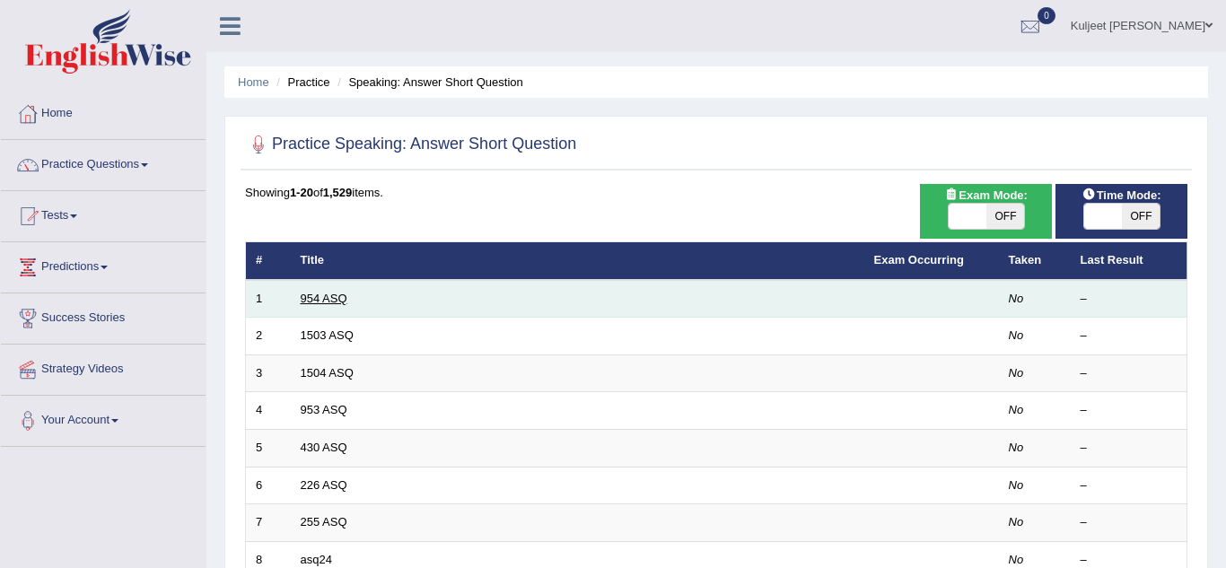
click at [323, 294] on link "954 ASQ" at bounding box center [324, 298] width 47 height 13
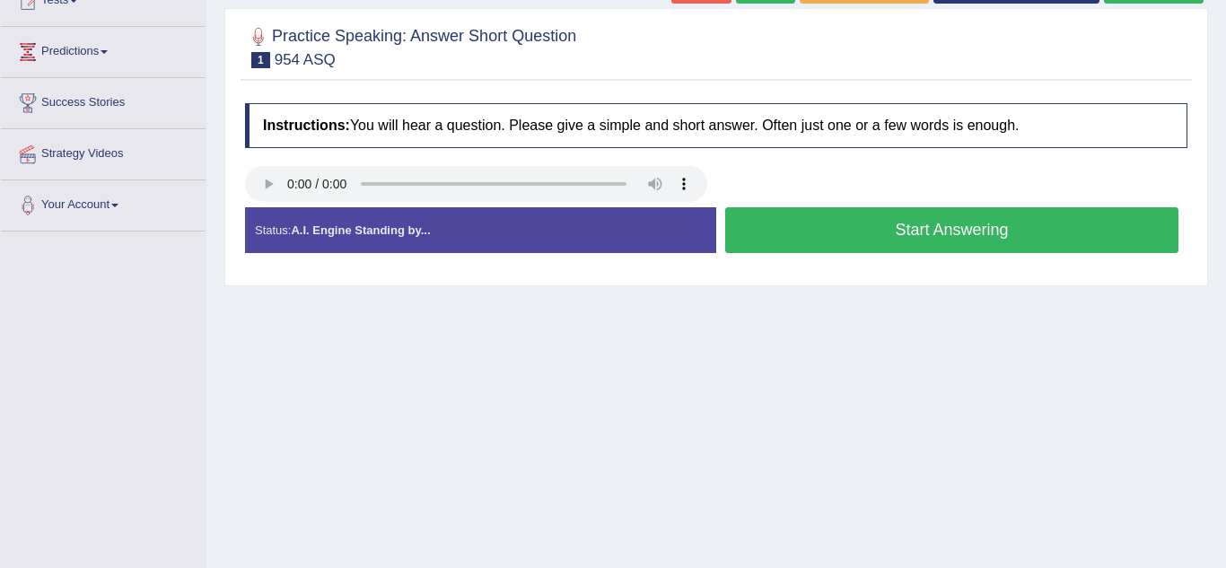
click at [791, 242] on button "Start Answering" at bounding box center [951, 230] width 453 height 46
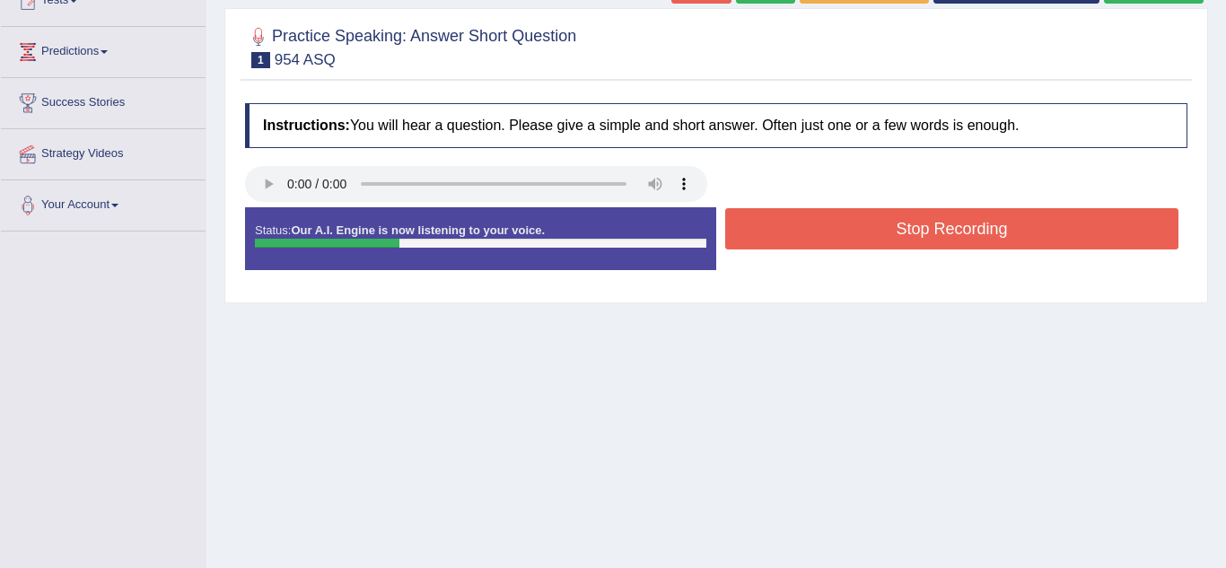
click at [791, 242] on button "Stop Recording" at bounding box center [951, 228] width 453 height 41
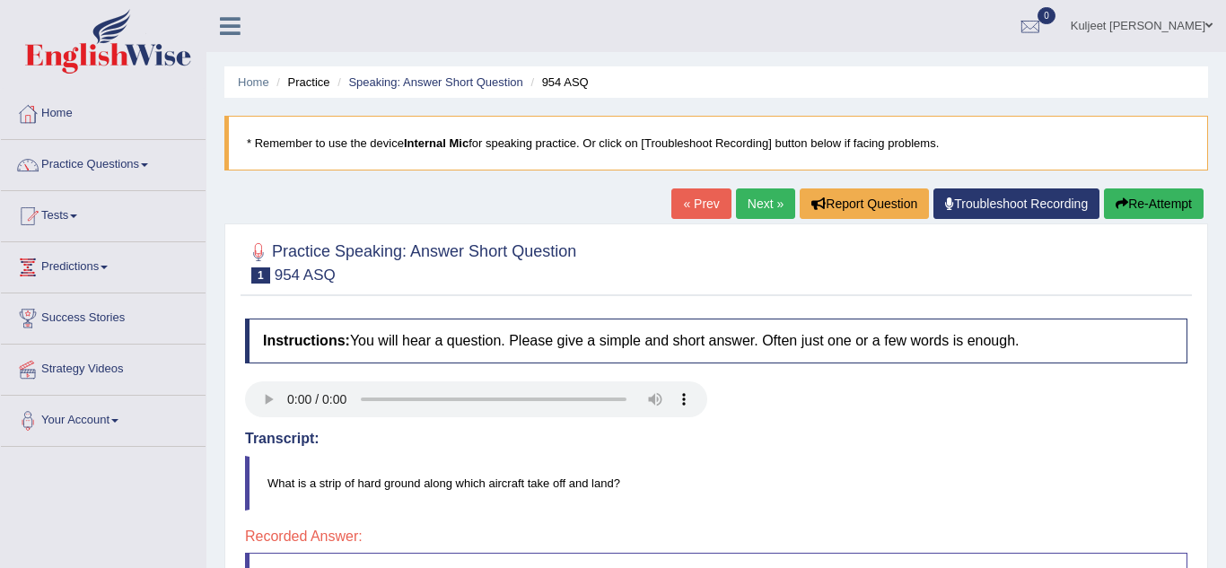
click at [775, 214] on link "Next »" at bounding box center [765, 204] width 59 height 31
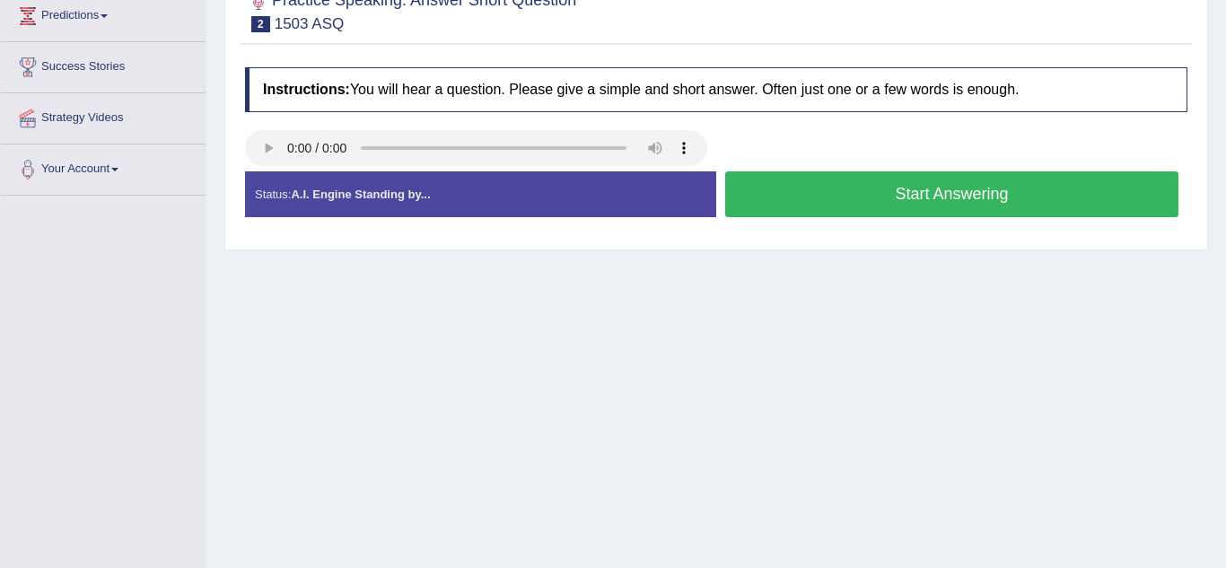
click at [738, 211] on button "Start Answering" at bounding box center [951, 194] width 453 height 46
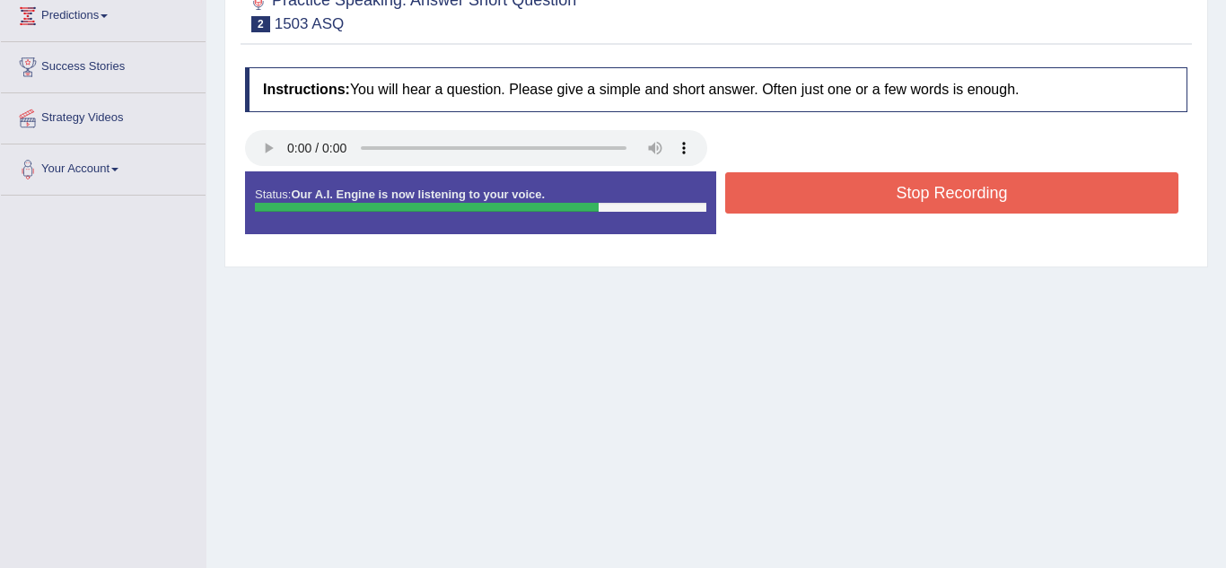
click at [738, 211] on button "Stop Recording" at bounding box center [951, 192] width 453 height 41
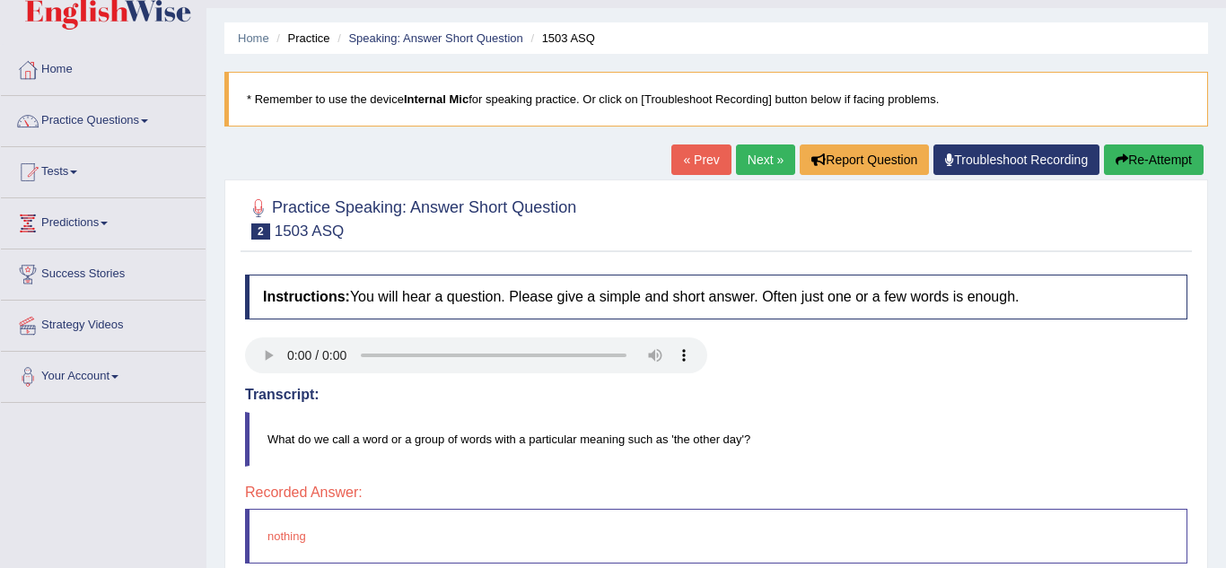
scroll to position [36, 0]
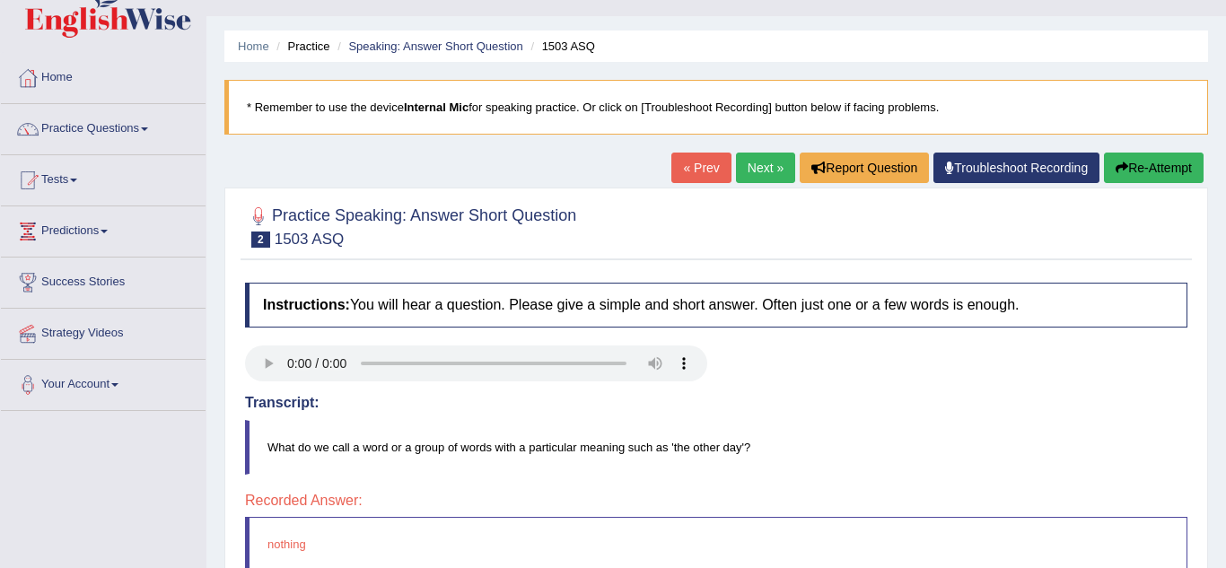
click at [739, 168] on link "Next »" at bounding box center [765, 168] width 59 height 31
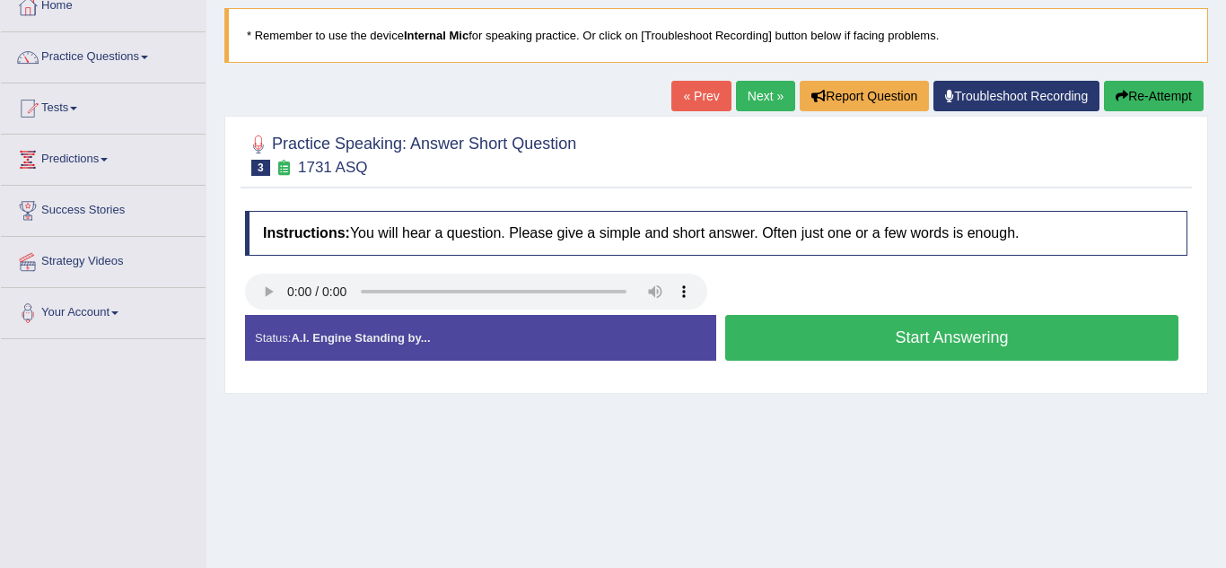
click at [832, 352] on button "Start Answering" at bounding box center [951, 338] width 453 height 46
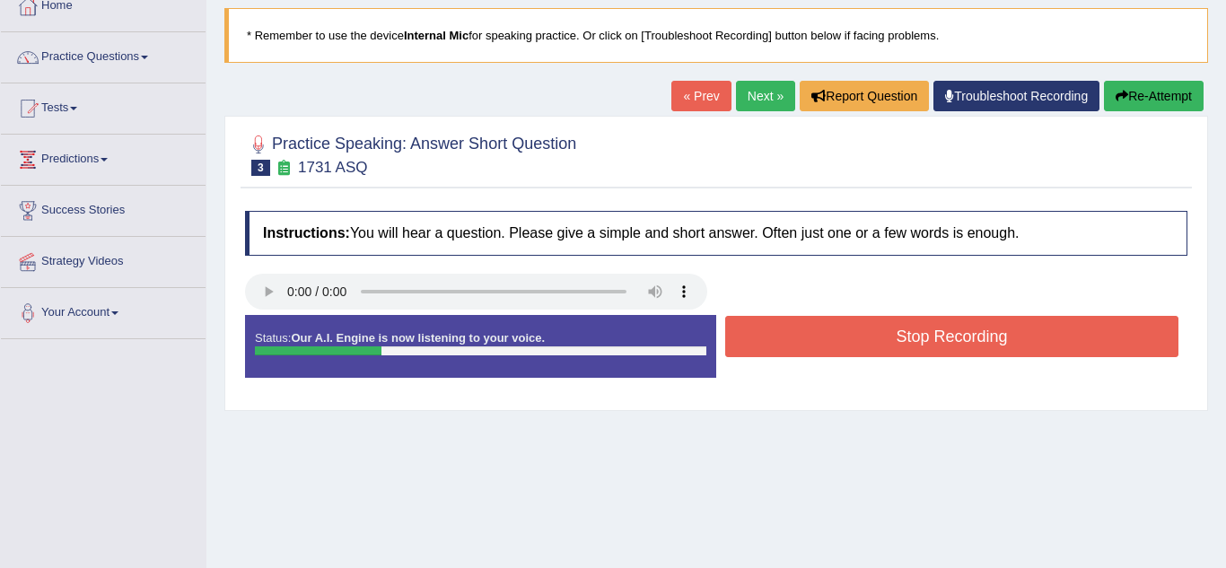
click at [832, 352] on button "Stop Recording" at bounding box center [951, 336] width 453 height 41
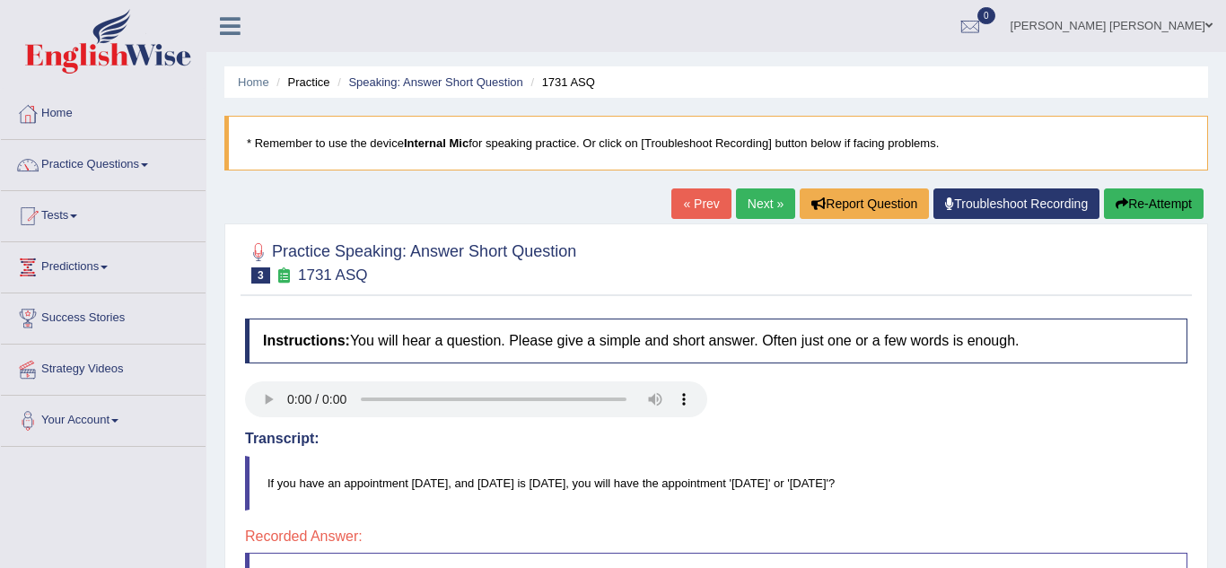
click at [759, 215] on link "Next »" at bounding box center [765, 204] width 59 height 31
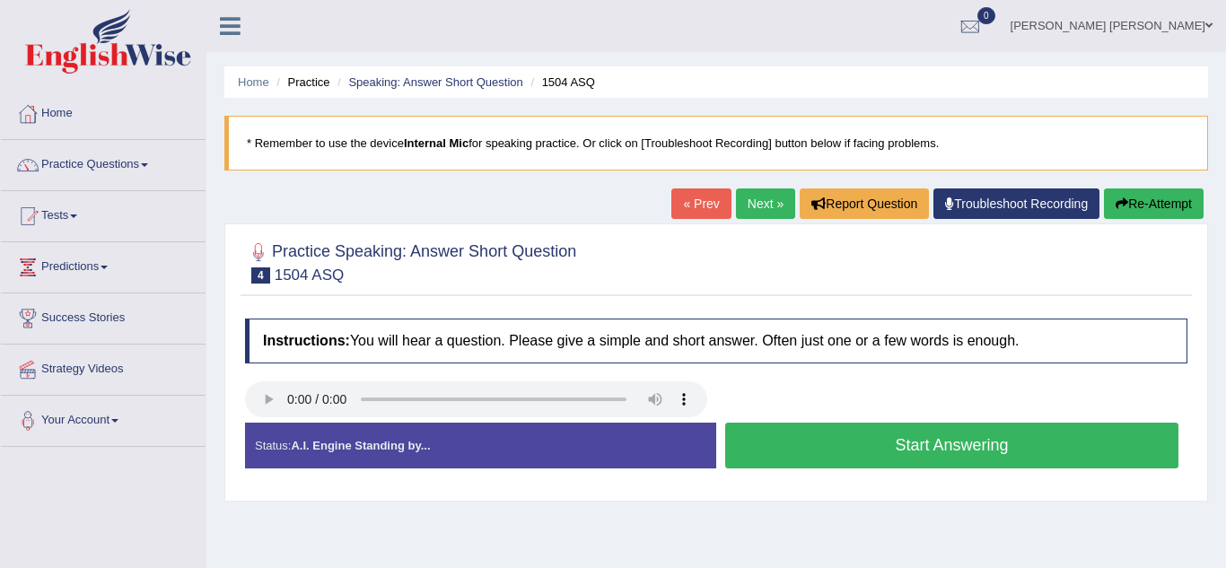
click at [803, 452] on button "Start Answering" at bounding box center [951, 446] width 453 height 46
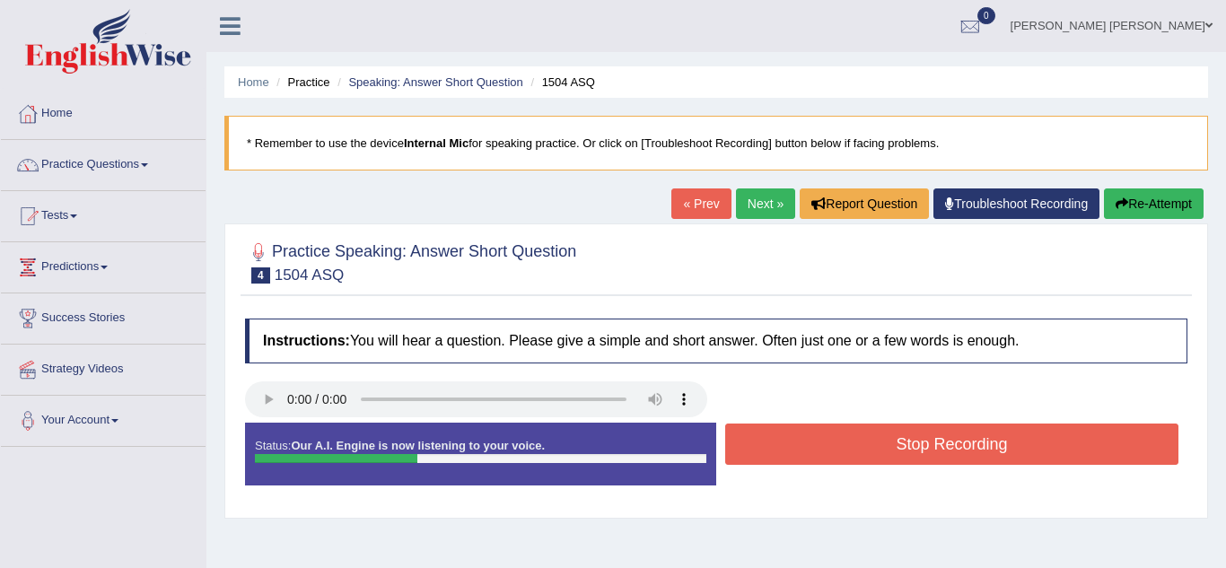
click at [803, 452] on button "Stop Recording" at bounding box center [951, 444] width 453 height 41
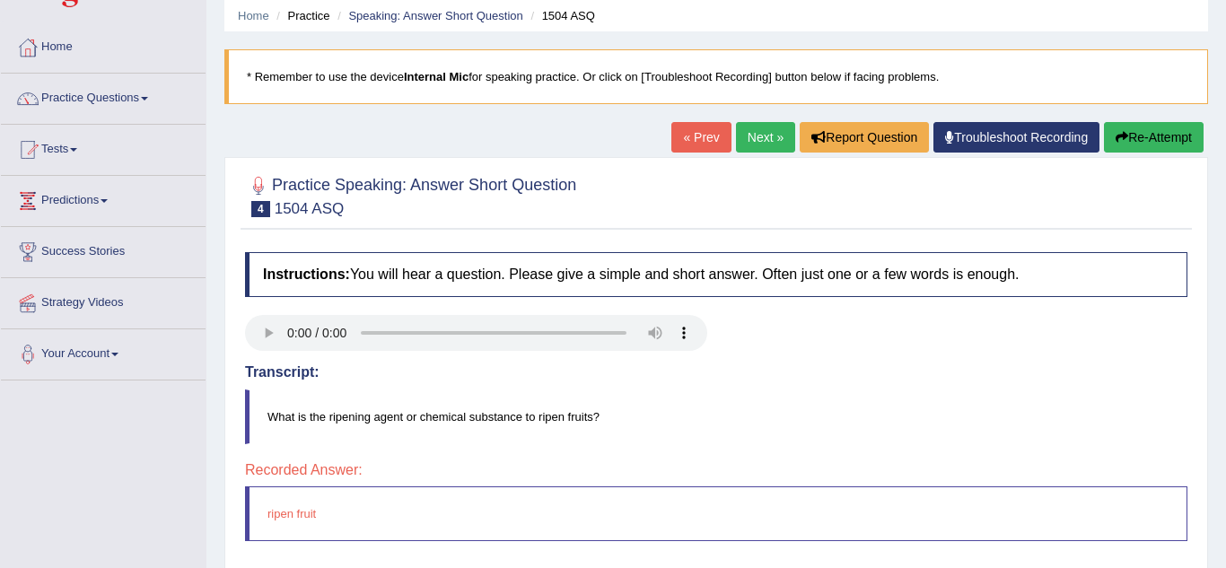
scroll to position [51, 0]
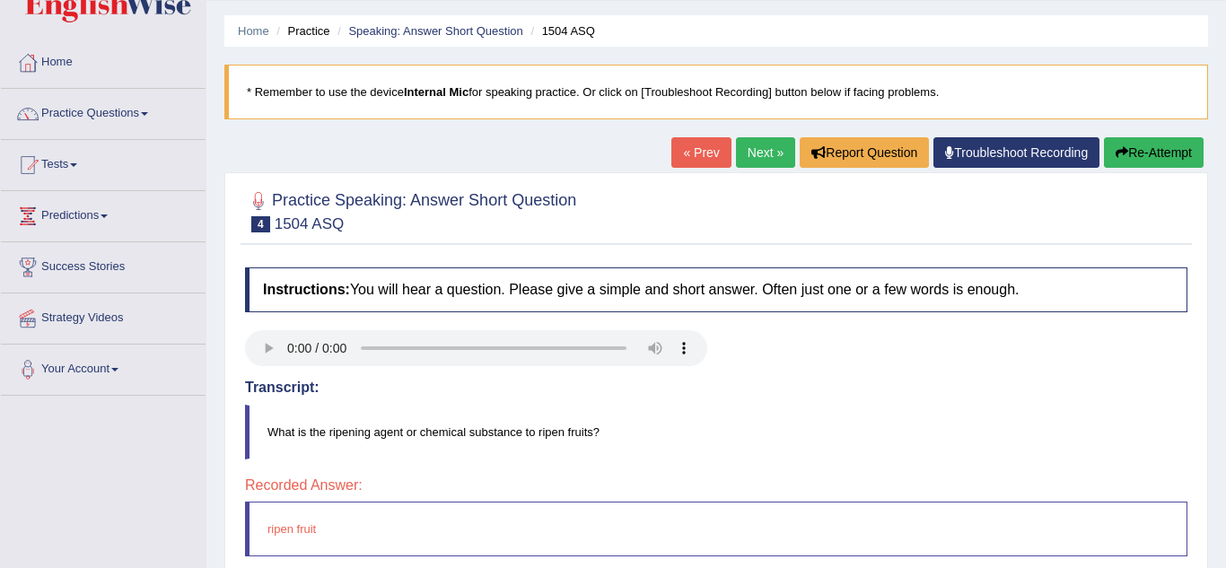
click at [767, 151] on link "Next »" at bounding box center [765, 152] width 59 height 31
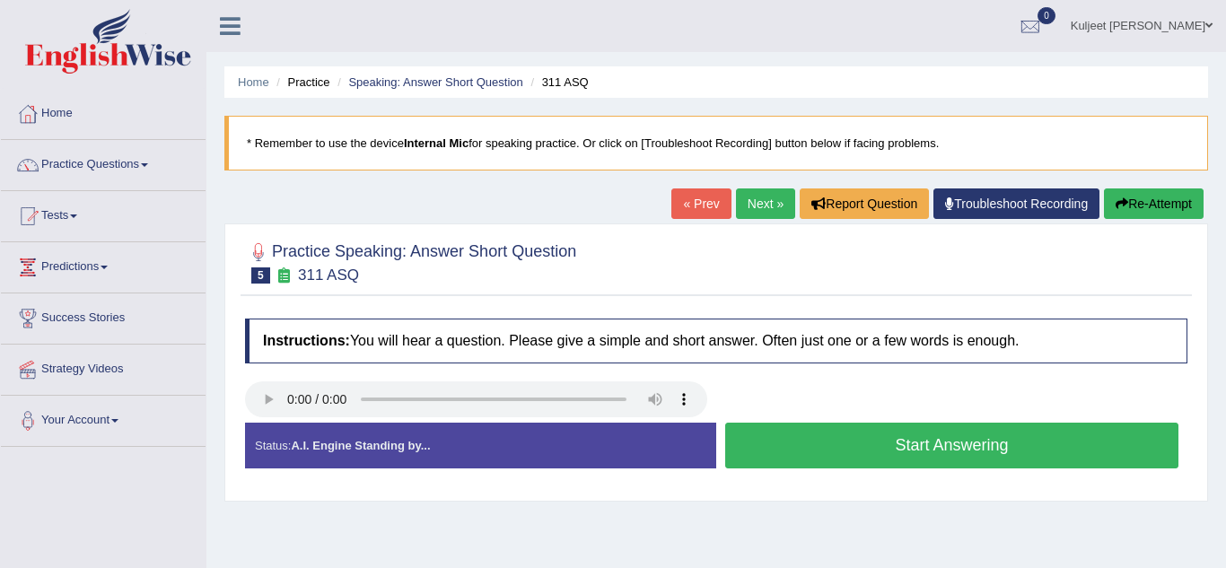
click at [818, 454] on button "Start Answering" at bounding box center [951, 446] width 453 height 46
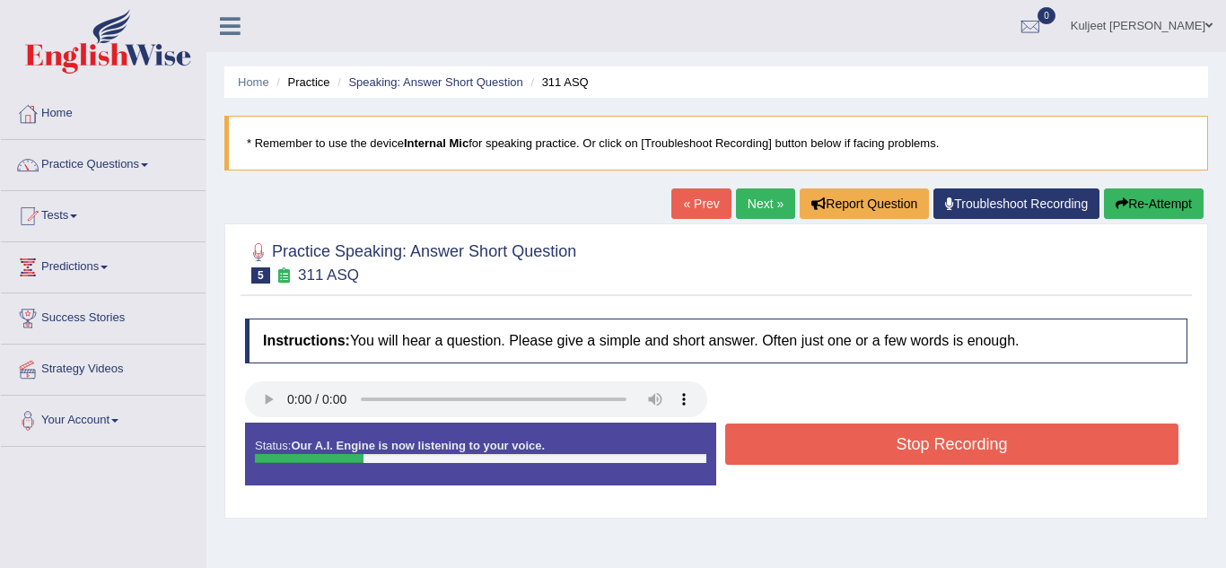
click at [818, 454] on button "Stop Recording" at bounding box center [951, 444] width 453 height 41
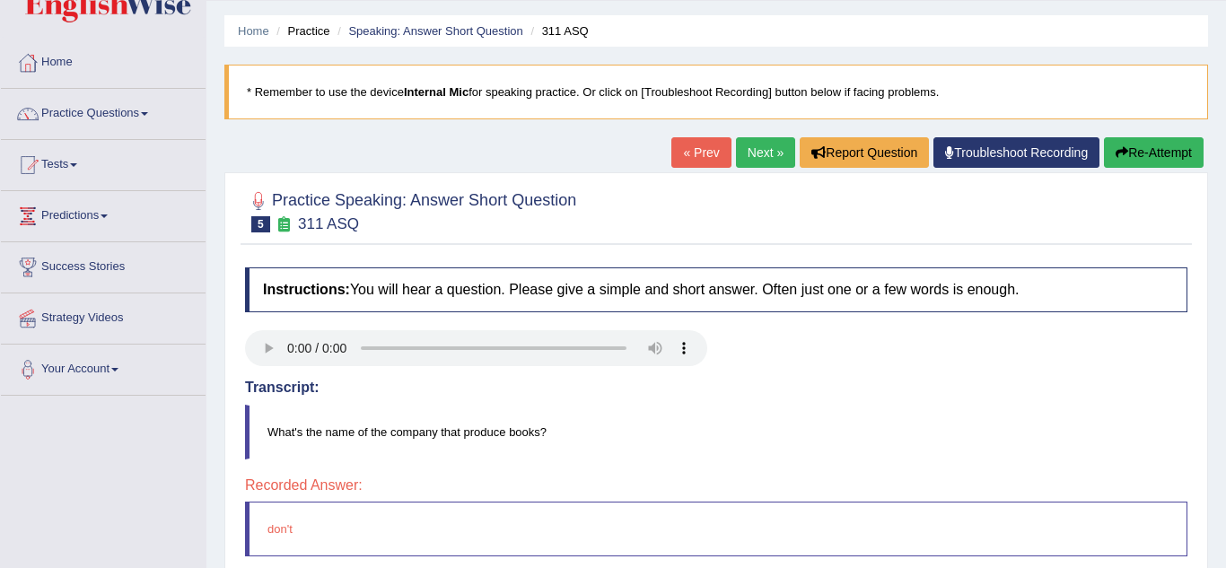
scroll to position [15, 0]
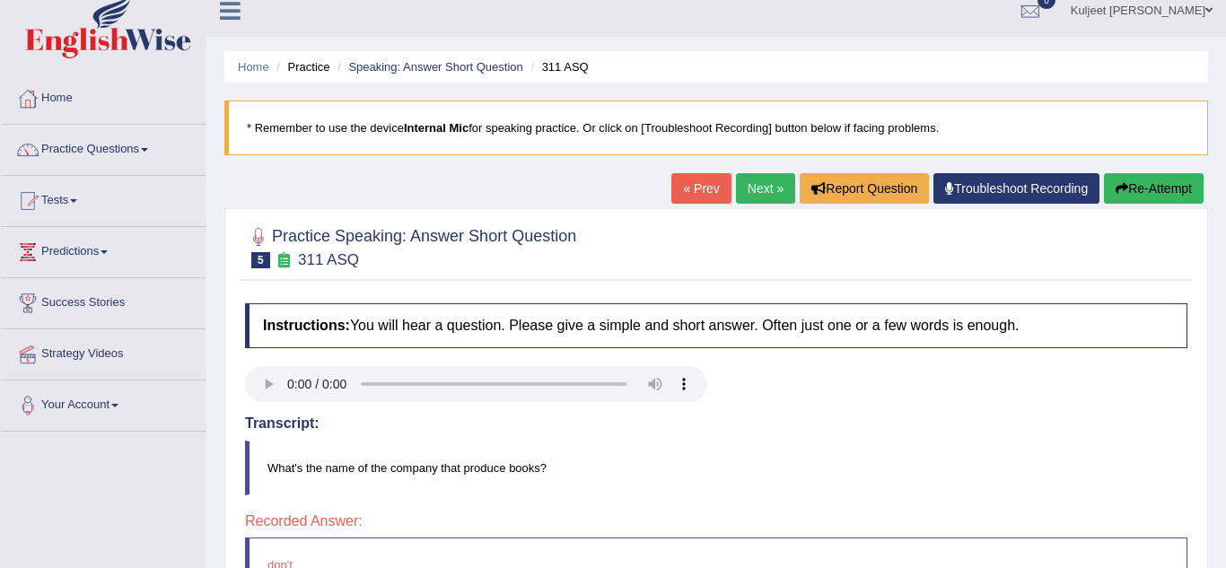
click at [759, 186] on link "Next »" at bounding box center [765, 188] width 59 height 31
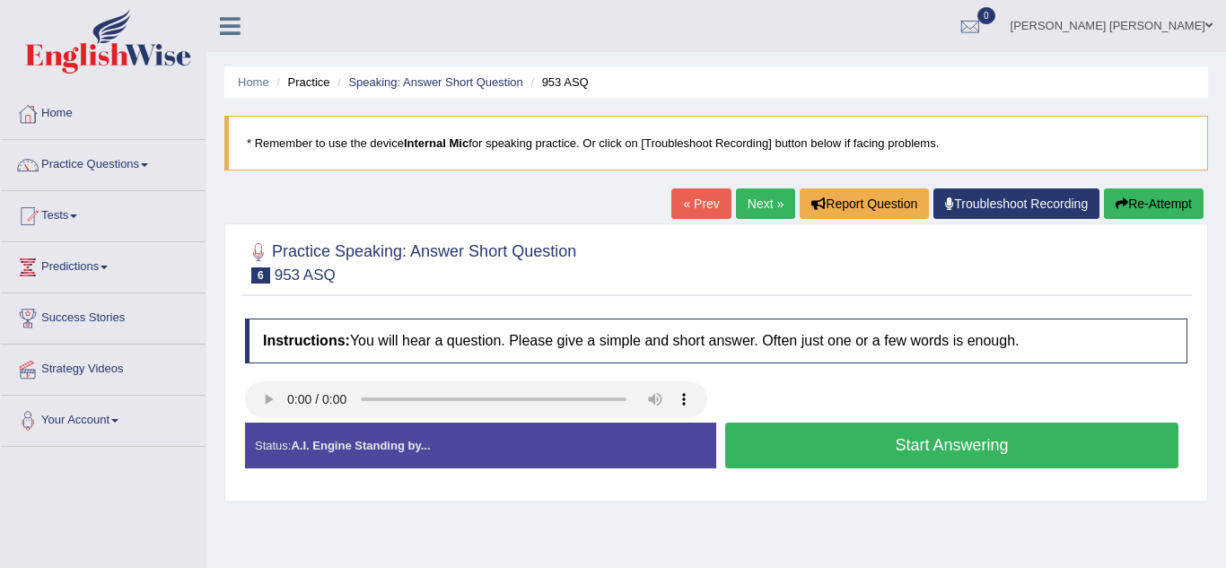
click at [781, 448] on button "Start Answering" at bounding box center [951, 446] width 453 height 46
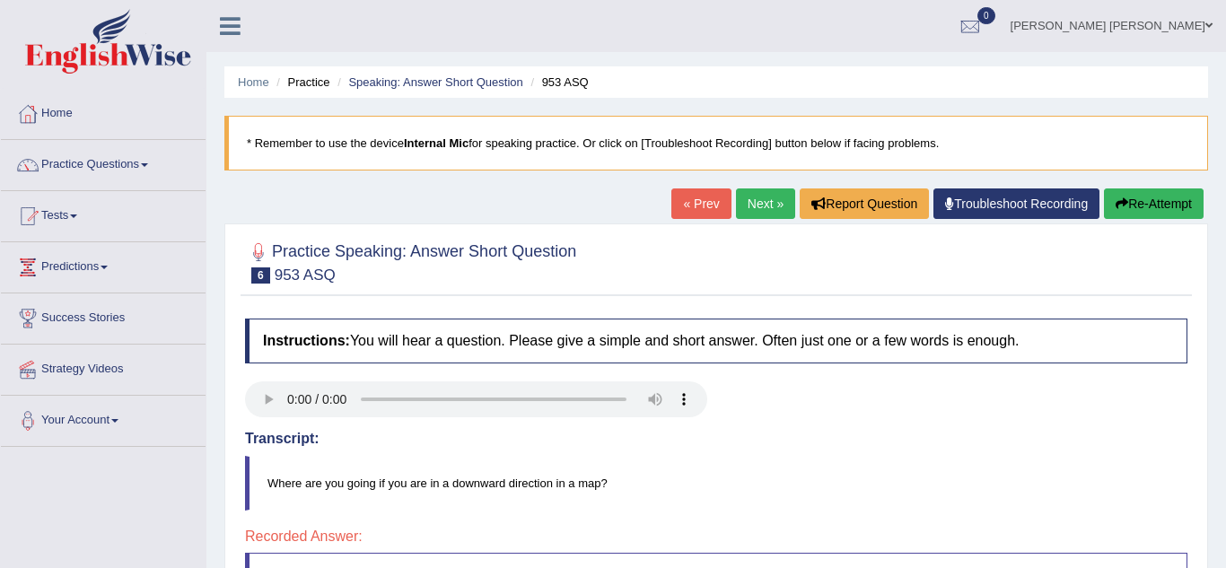
click at [757, 203] on link "Next »" at bounding box center [765, 204] width 59 height 31
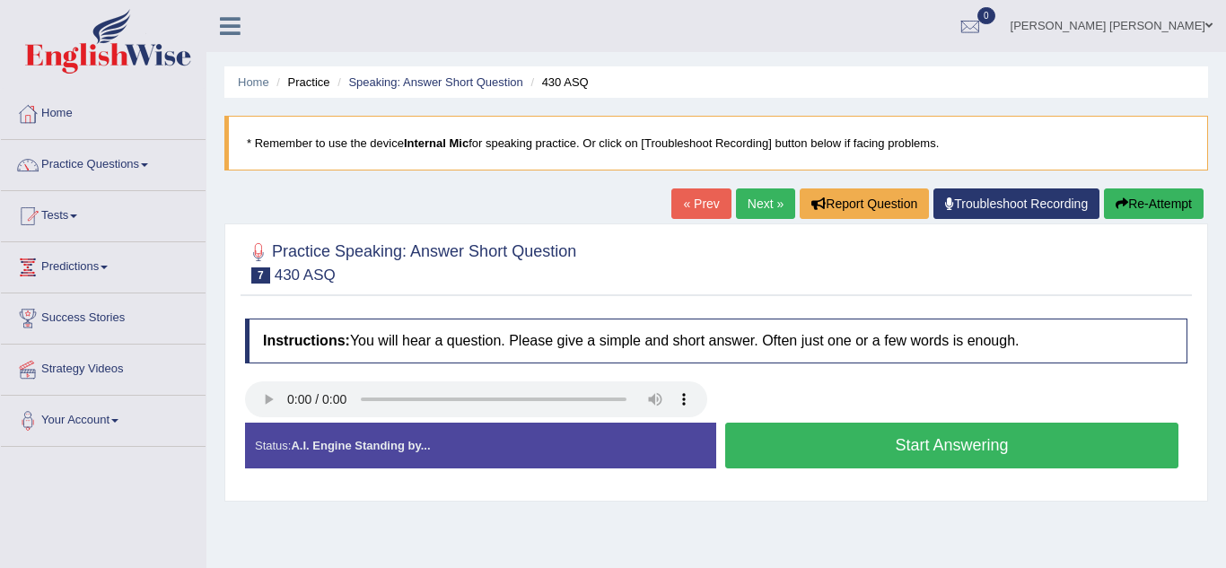
click at [846, 452] on button "Start Answering" at bounding box center [951, 446] width 453 height 46
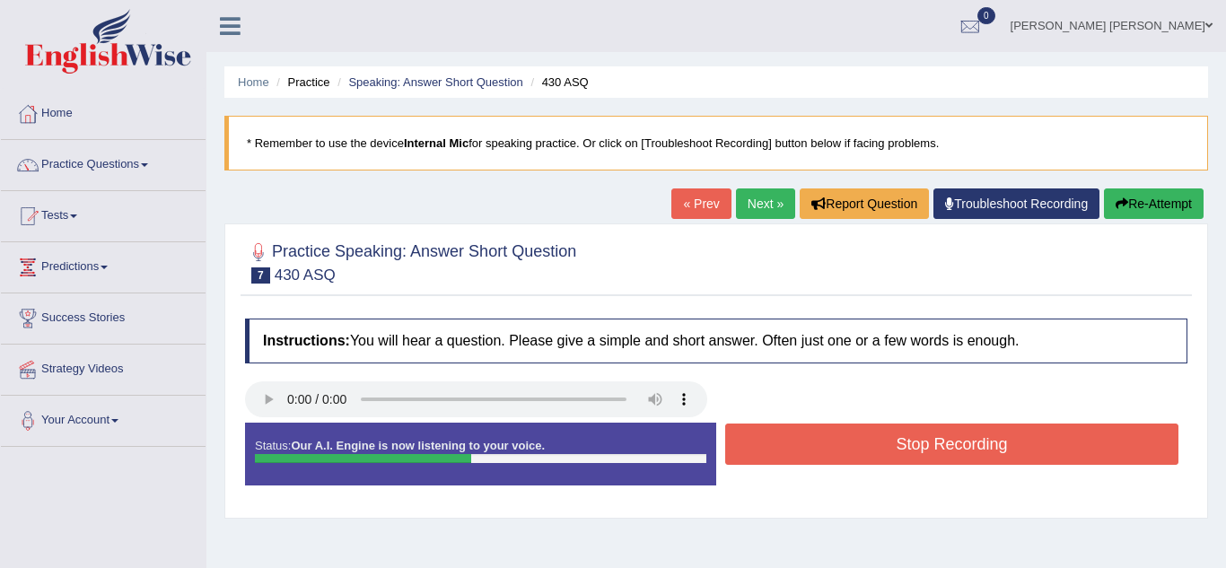
click at [846, 452] on button "Stop Recording" at bounding box center [951, 444] width 453 height 41
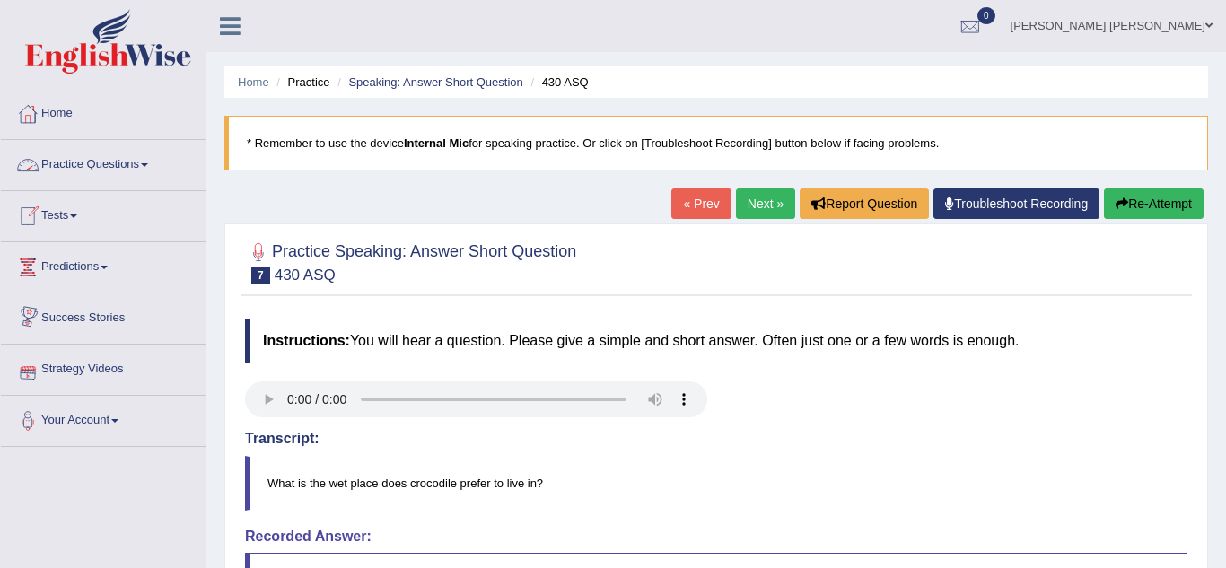
click at [126, 173] on link "Practice Questions" at bounding box center [103, 162] width 205 height 45
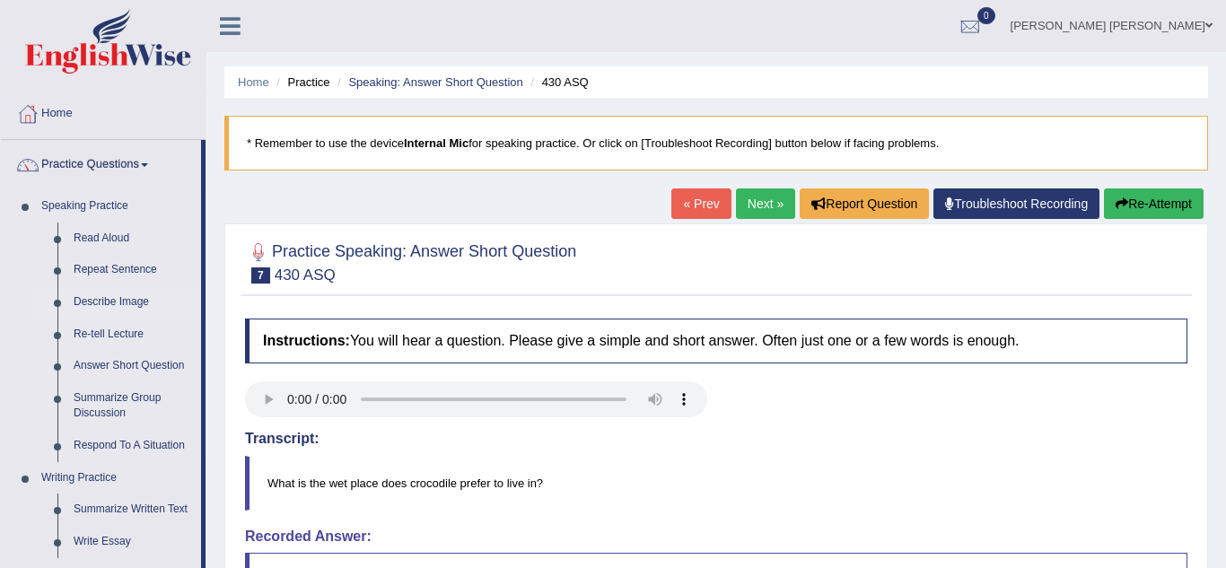
click at [99, 298] on link "Describe Image" at bounding box center [134, 302] width 136 height 32
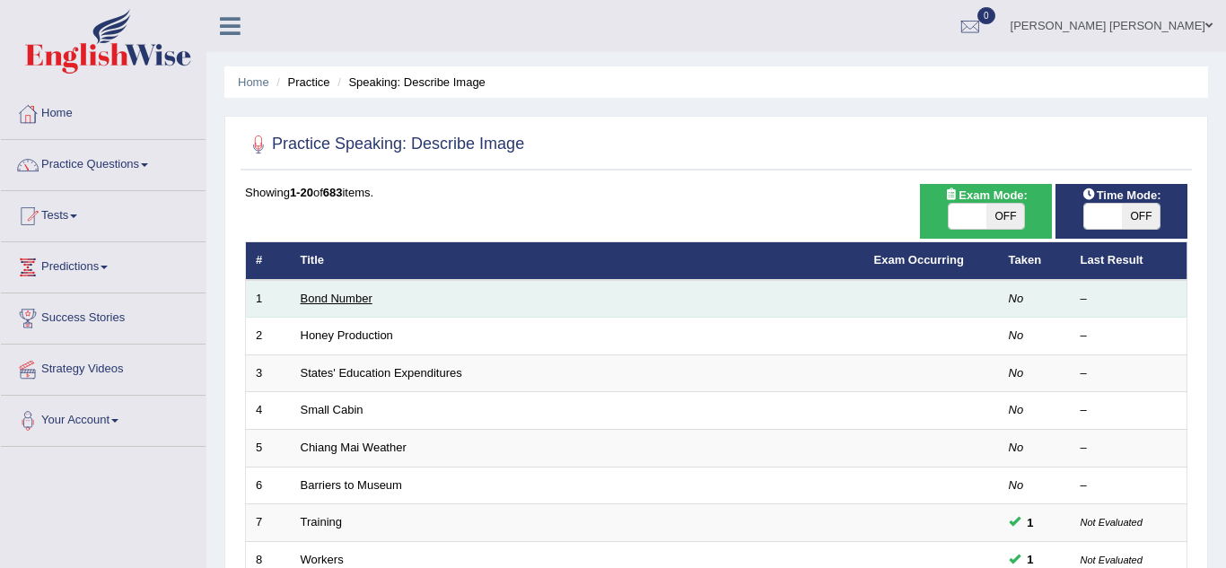
click at [355, 294] on link "Bond Number" at bounding box center [337, 298] width 72 height 13
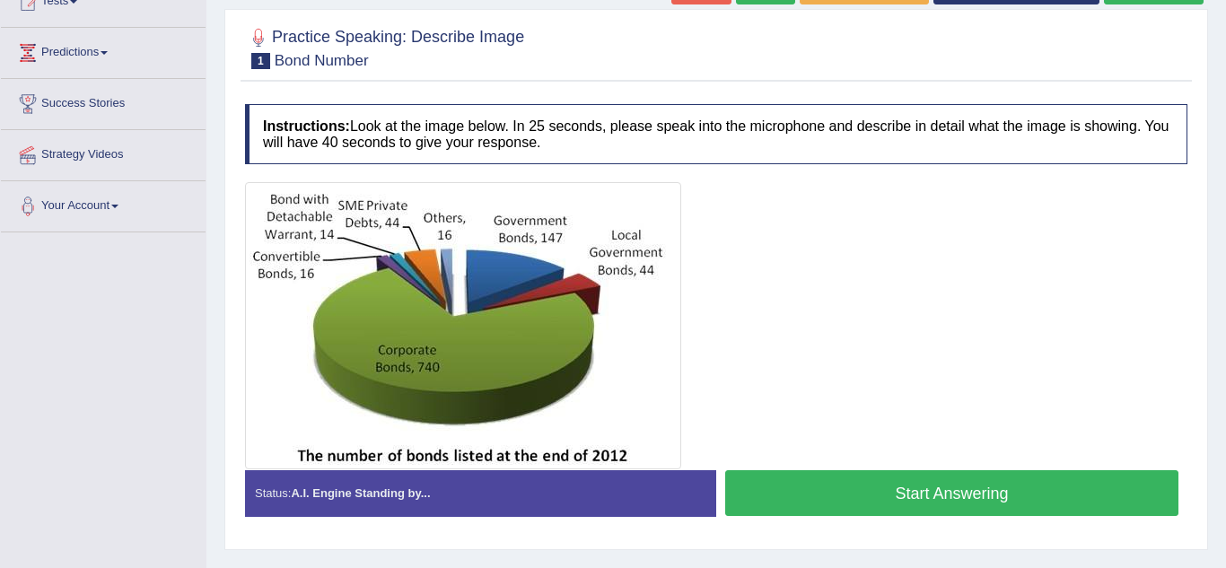
scroll to position [215, 0]
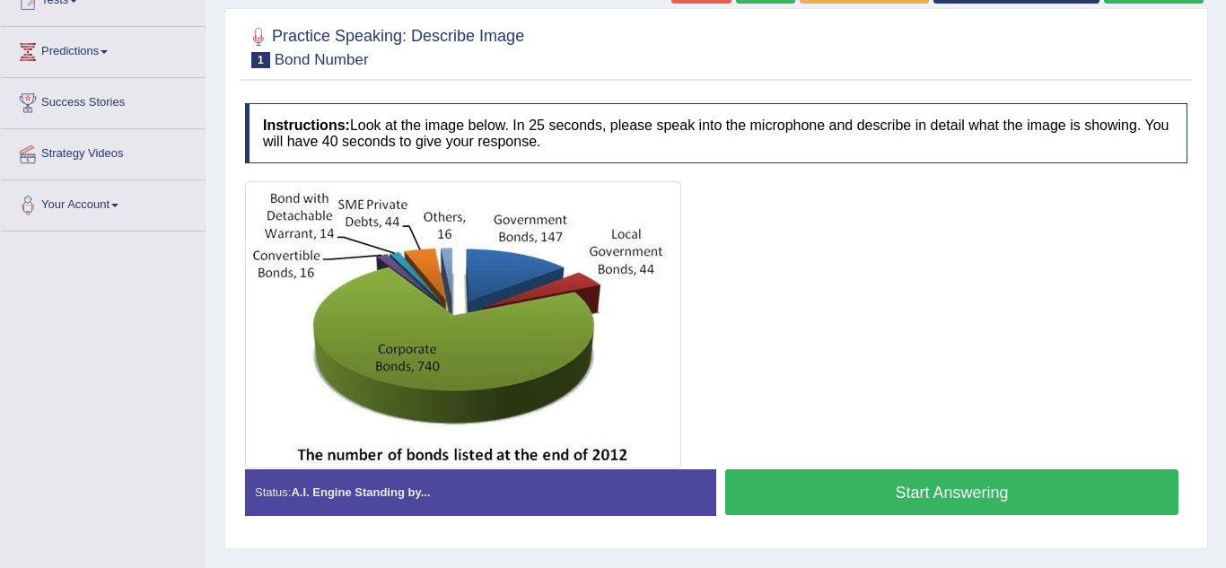
click at [782, 497] on button "Start Answering" at bounding box center [951, 492] width 453 height 46
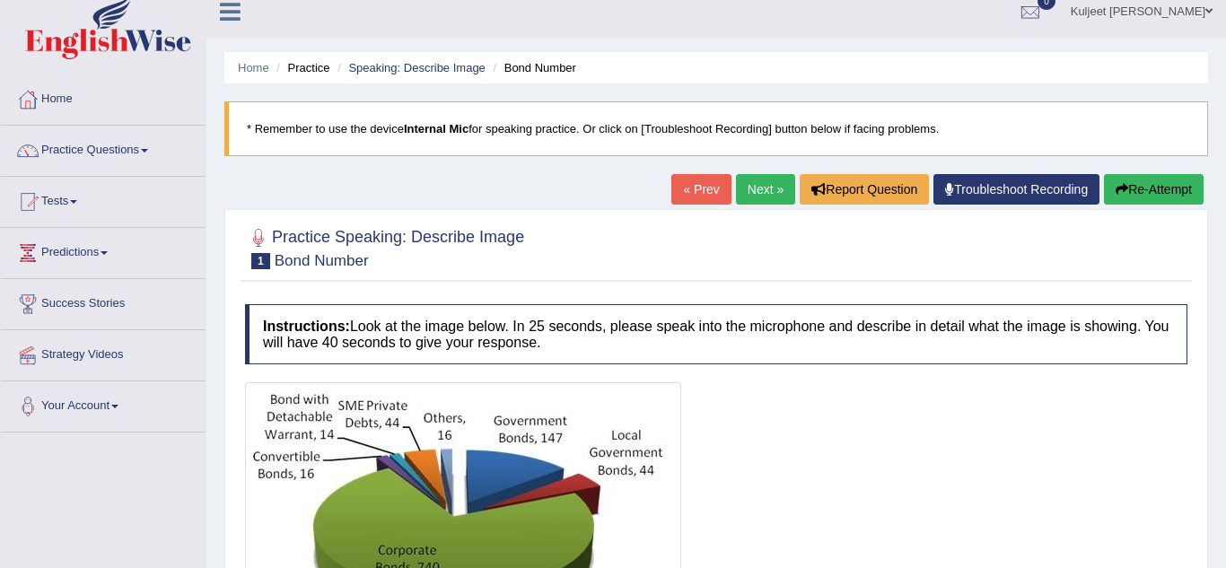
scroll to position [0, 0]
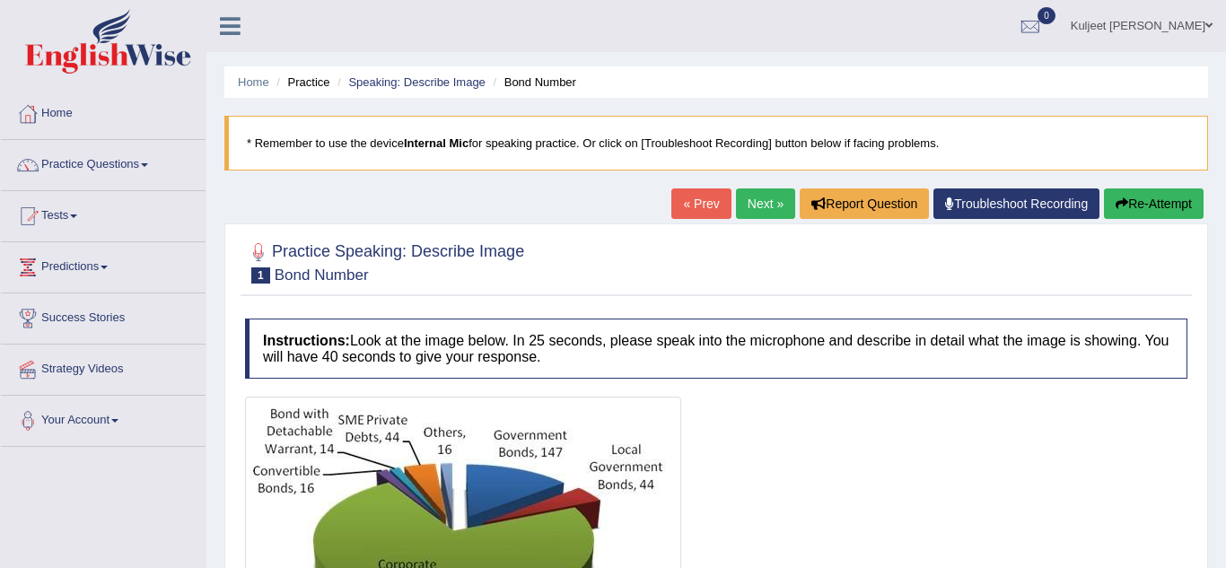
click at [762, 196] on link "Next »" at bounding box center [765, 204] width 59 height 31
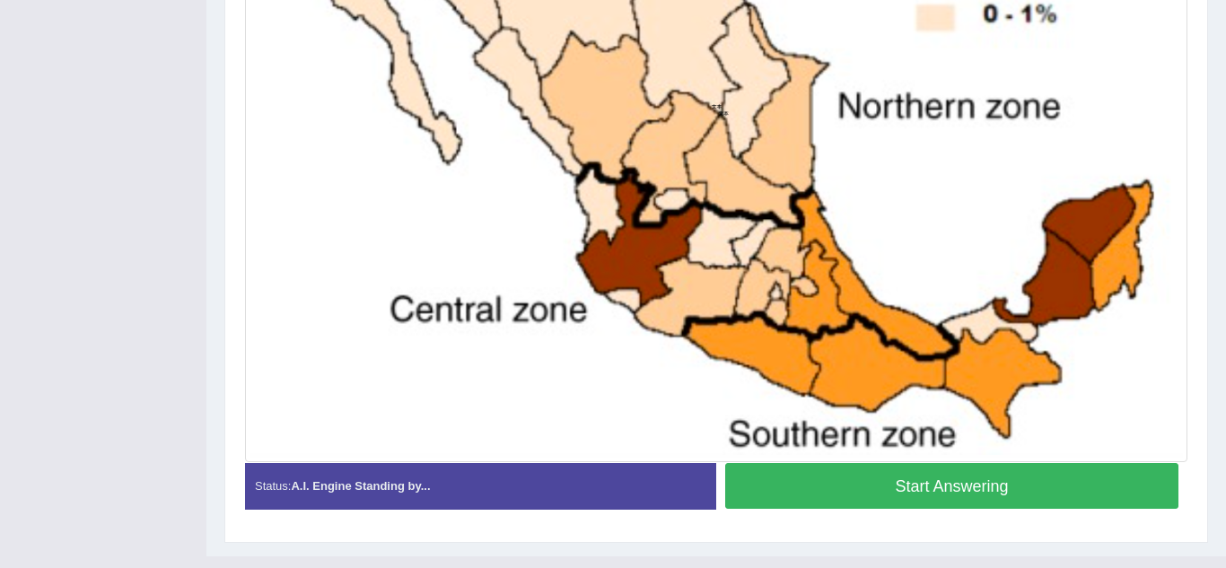
scroll to position [680, 0]
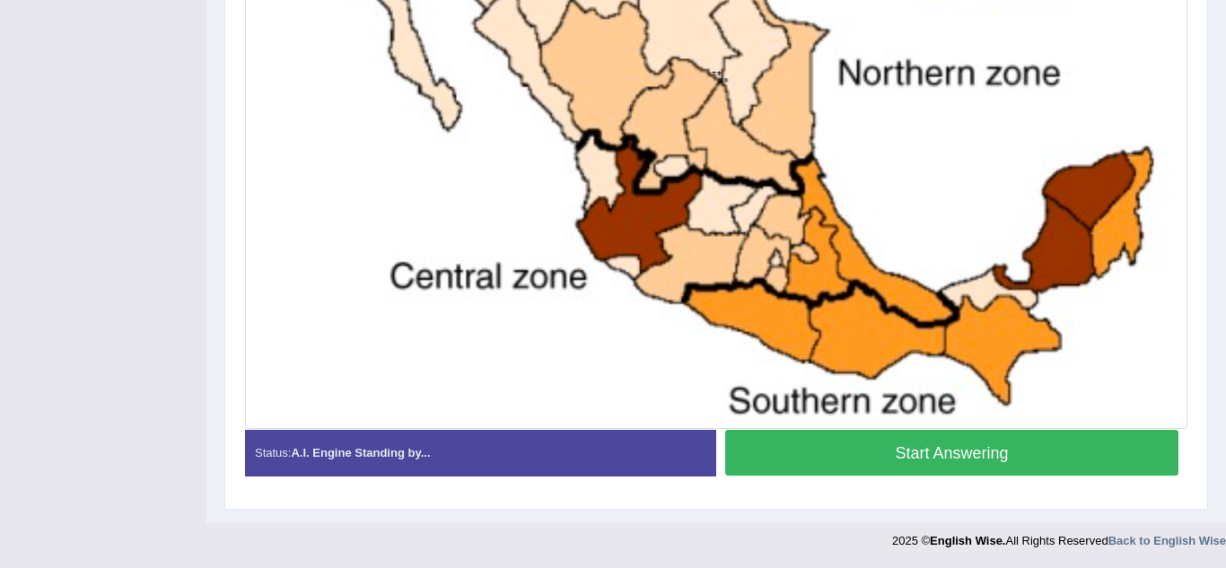
click at [799, 458] on button "Start Answering" at bounding box center [951, 453] width 453 height 46
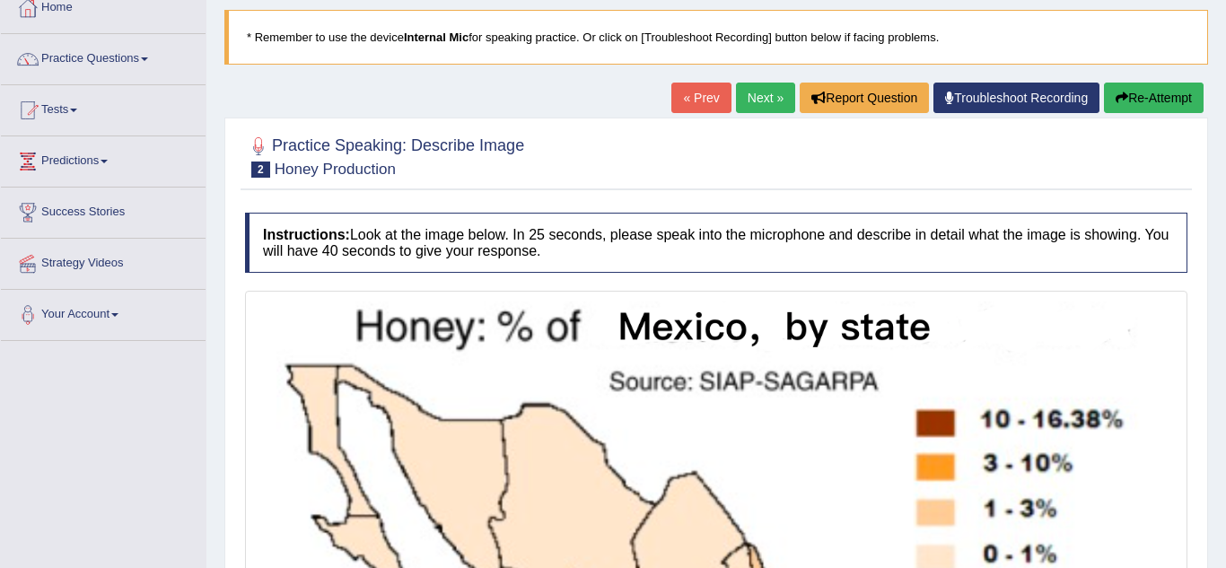
scroll to position [91, 0]
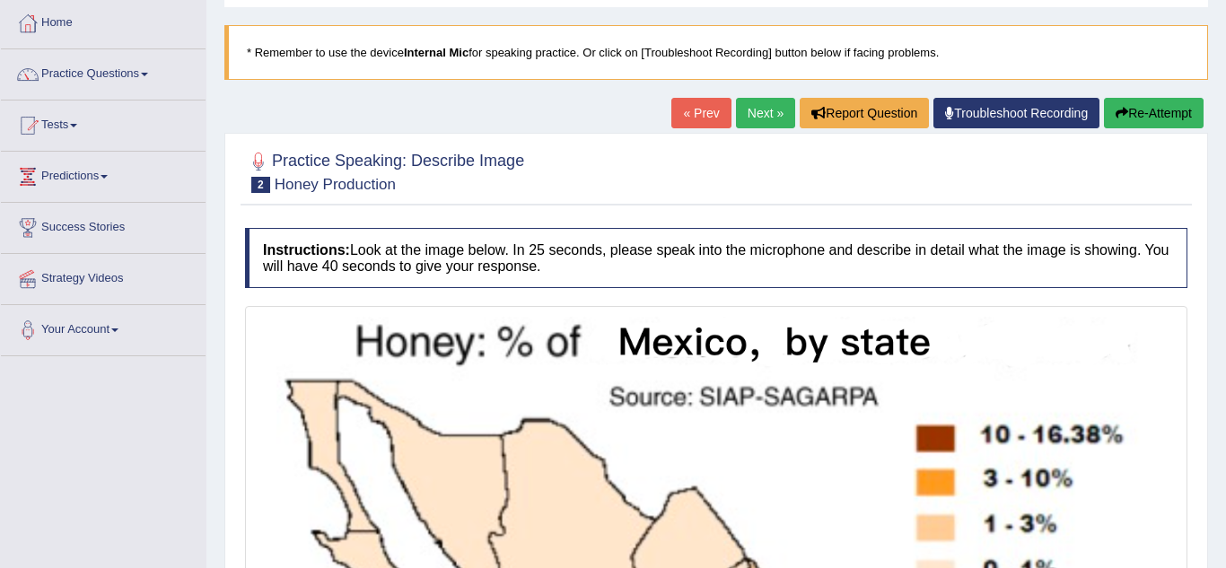
click at [783, 115] on link "Next »" at bounding box center [765, 113] width 59 height 31
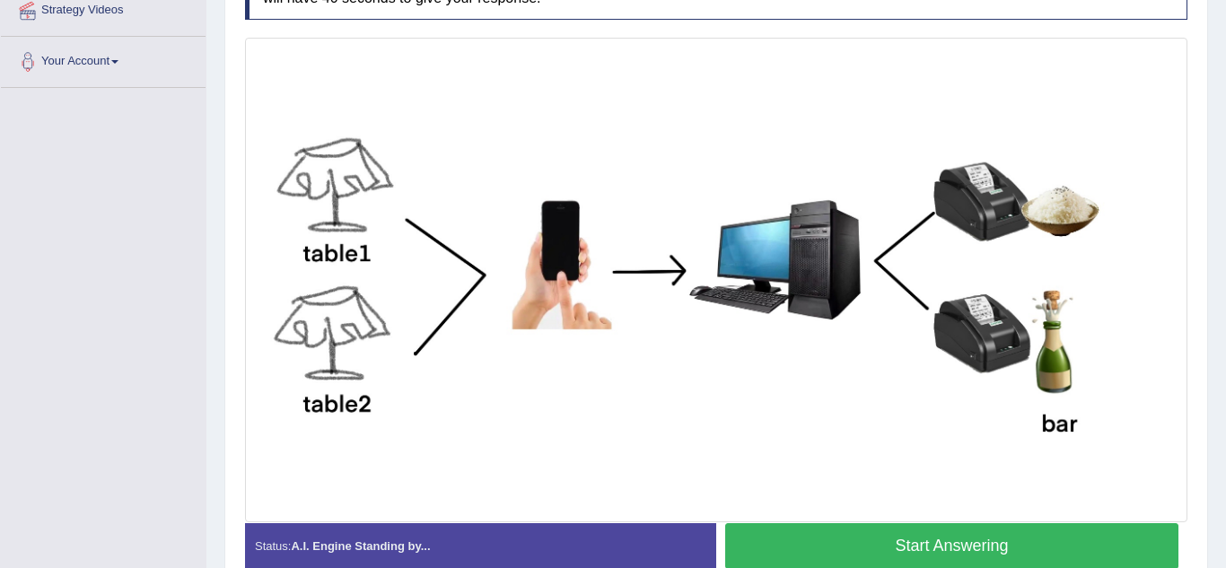
scroll to position [395, 0]
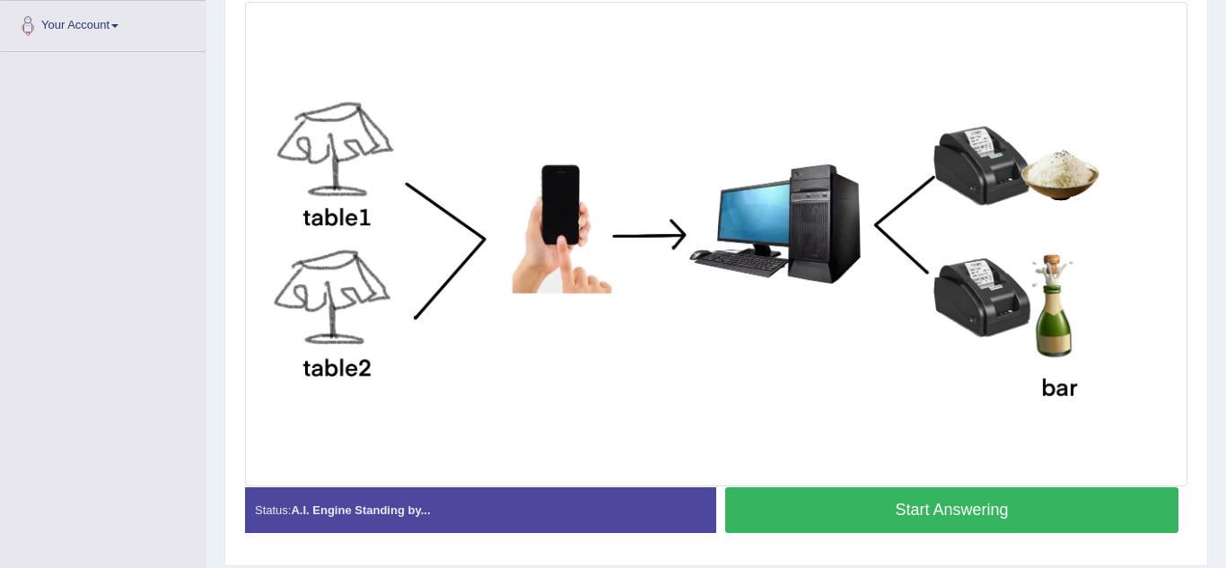
click at [840, 509] on button "Start Answering" at bounding box center [951, 510] width 453 height 46
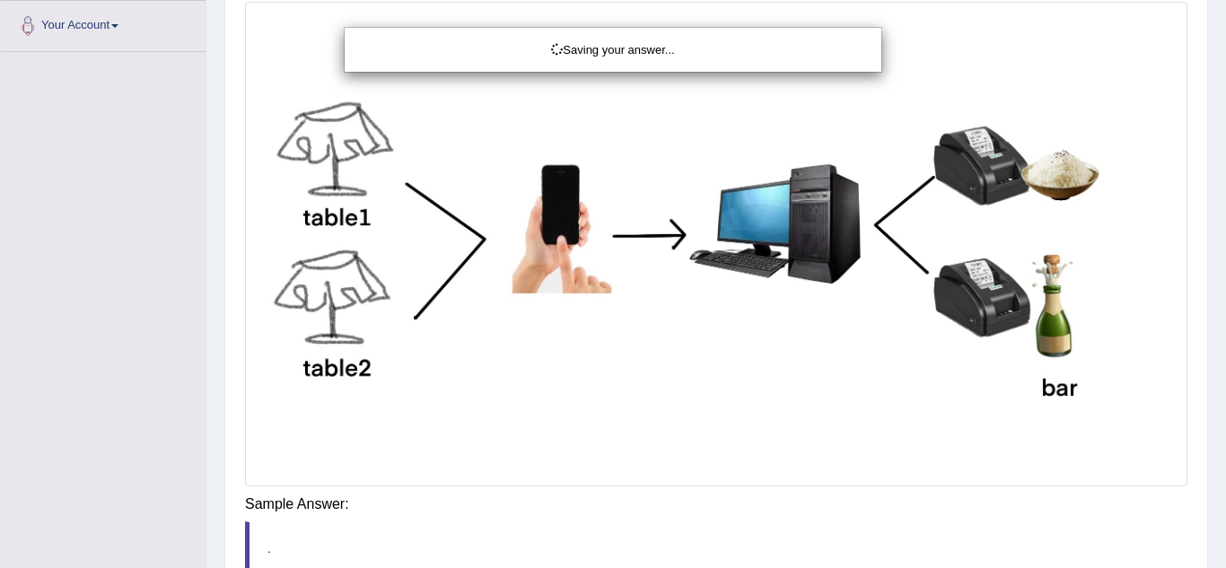
click at [840, 509] on div "Saving your answer..." at bounding box center [613, 284] width 1226 height 568
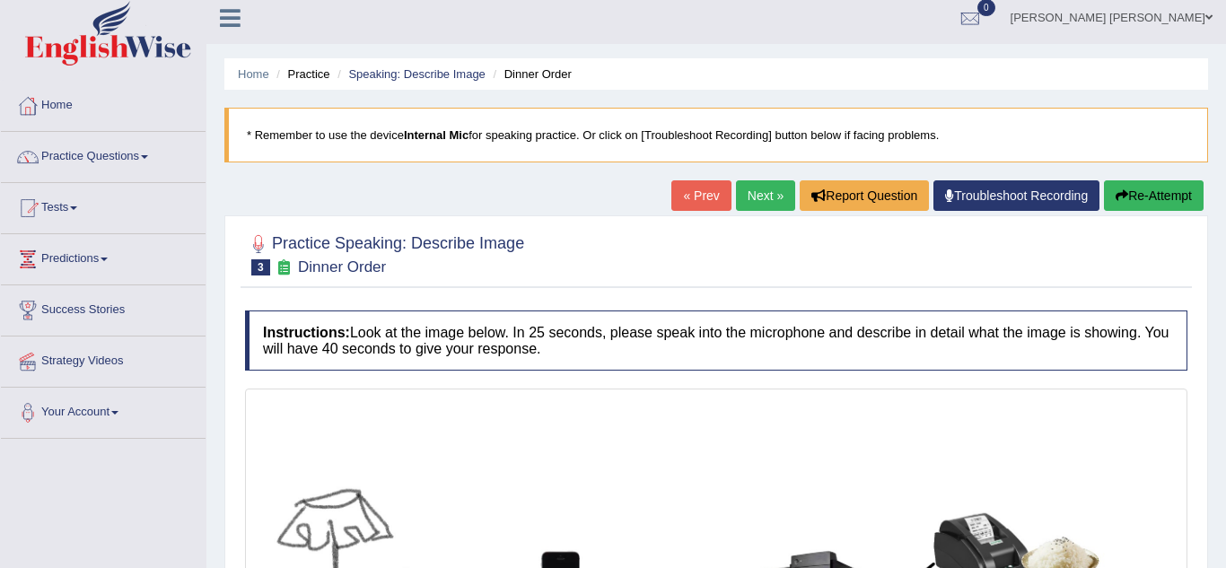
scroll to position [0, 0]
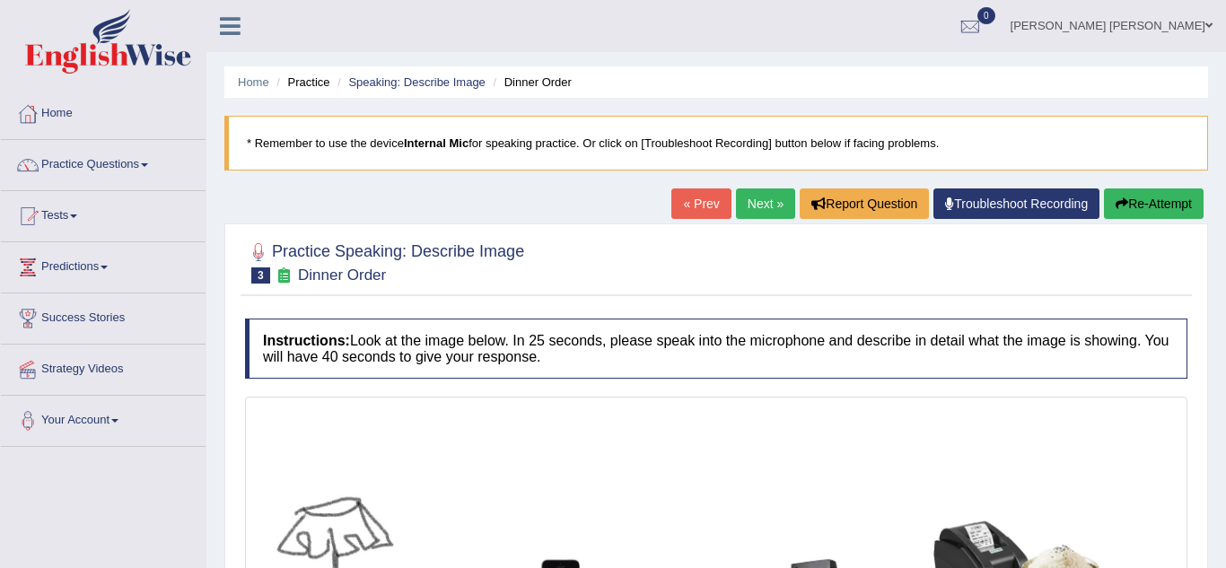
click at [489, 255] on h2 "Practice Speaking: Describe Image 3 Dinner Order" at bounding box center [384, 261] width 279 height 45
click at [623, 259] on div at bounding box center [716, 261] width 943 height 55
click at [767, 206] on link "Next »" at bounding box center [765, 204] width 59 height 31
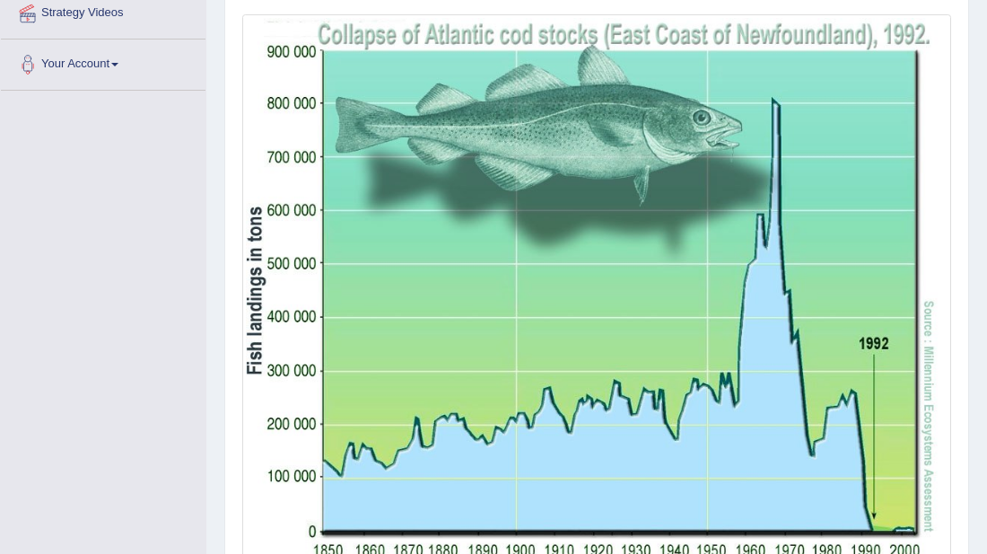
scroll to position [392, 0]
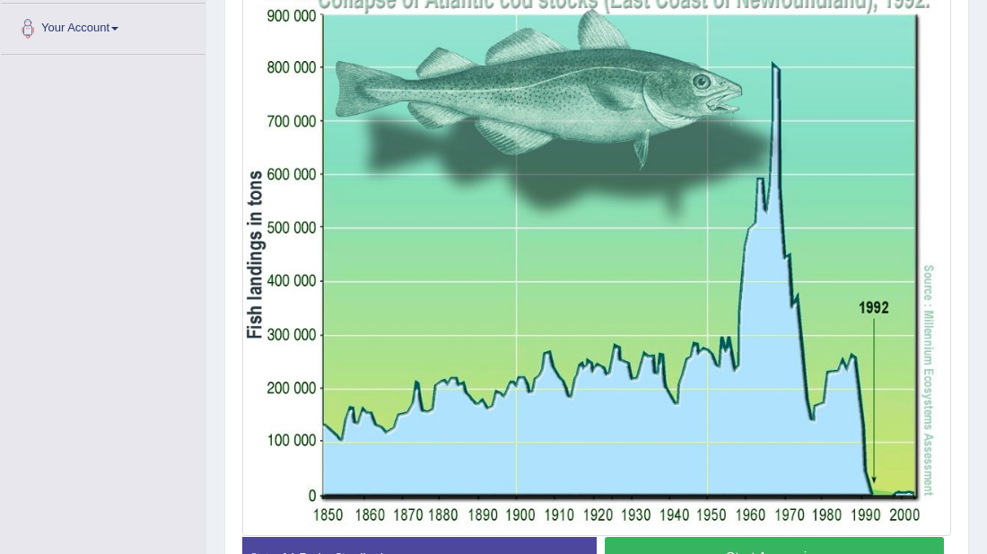
click at [664, 552] on button "Start Answering" at bounding box center [774, 556] width 339 height 39
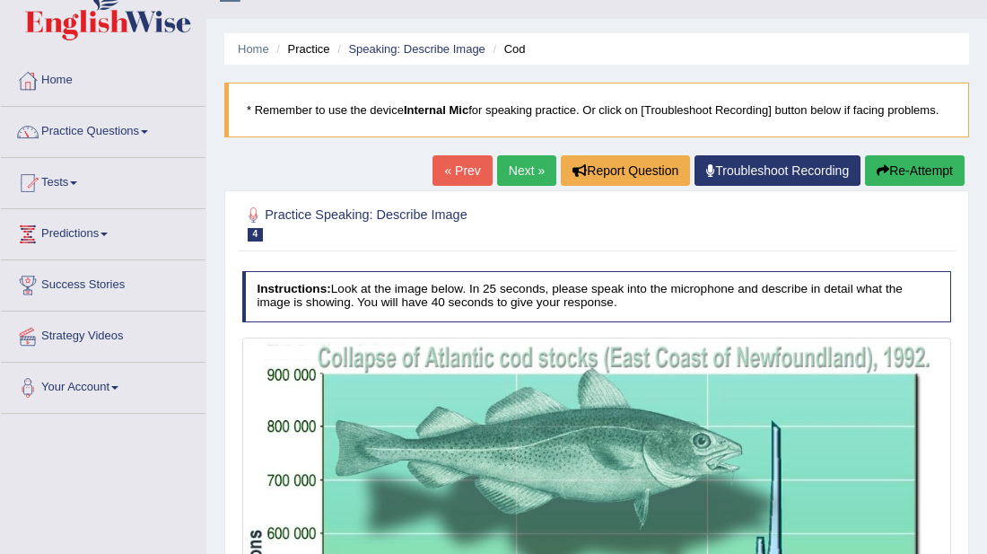
scroll to position [31, 0]
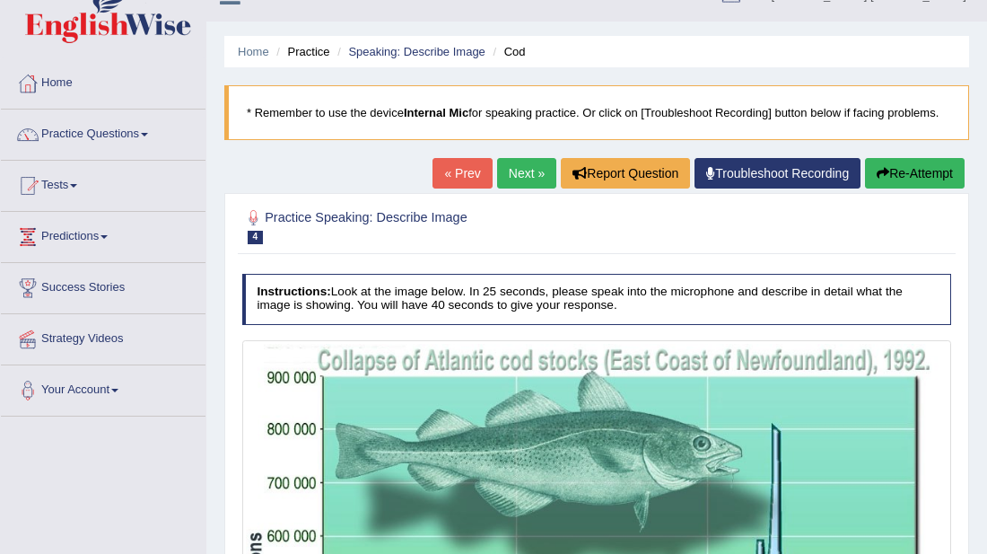
click at [524, 171] on link "Next »" at bounding box center [526, 173] width 59 height 31
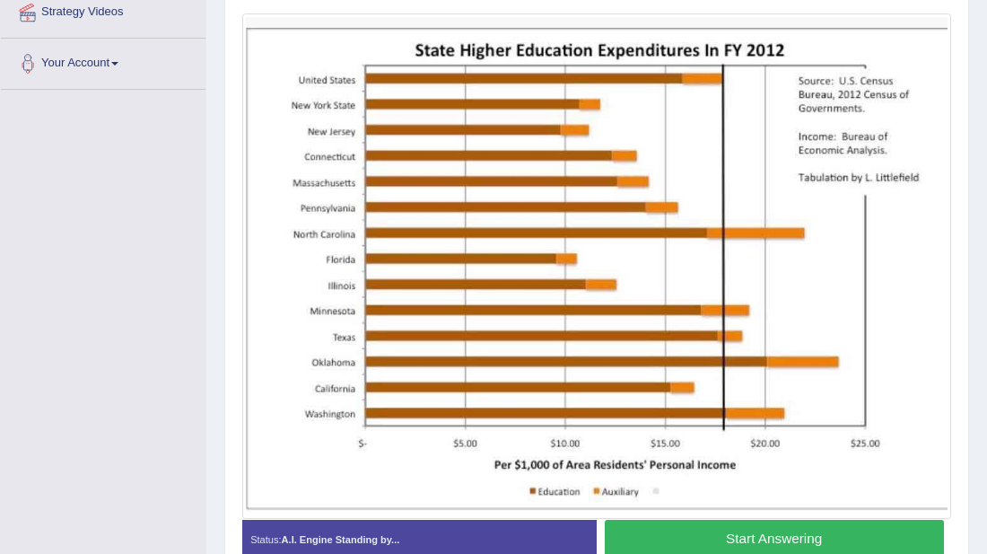
scroll to position [359, 0]
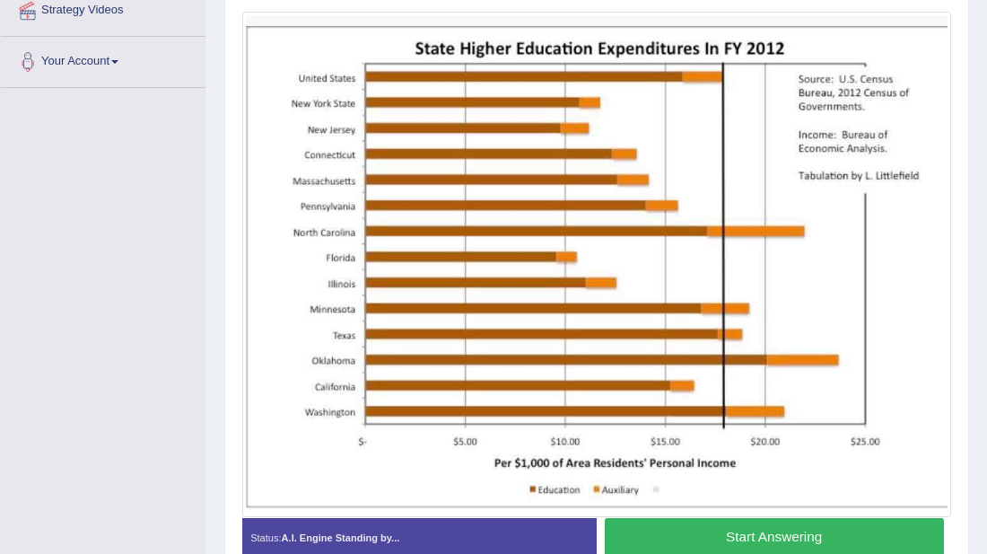
click at [662, 545] on button "Start Answering" at bounding box center [774, 537] width 339 height 39
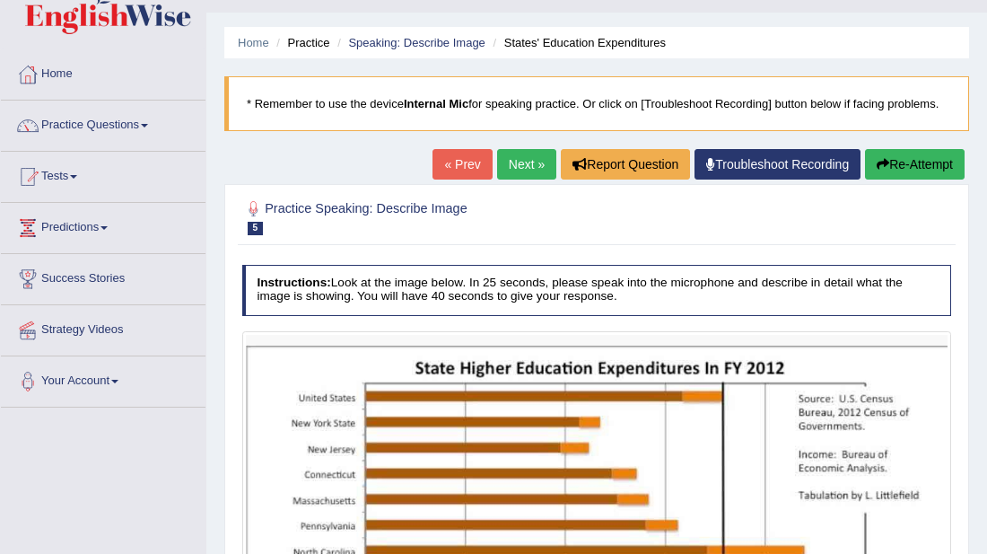
scroll to position [36, 0]
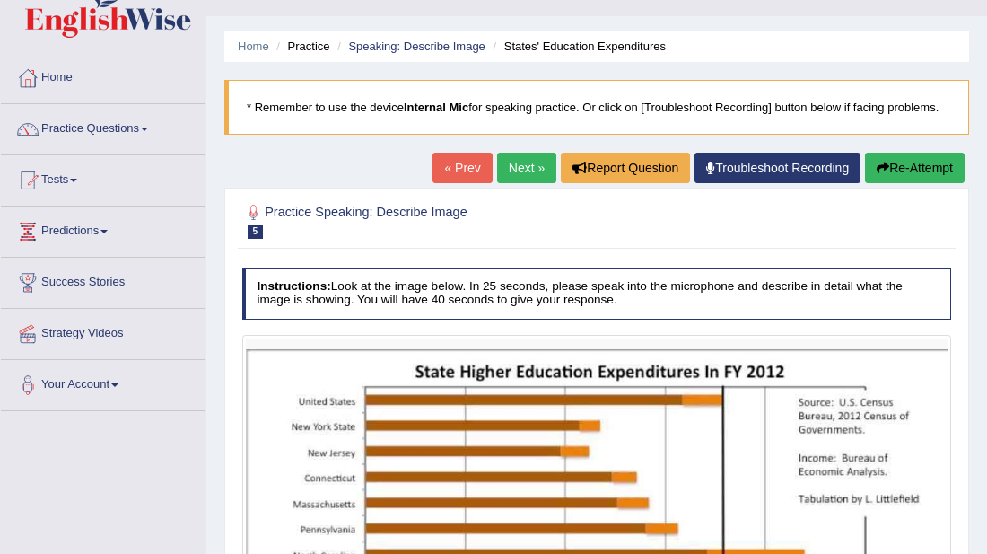
click at [542, 176] on link "Next »" at bounding box center [526, 168] width 59 height 31
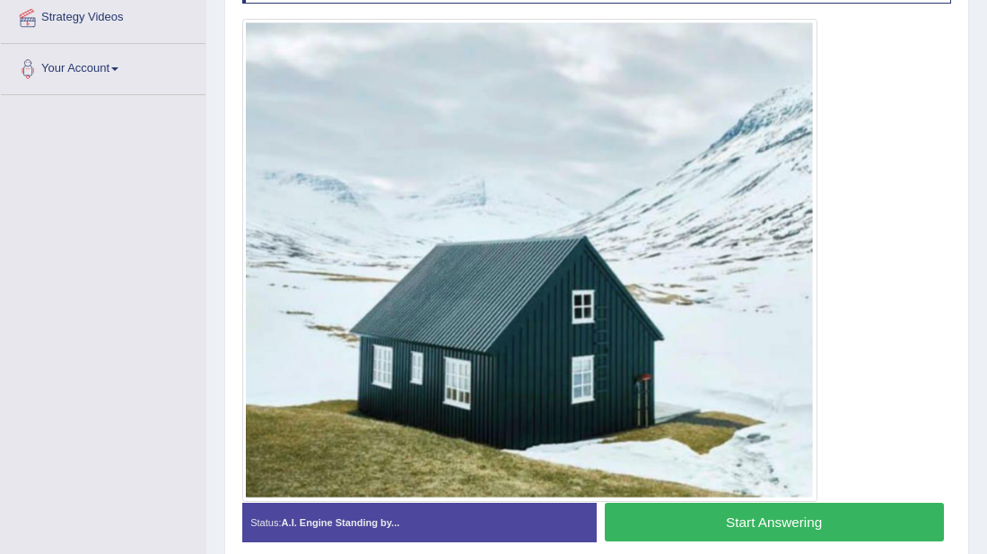
scroll to position [349, 0]
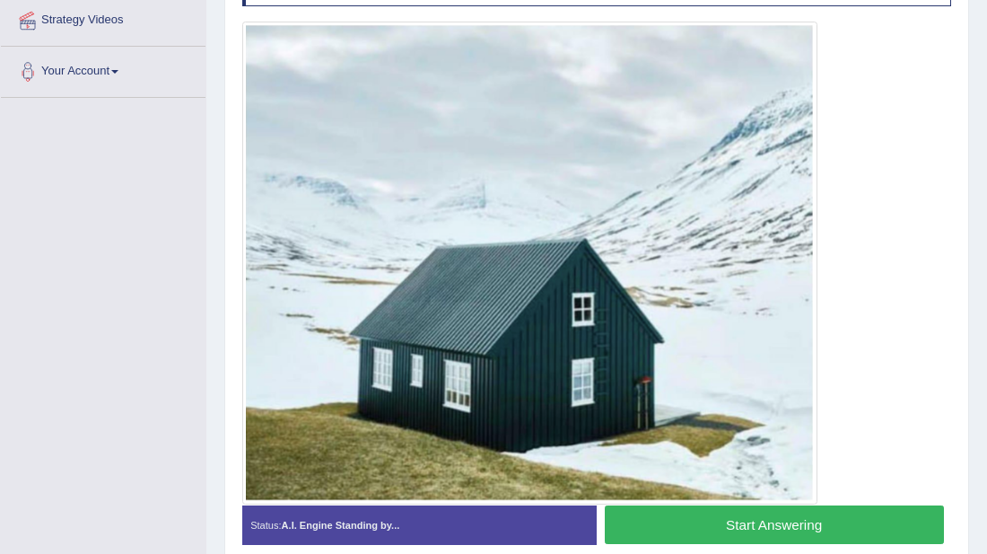
click at [656, 522] on button "Start Answering" at bounding box center [774, 524] width 339 height 39
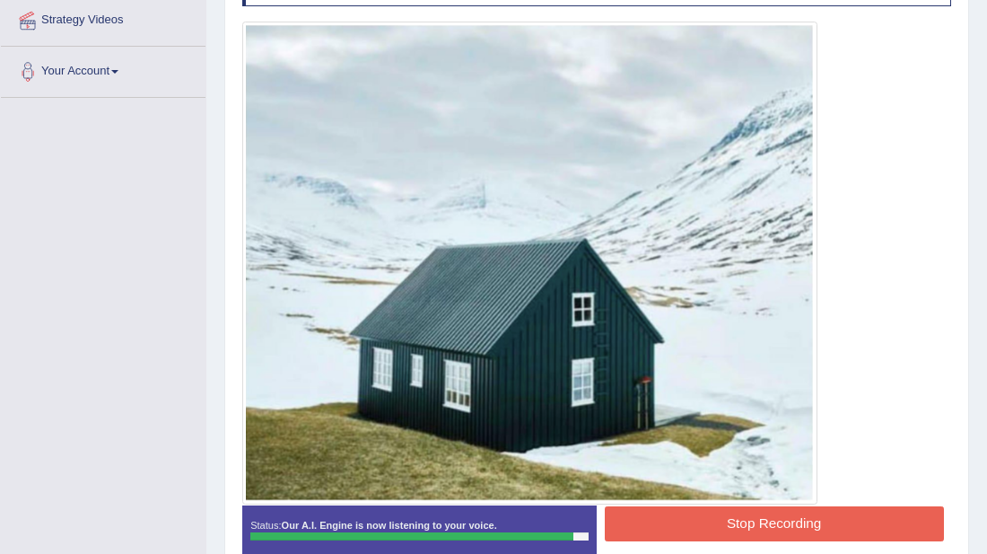
click at [656, 522] on button "Stop Recording" at bounding box center [774, 523] width 339 height 35
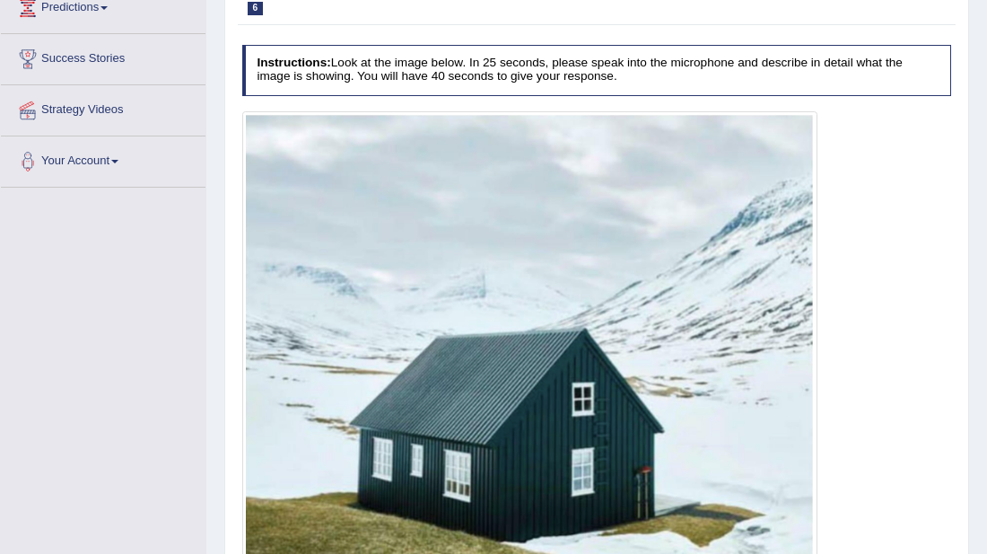
scroll to position [140, 0]
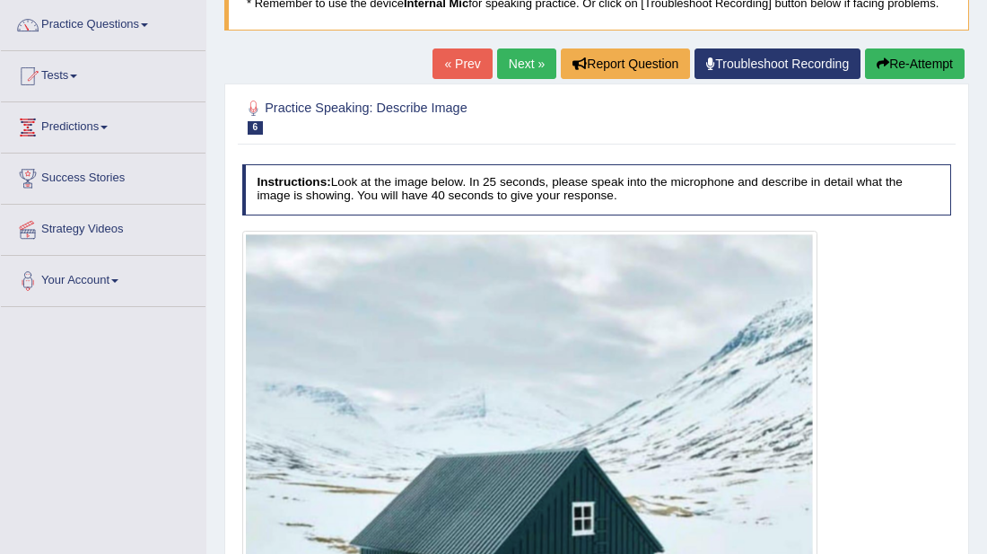
click at [533, 70] on link "Next »" at bounding box center [526, 63] width 59 height 31
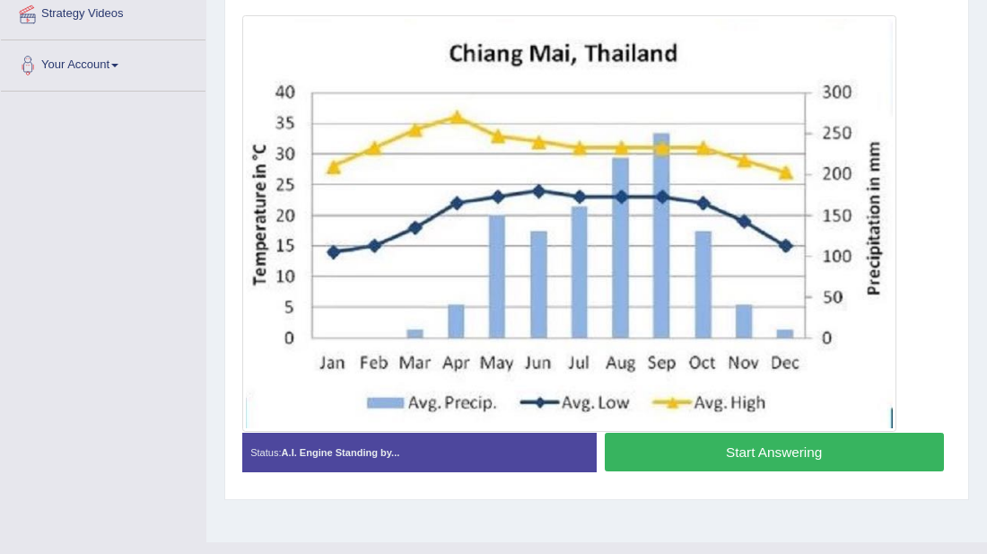
scroll to position [359, 0]
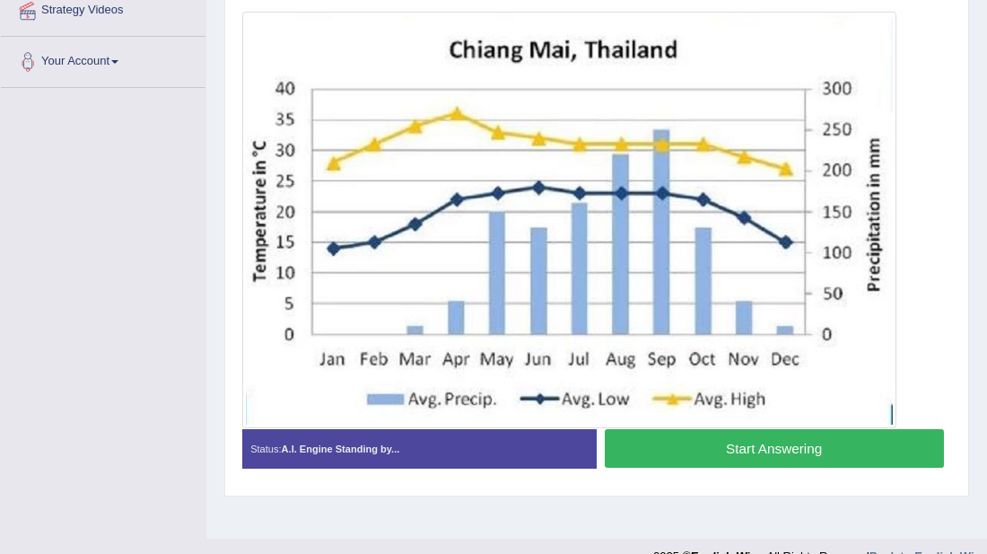
click at [662, 449] on button "Start Answering" at bounding box center [774, 448] width 339 height 39
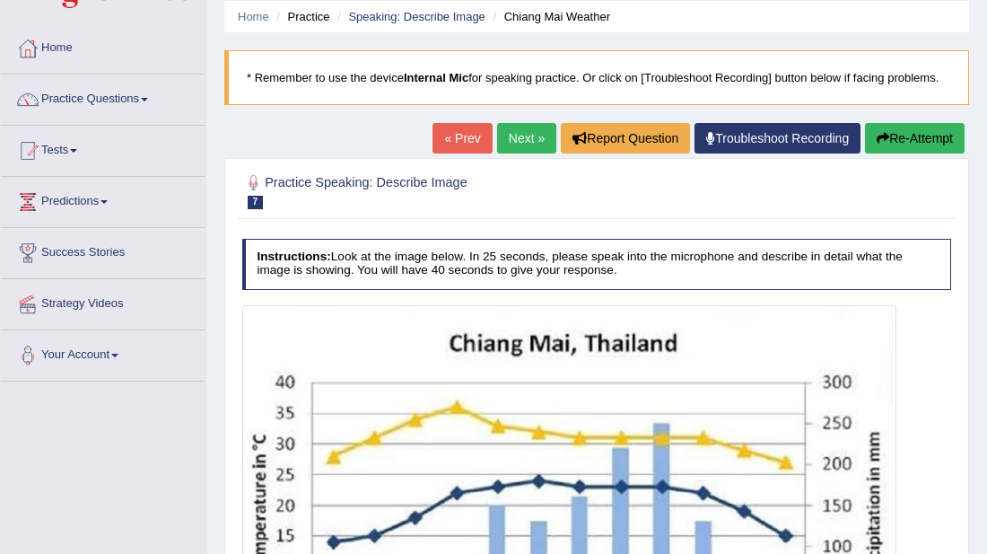
scroll to position [36, 0]
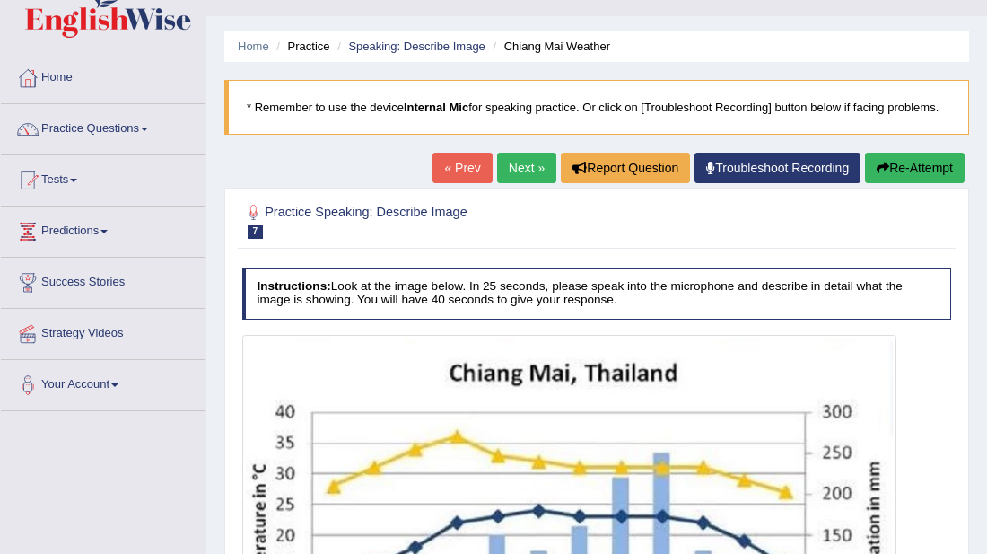
click at [515, 171] on link "Next »" at bounding box center [526, 168] width 59 height 31
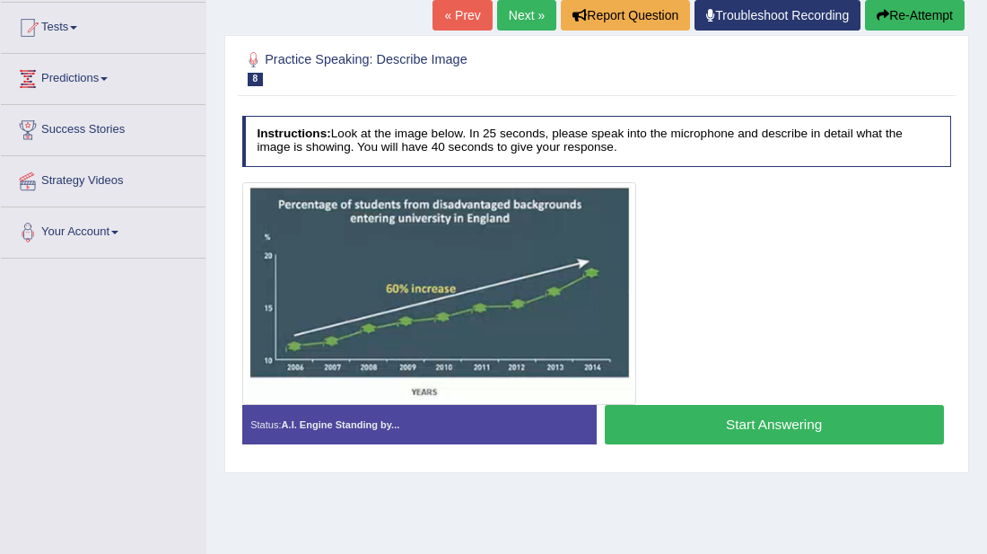
scroll to position [215, 0]
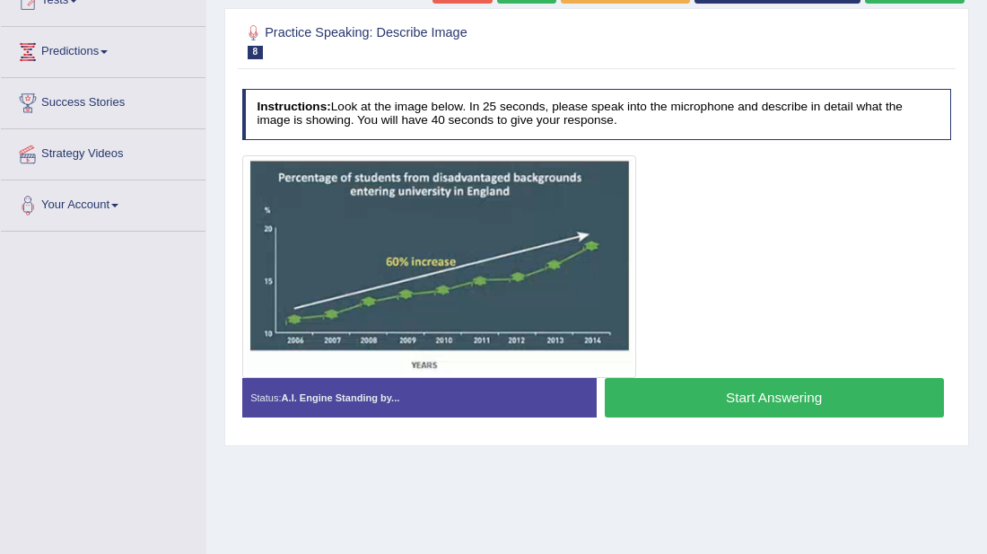
click at [634, 373] on div at bounding box center [439, 266] width 395 height 223
click at [683, 408] on button "Start Answering" at bounding box center [774, 397] width 339 height 39
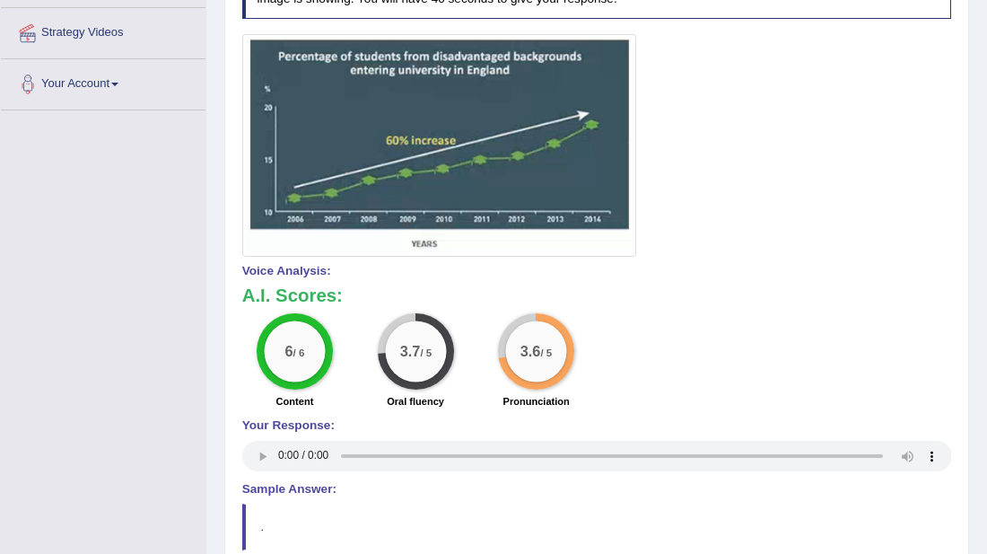
scroll to position [310, 0]
